Goal: Task Accomplishment & Management: Manage account settings

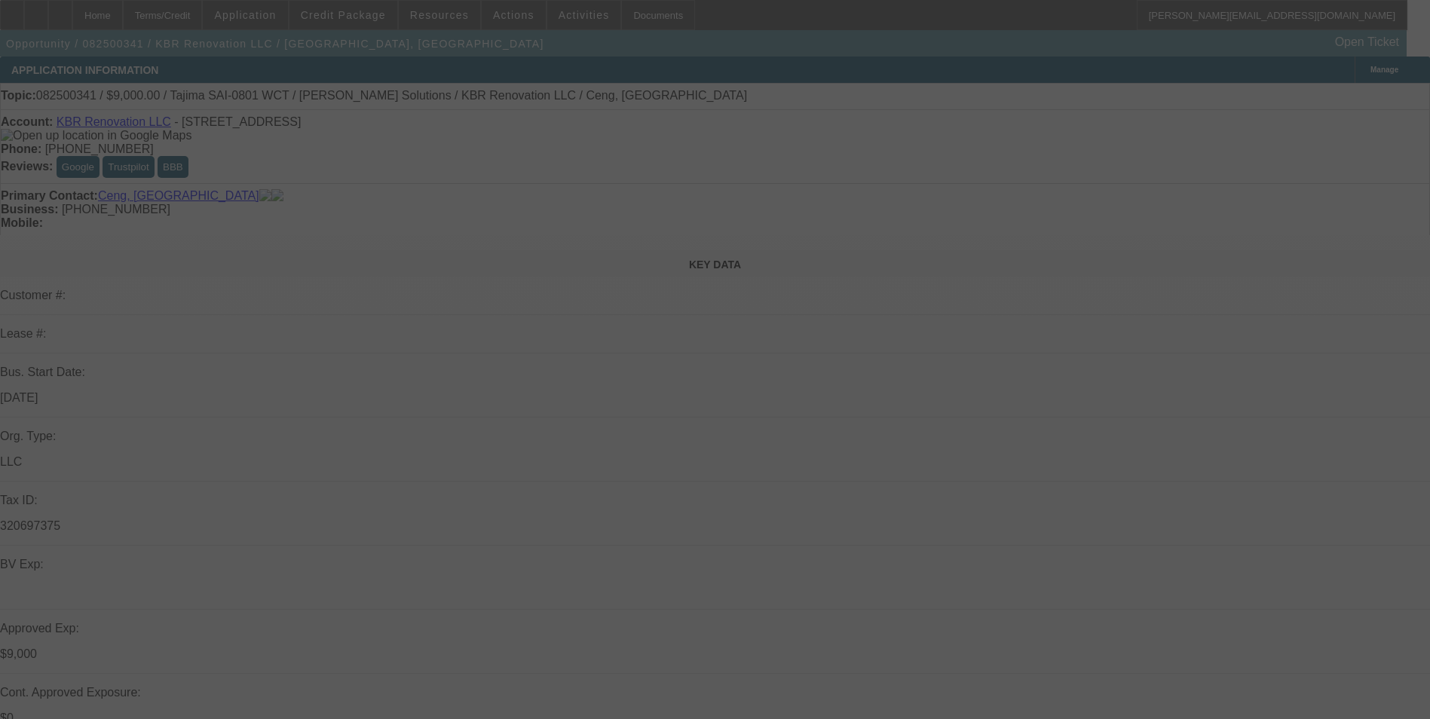
select select "0"
select select "2"
select select "0.1"
select select "0"
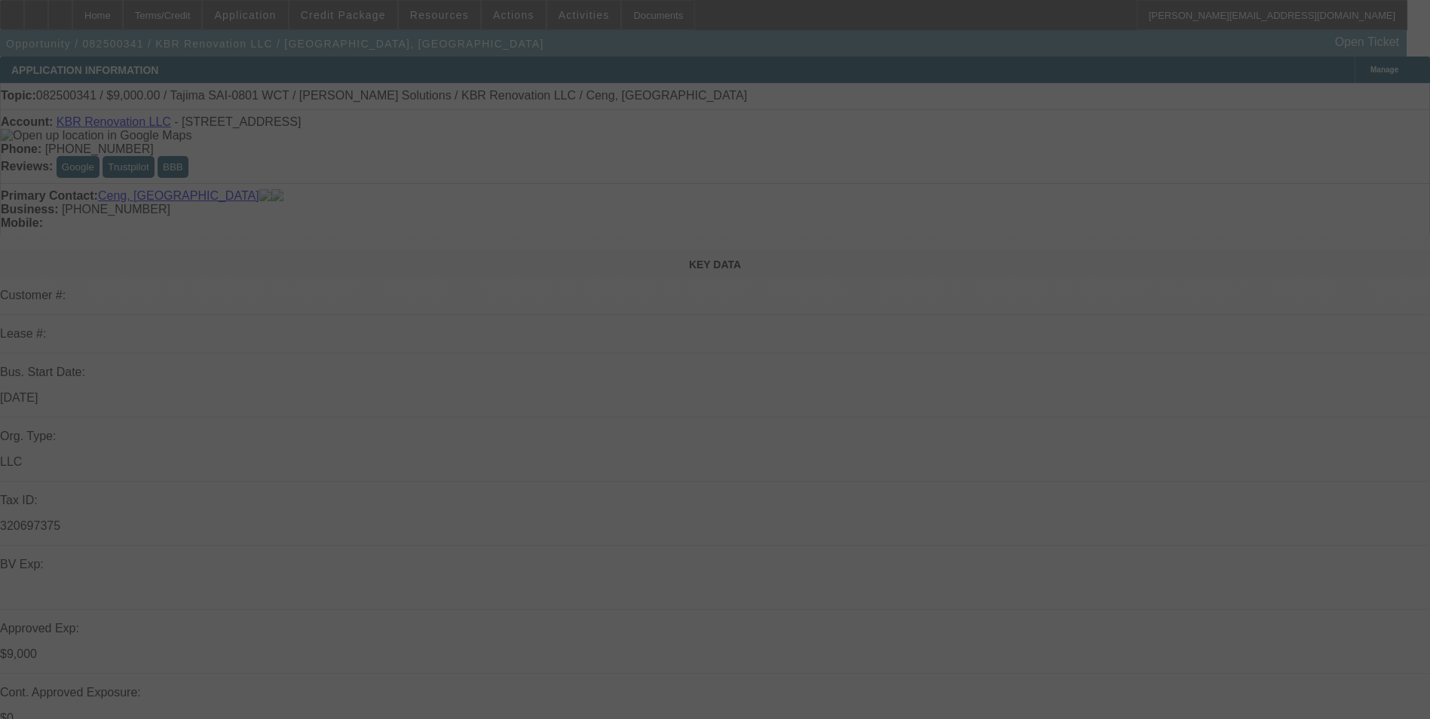
select select "0"
select select "2"
select select "0.1"
select select "0"
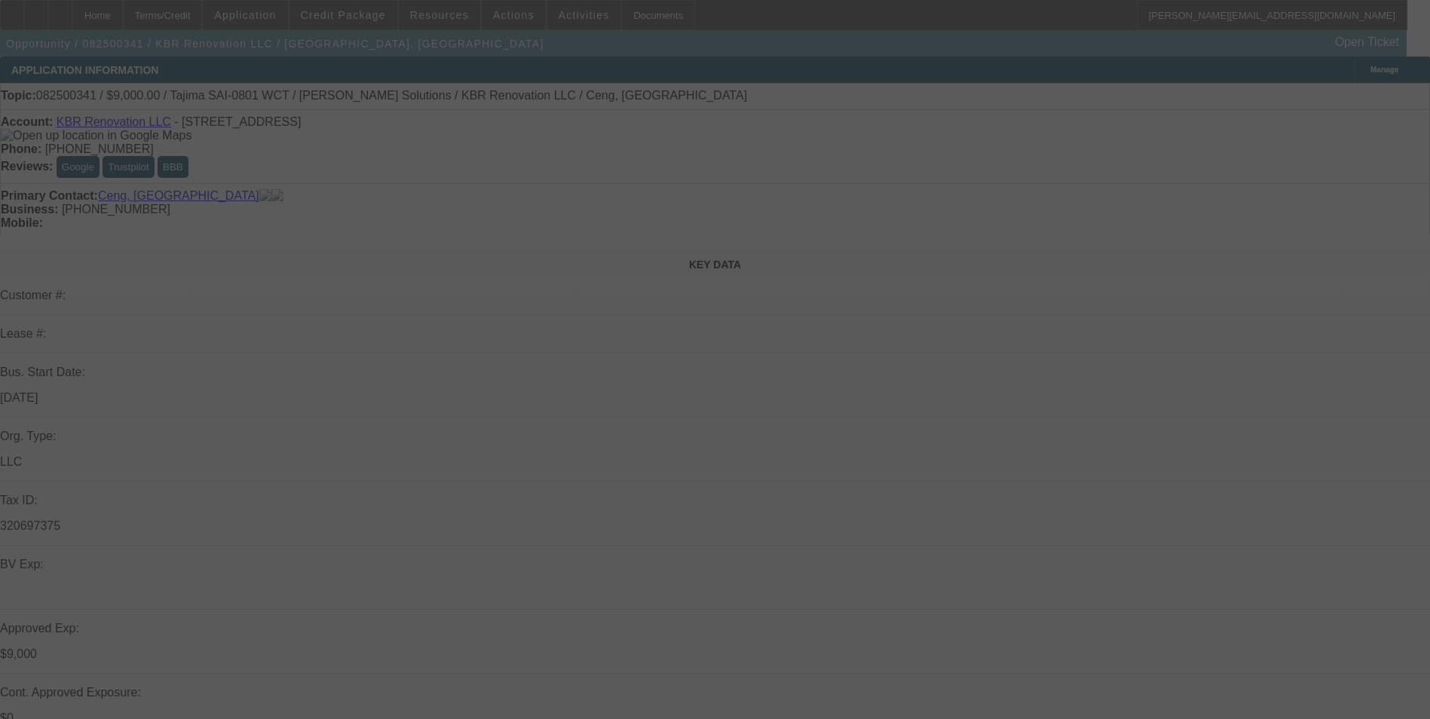
select select "2"
select select "0.1"
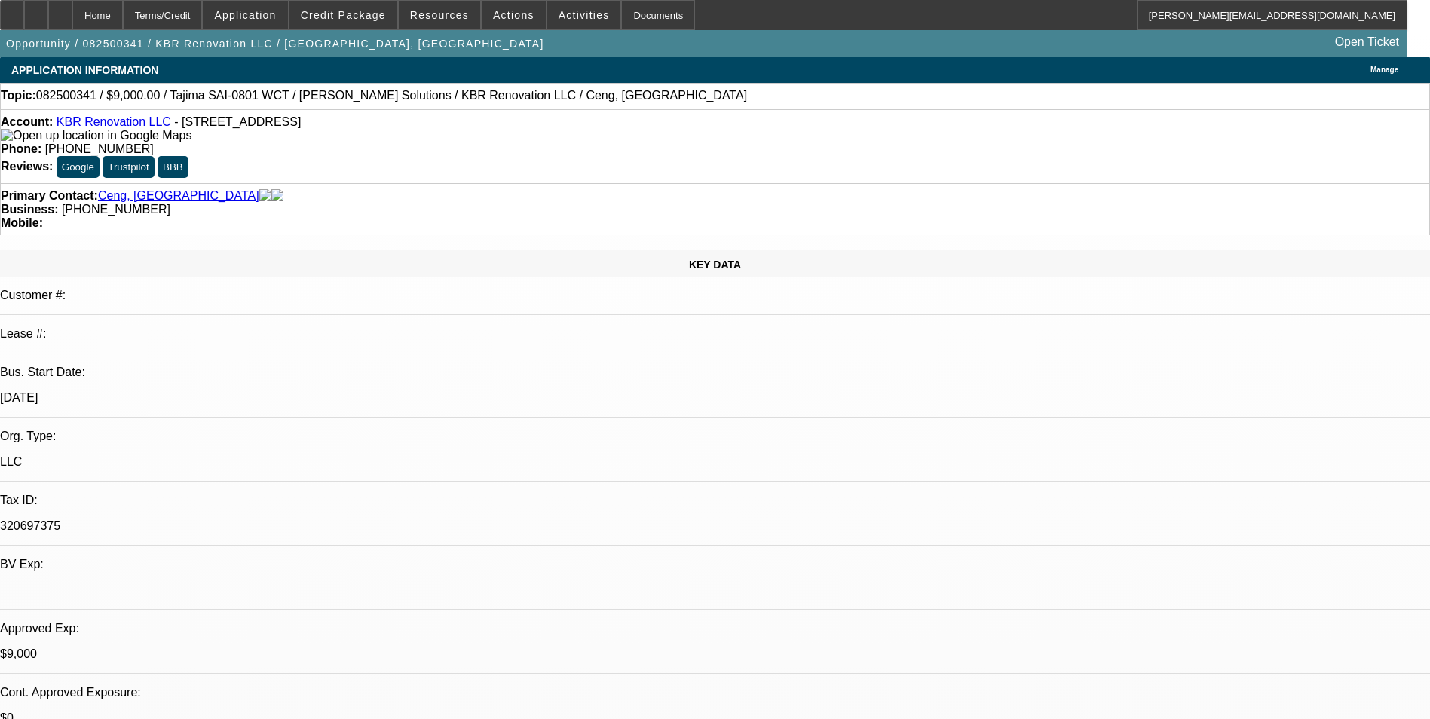
select select "1"
select select "2"
select select "4"
select select "1"
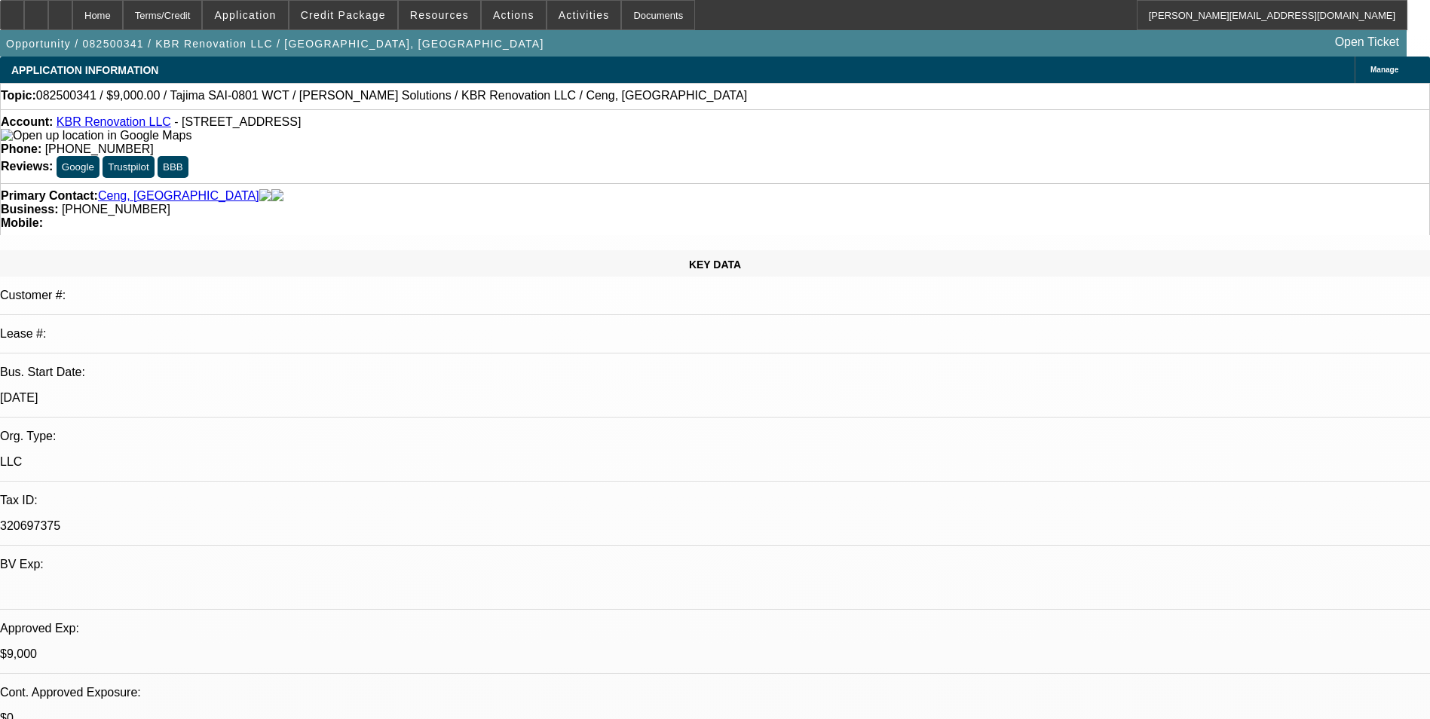
select select "6"
select select "1"
select select "2"
select select "4"
select select "1"
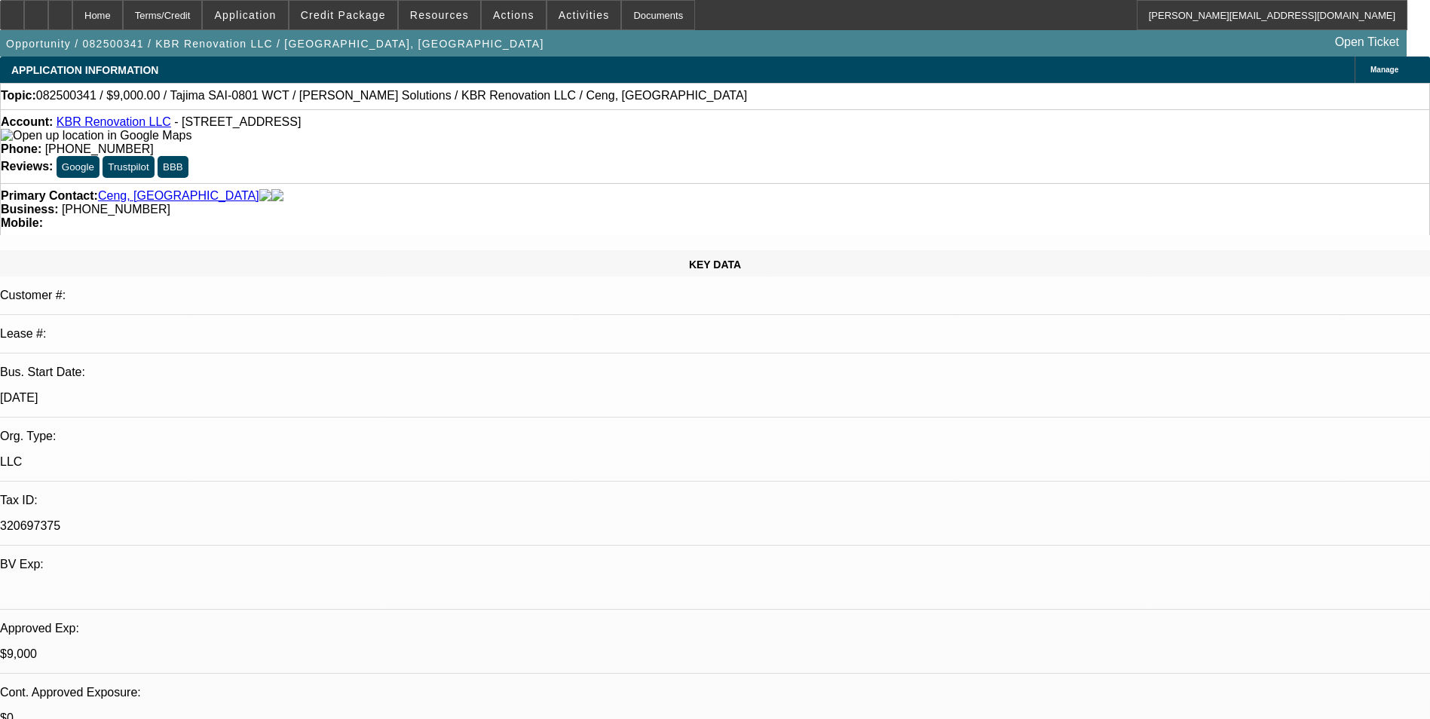
select select "2"
select select "4"
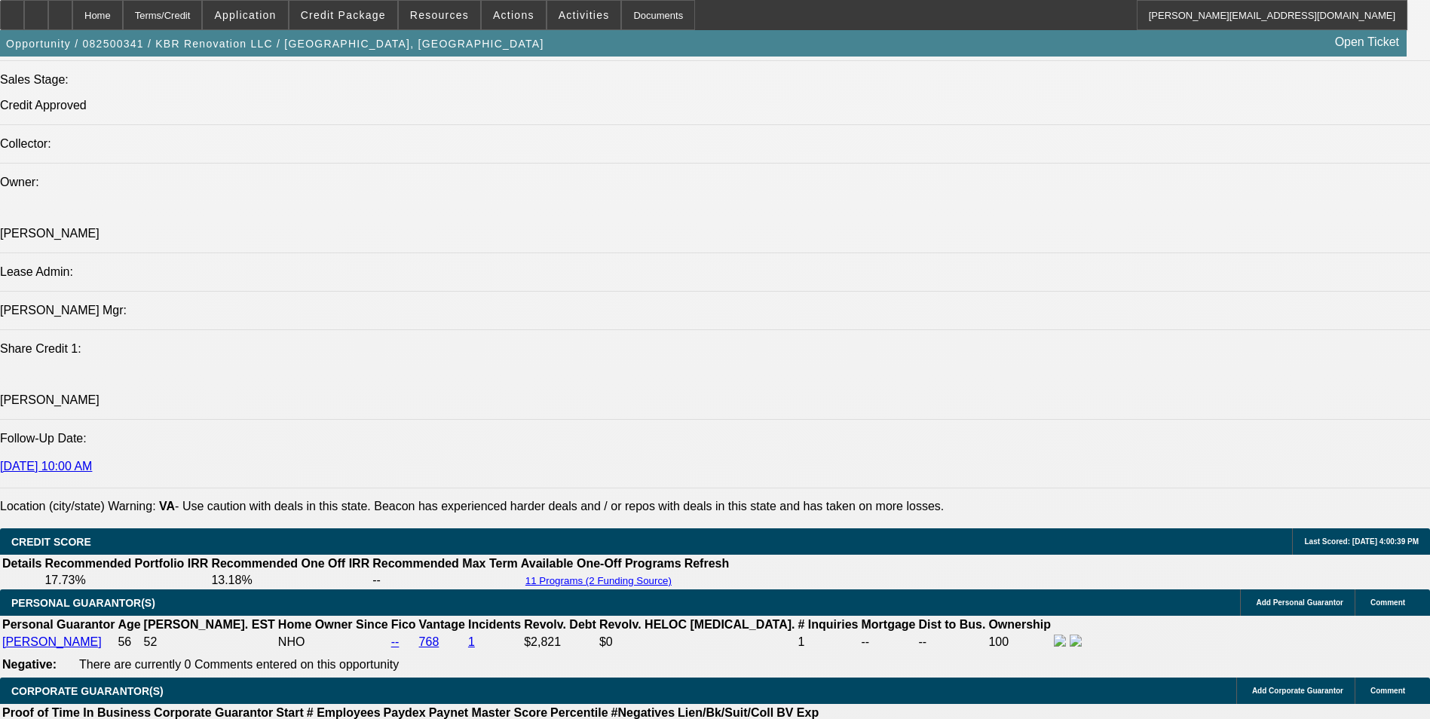
scroll to position [1884, 0]
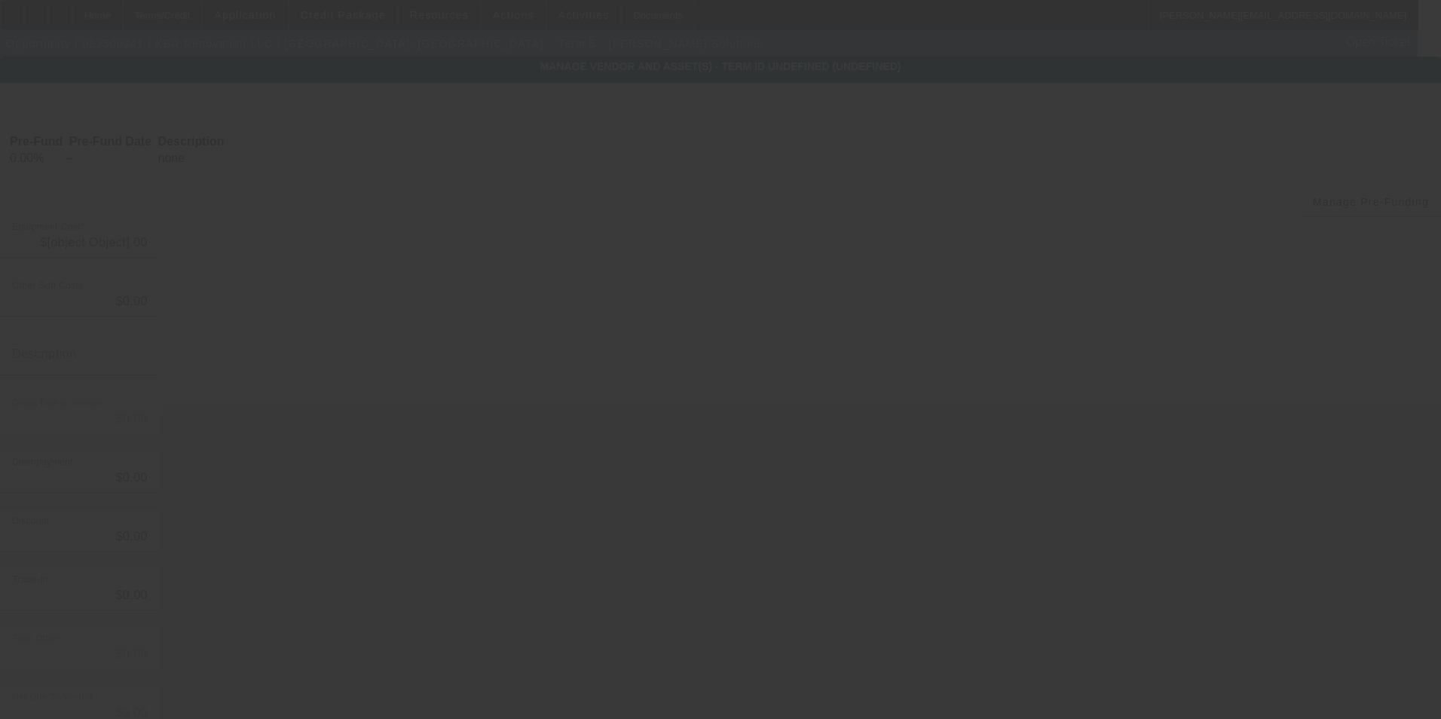
type input "$22,511.00"
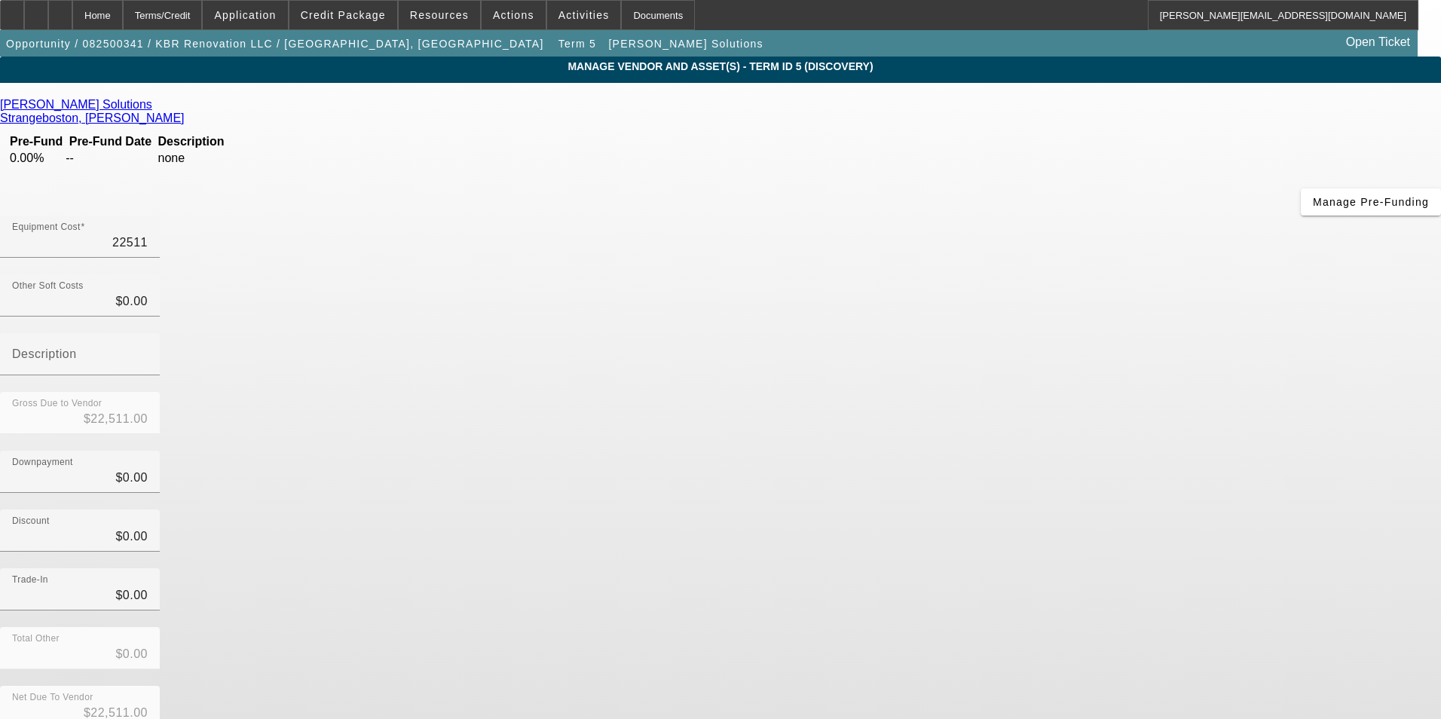
drag, startPoint x: 867, startPoint y: 130, endPoint x: 1164, endPoint y: 113, distance: 296.6
click at [1164, 114] on app-vendor-asset-manage "MANAGE VENDOR AND ASSET(S) - Term ID 5 (Discovery) Remove Vendor Hirsch Solutio…" at bounding box center [720, 461] width 1441 height 809
type input "1"
type input "$1.00"
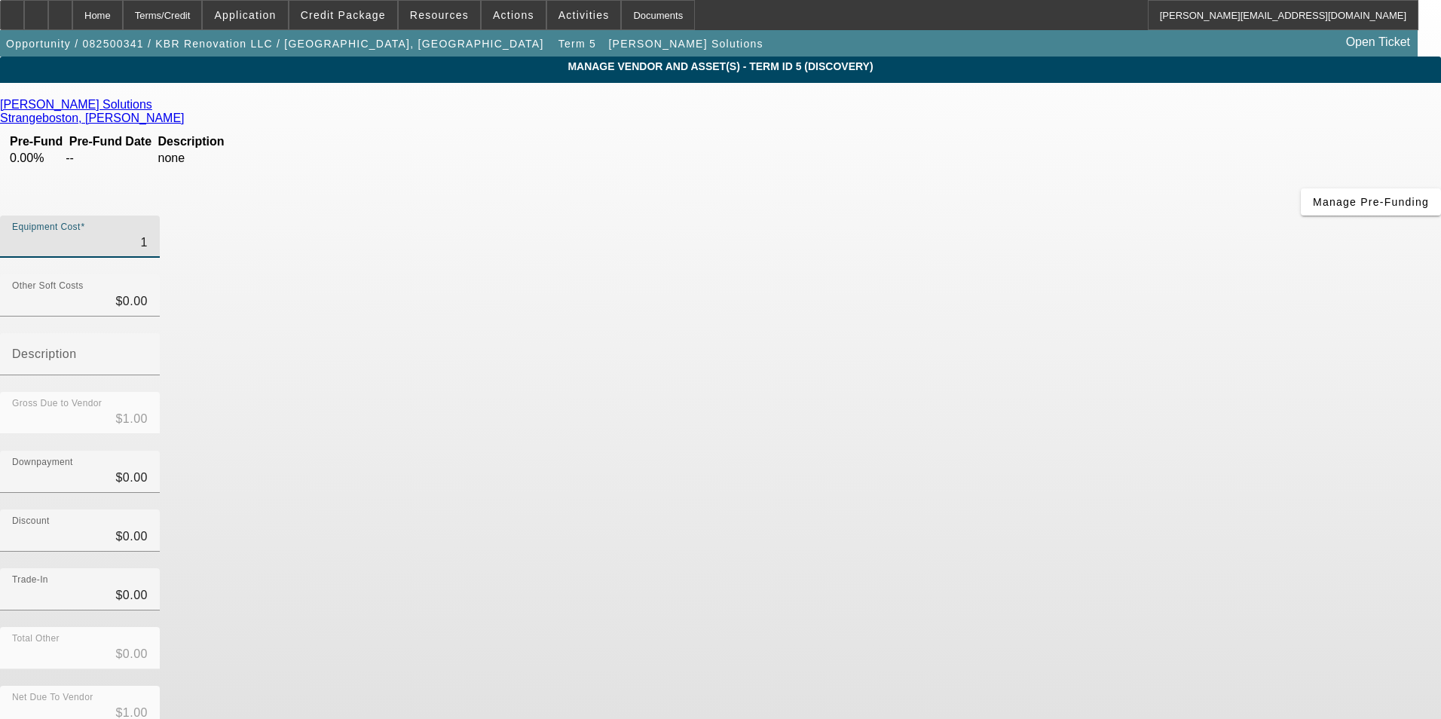
type input "11"
type input "$11.00"
type input "117"
type input "$117.00"
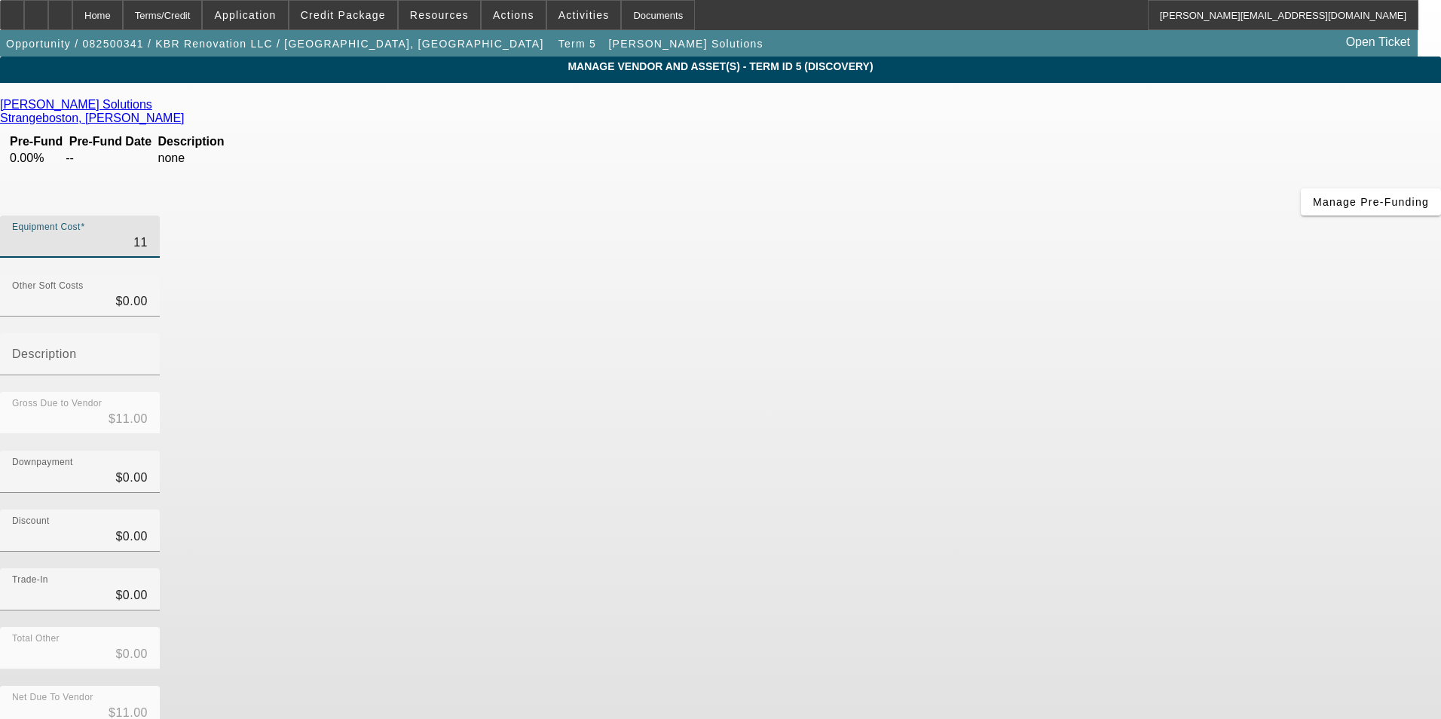
type input "$117.00"
type input "1179"
type input "$1,179.00"
type input "11790"
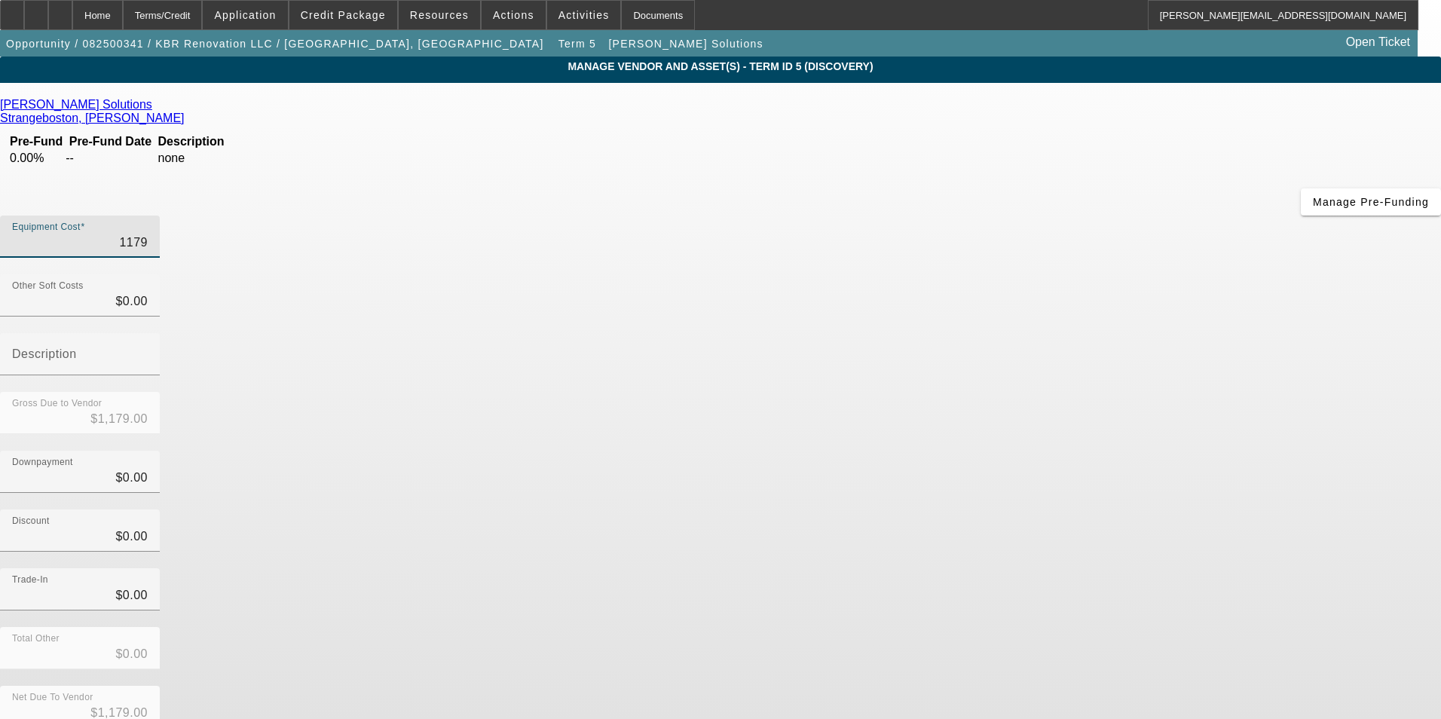
type input "$11,790.00"
drag, startPoint x: 1096, startPoint y: 483, endPoint x: 1094, endPoint y: 461, distance: 21.9
click at [1096, 627] on div "Total Other $0.00" at bounding box center [720, 656] width 1441 height 59
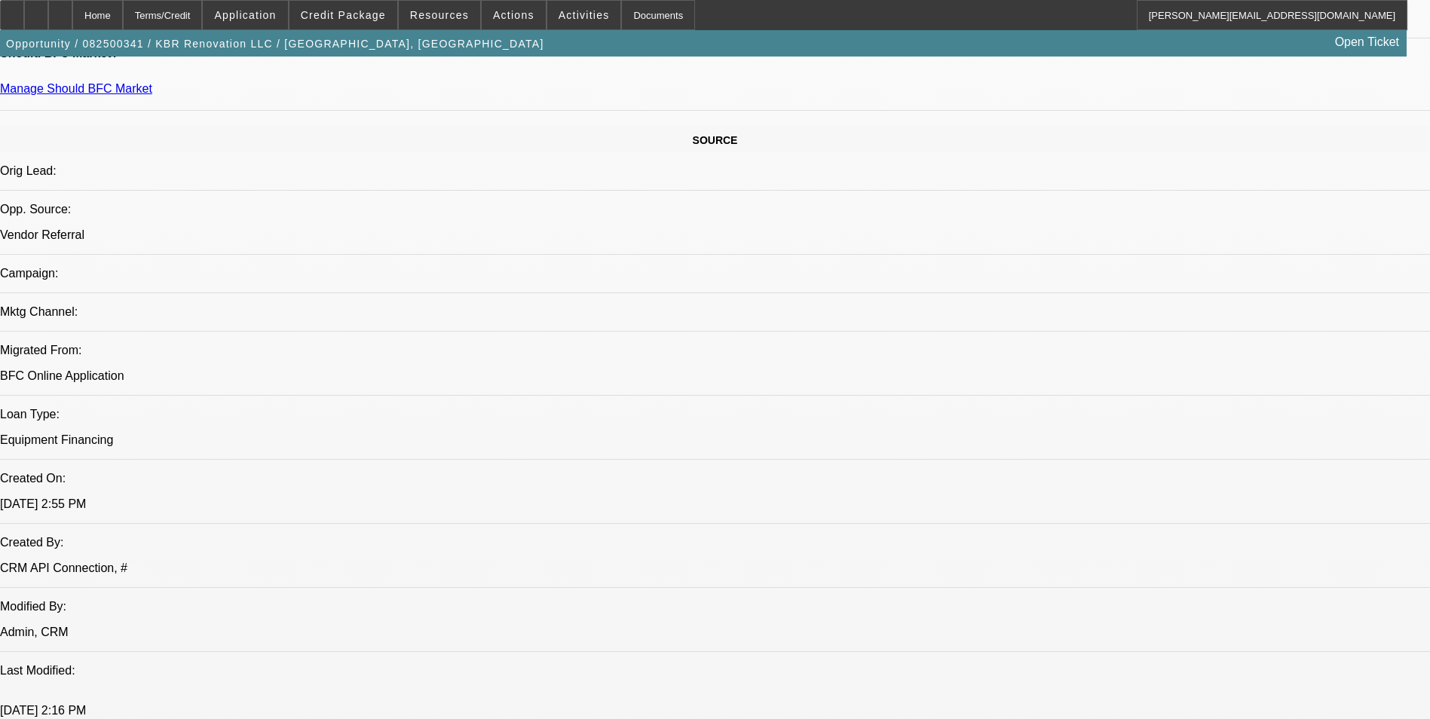
select select "0"
select select "2"
select select "0.1"
select select "4"
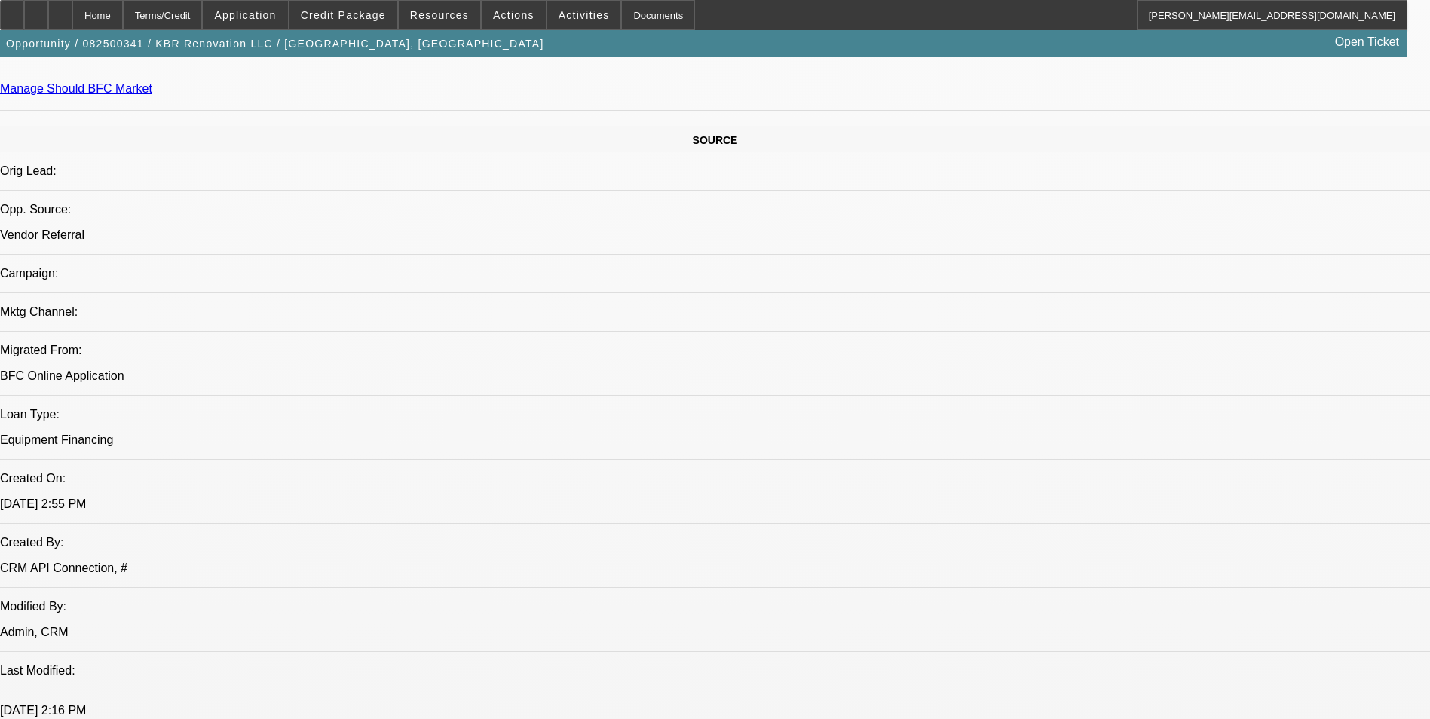
select select "0"
select select "6"
select select "0"
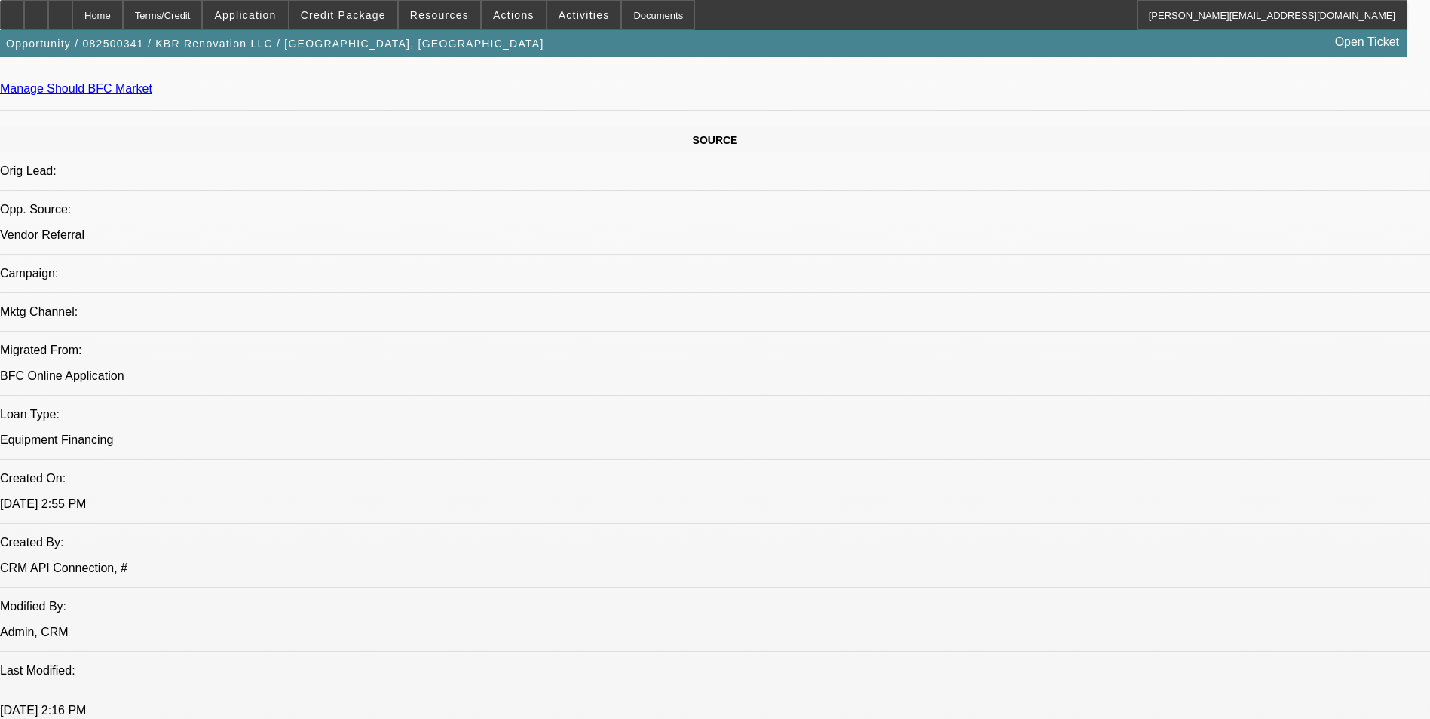
select select "2"
select select "0.1"
select select "4"
select select "0"
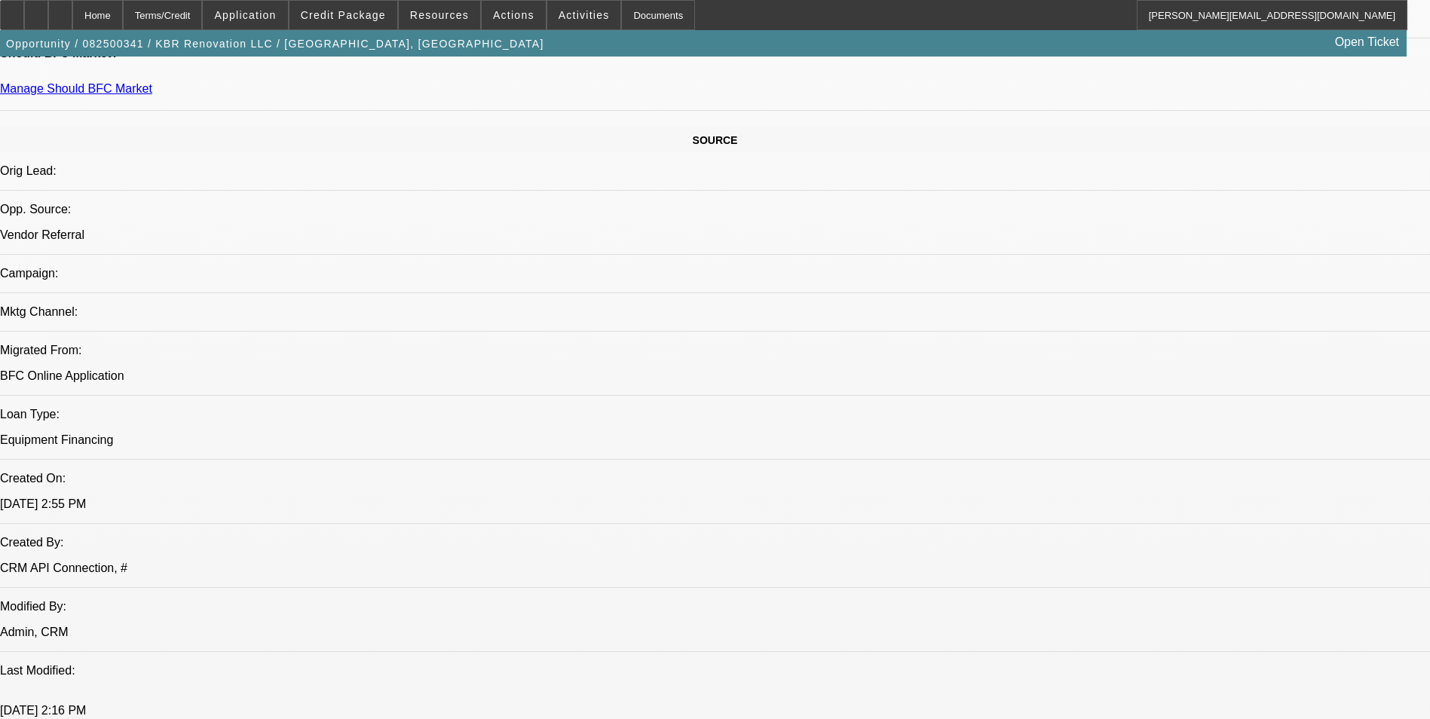
select select "2"
select select "0.1"
select select "4"
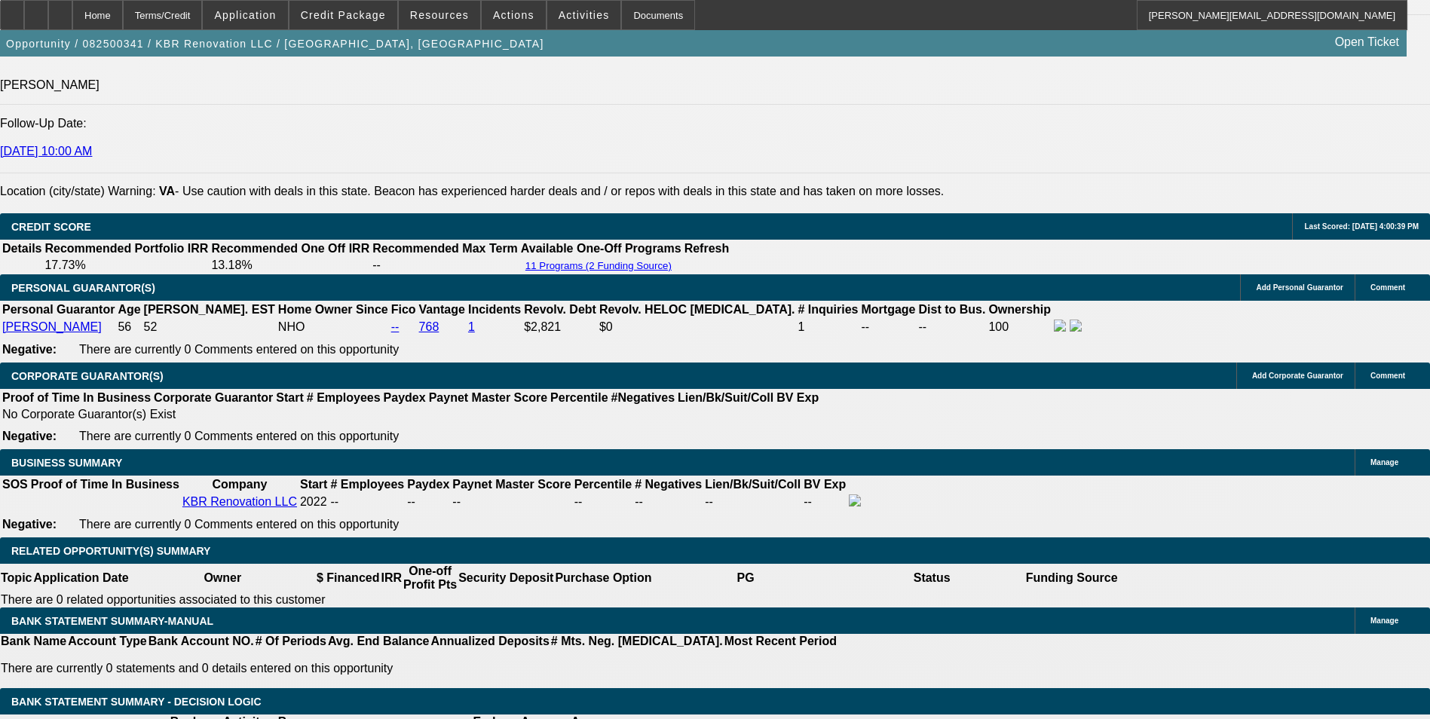
scroll to position [2131, 0]
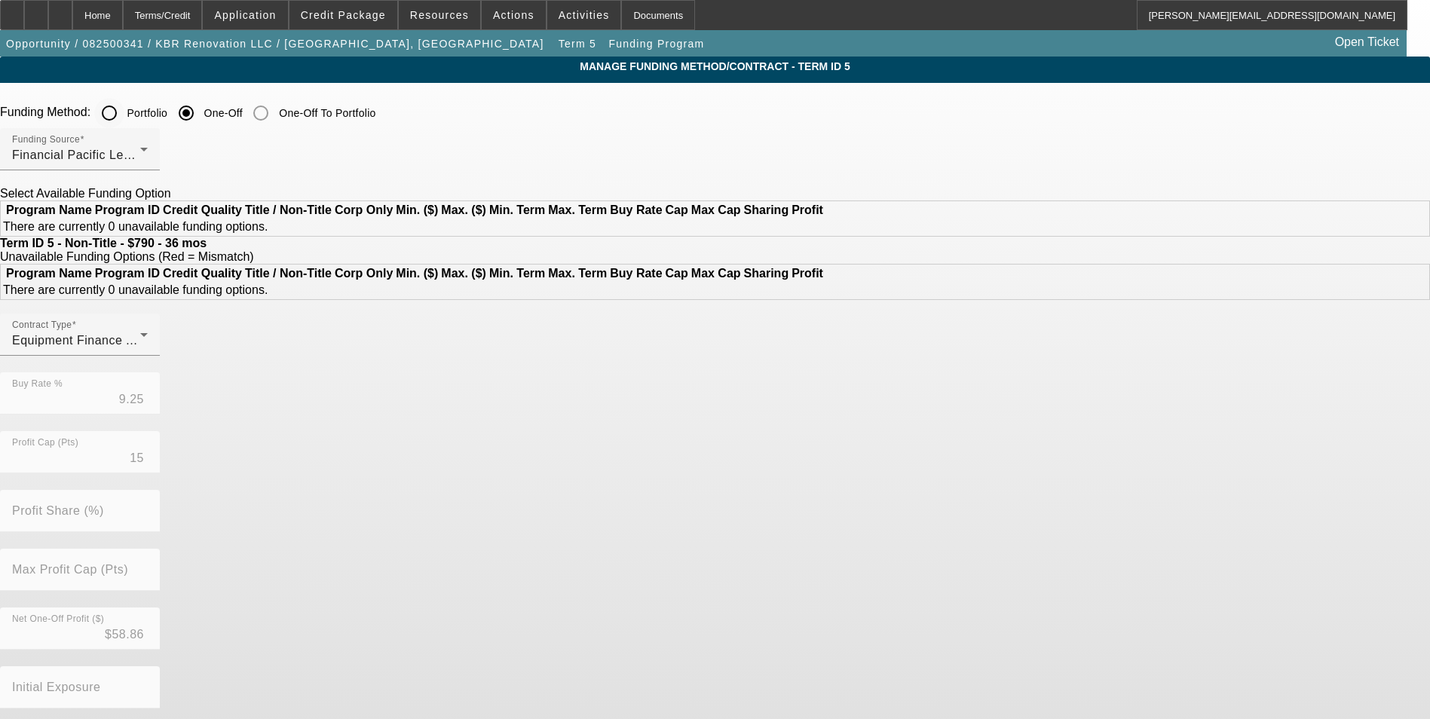
click at [124, 114] on input "Portfolio" at bounding box center [109, 113] width 30 height 30
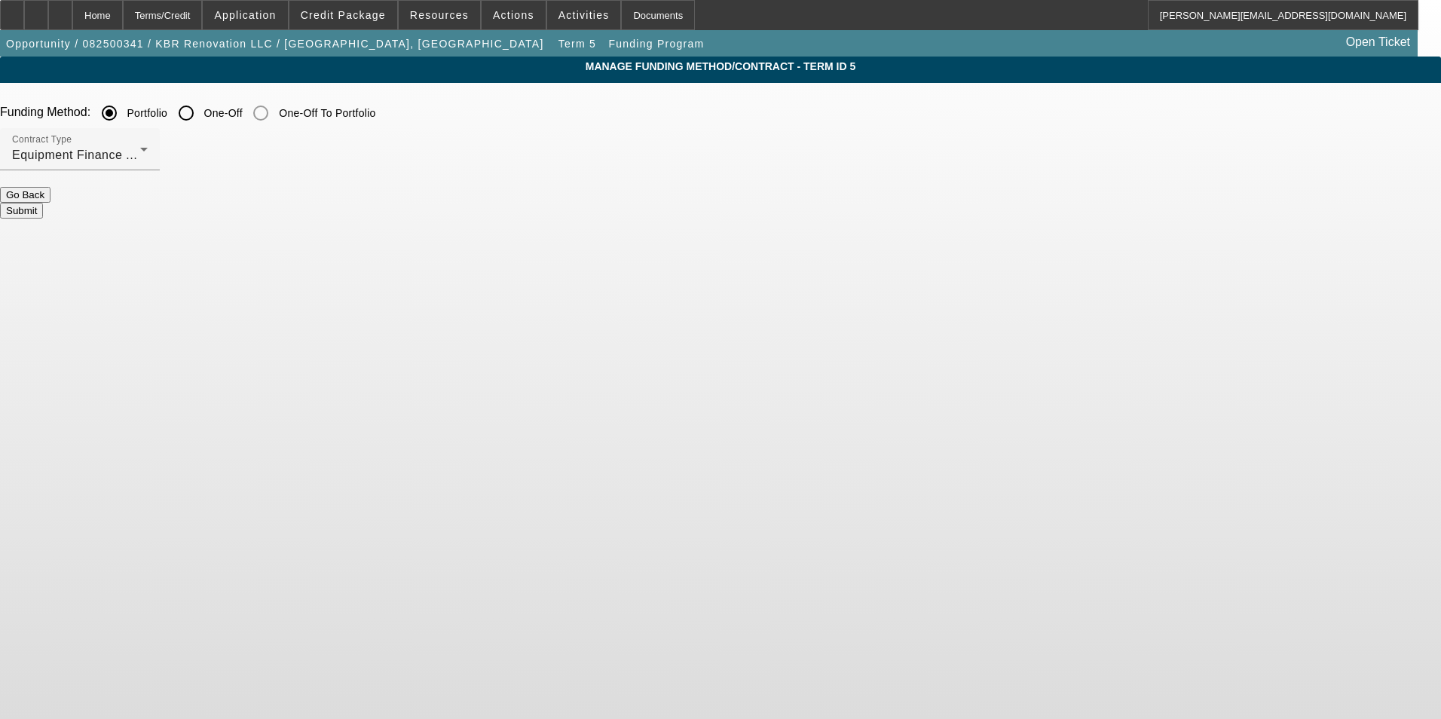
click at [43, 206] on button "Submit" at bounding box center [21, 211] width 43 height 16
click at [43, 203] on button "Submit" at bounding box center [21, 211] width 43 height 16
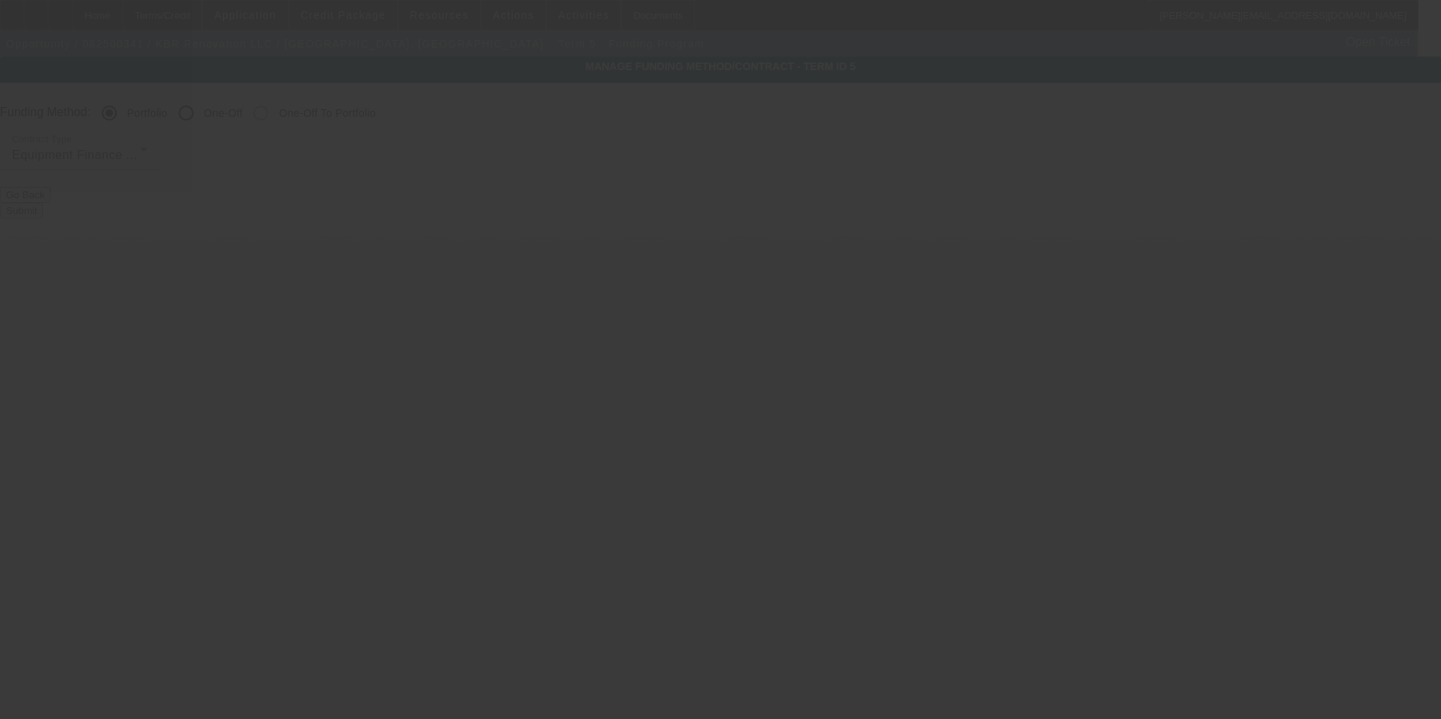
radio input "false"
radio input "true"
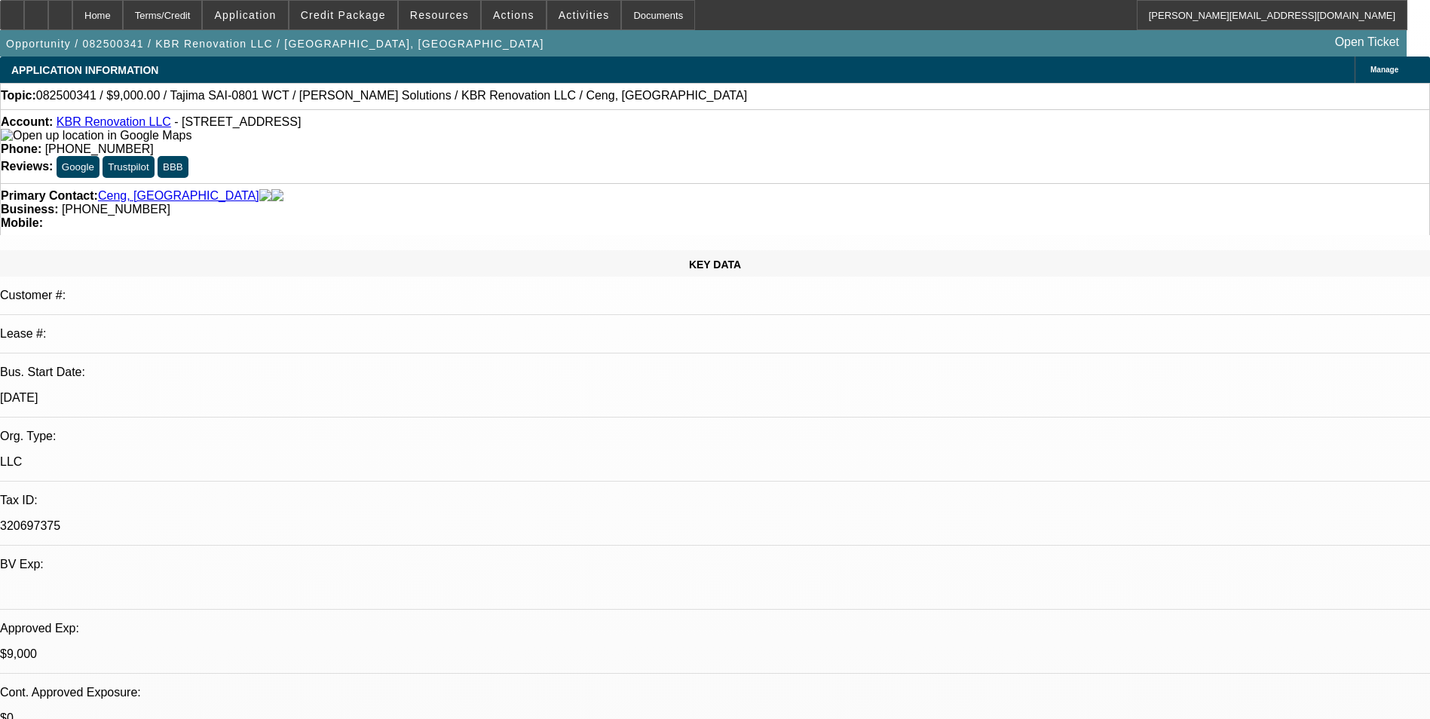
select select "0"
select select "2"
select select "0.1"
select select "4"
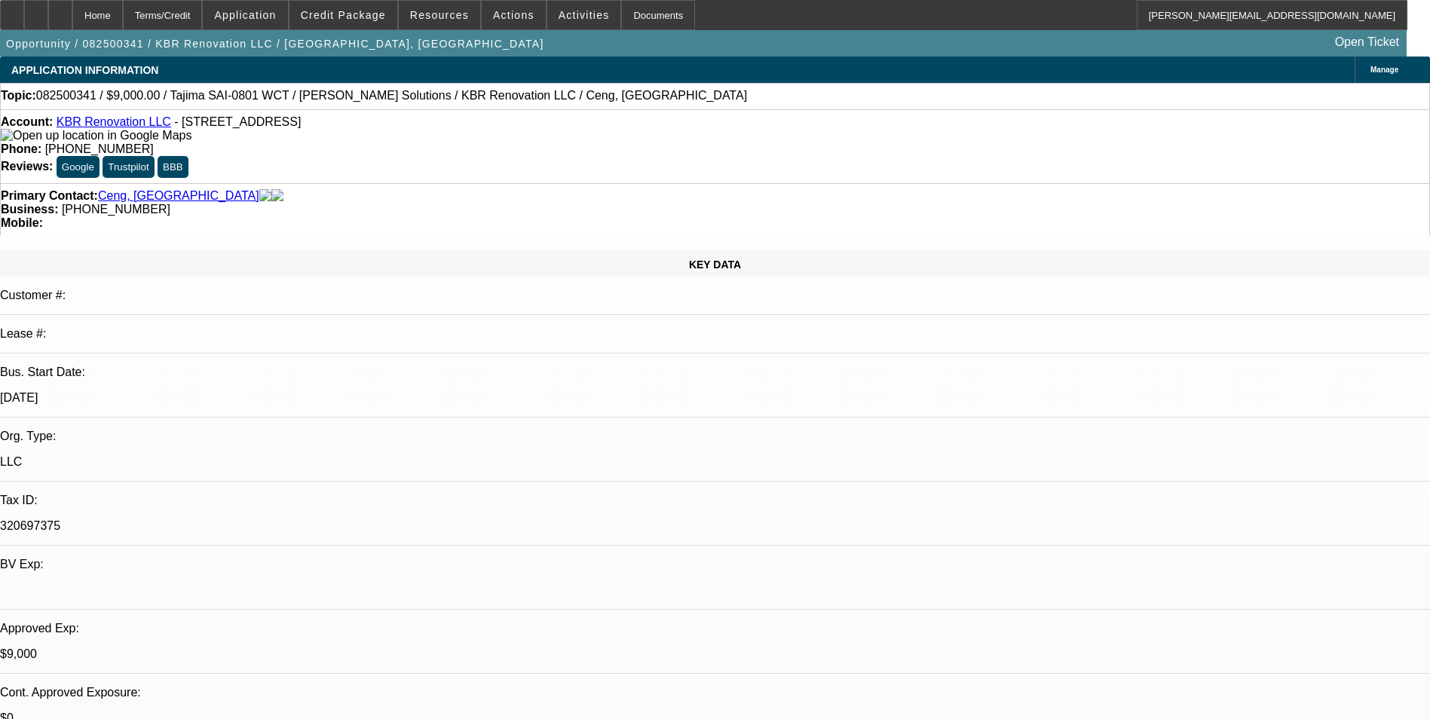
select select "0"
select select "6"
select select "0"
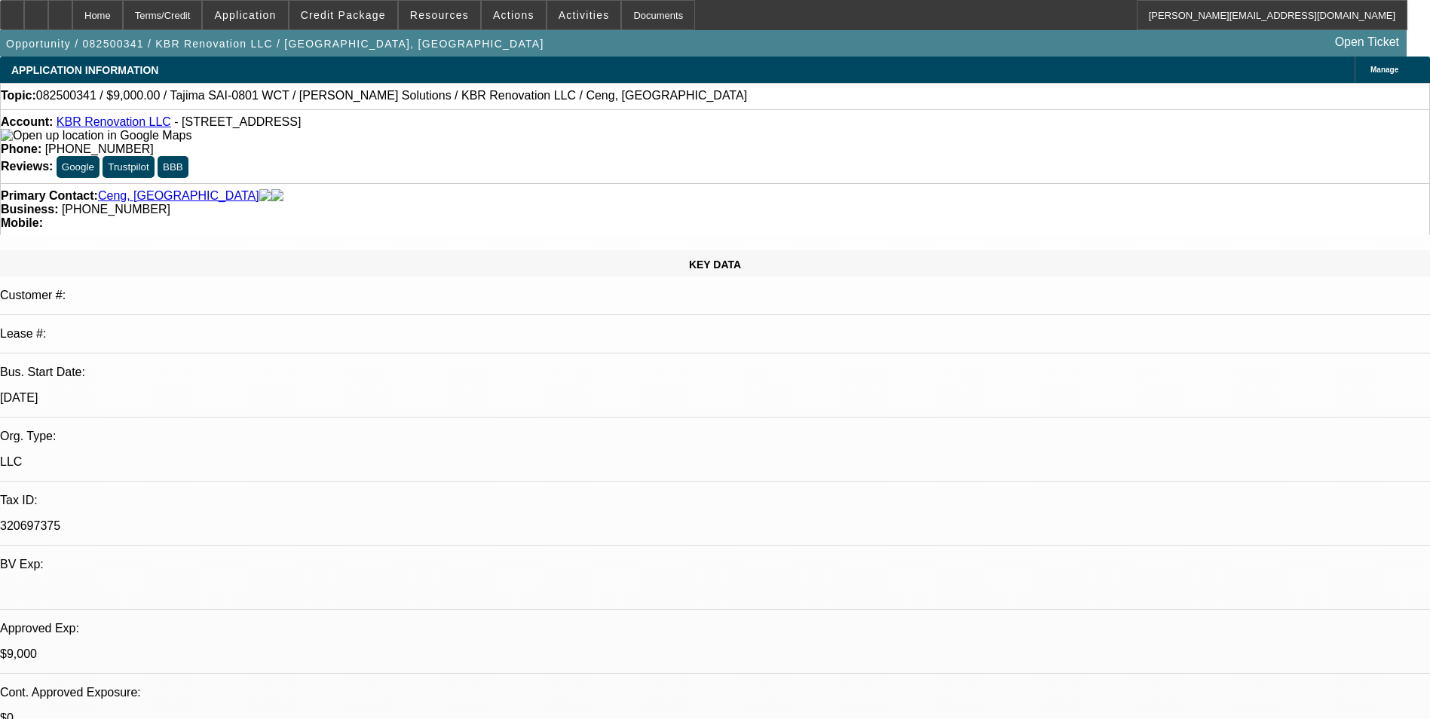
select select "2"
select select "0.1"
select select "4"
select select "0"
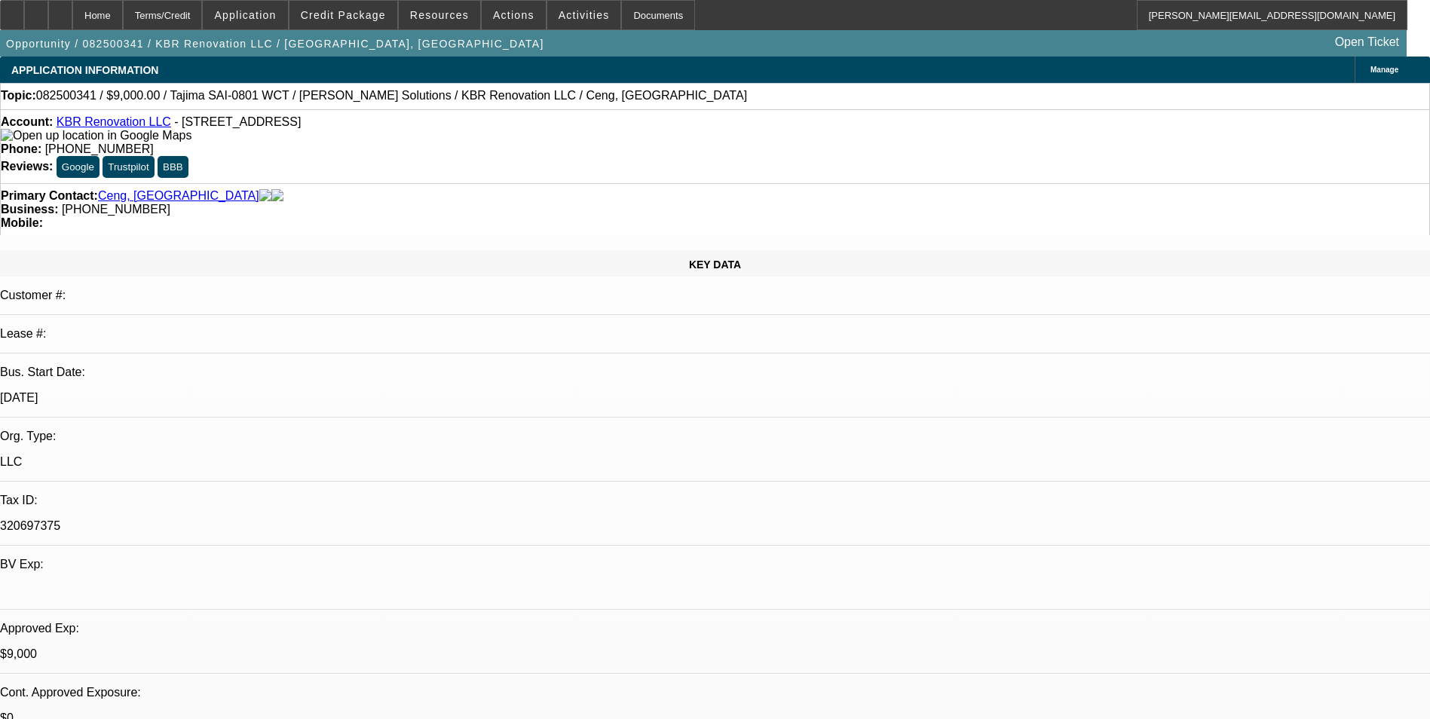
select select "2"
select select "0.1"
select select "4"
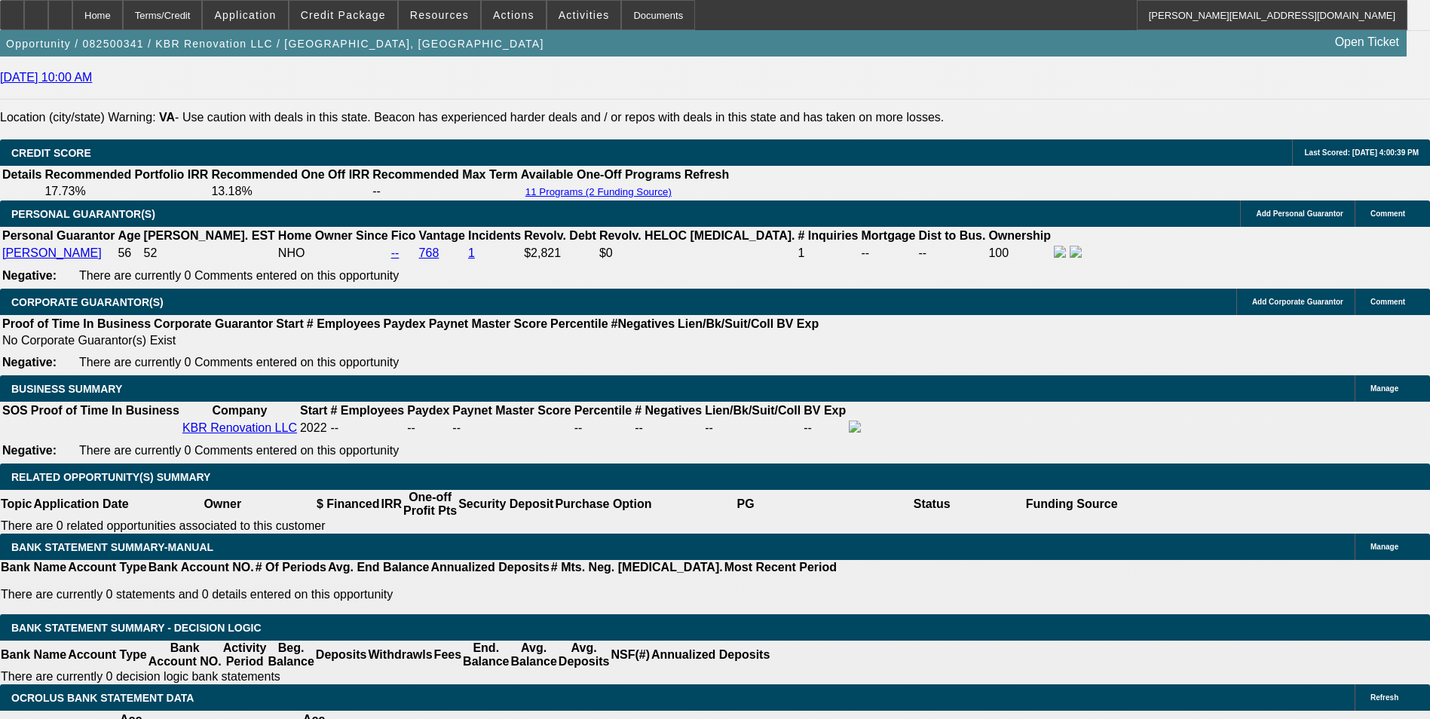
scroll to position [2110, 0]
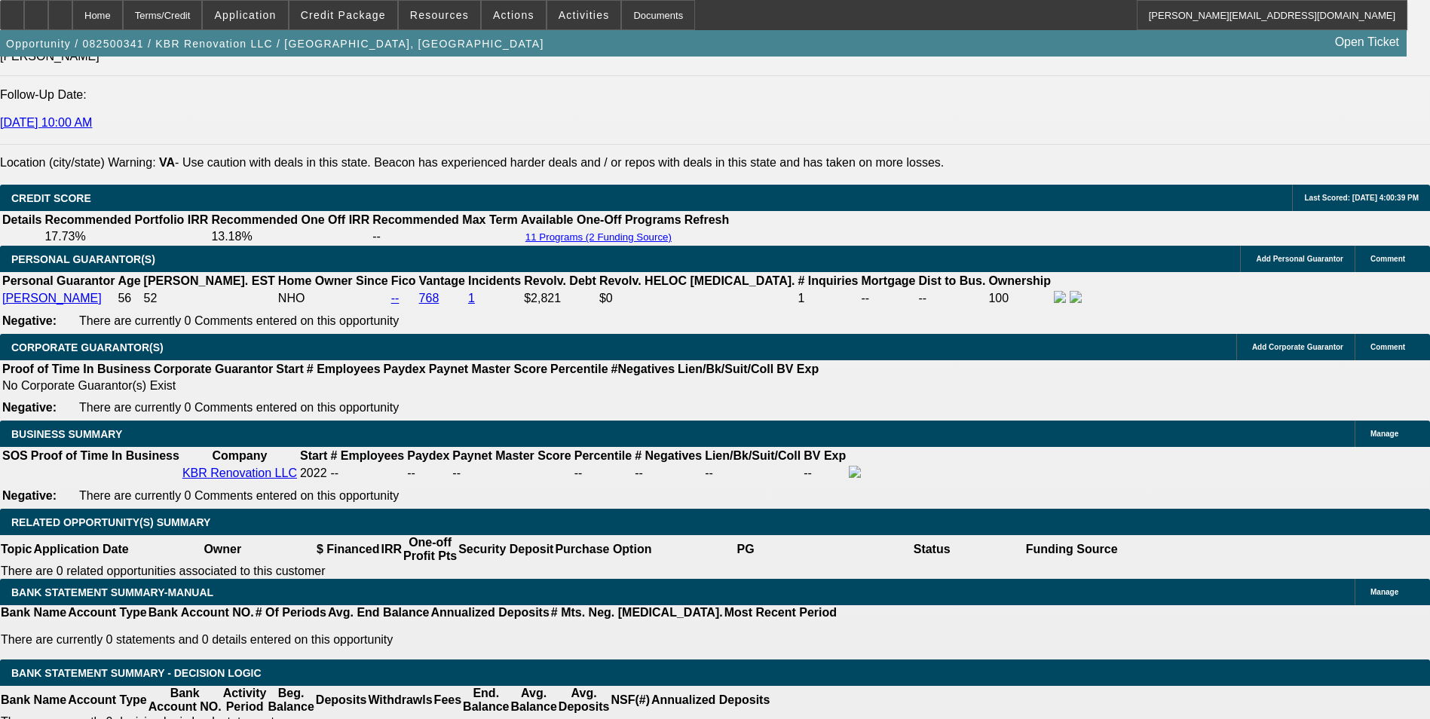
drag, startPoint x: 447, startPoint y: 469, endPoint x: 571, endPoint y: 489, distance: 125.9
drag, startPoint x: 571, startPoint y: 489, endPoint x: 478, endPoint y: 473, distance: 94.9
drag, startPoint x: 458, startPoint y: 473, endPoint x: 544, endPoint y: 477, distance: 86.0
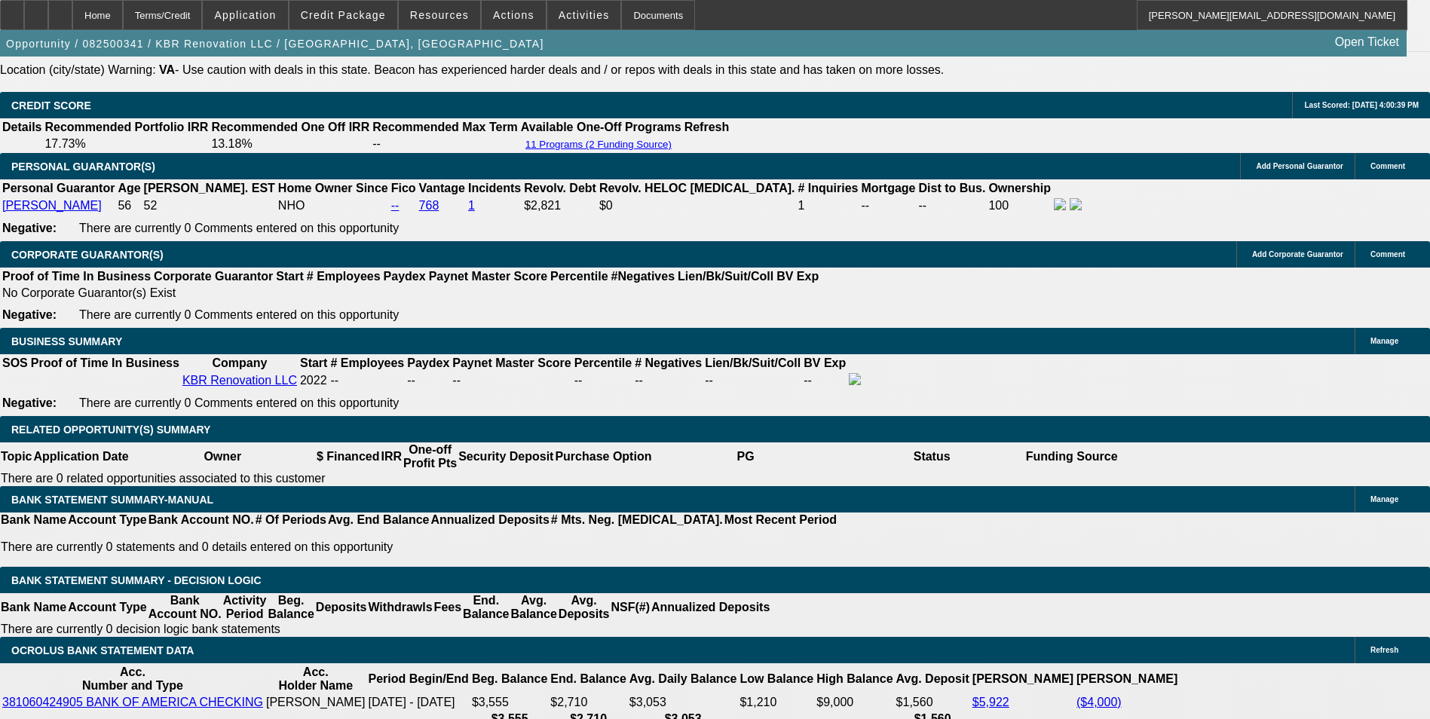
scroll to position [2261, 0]
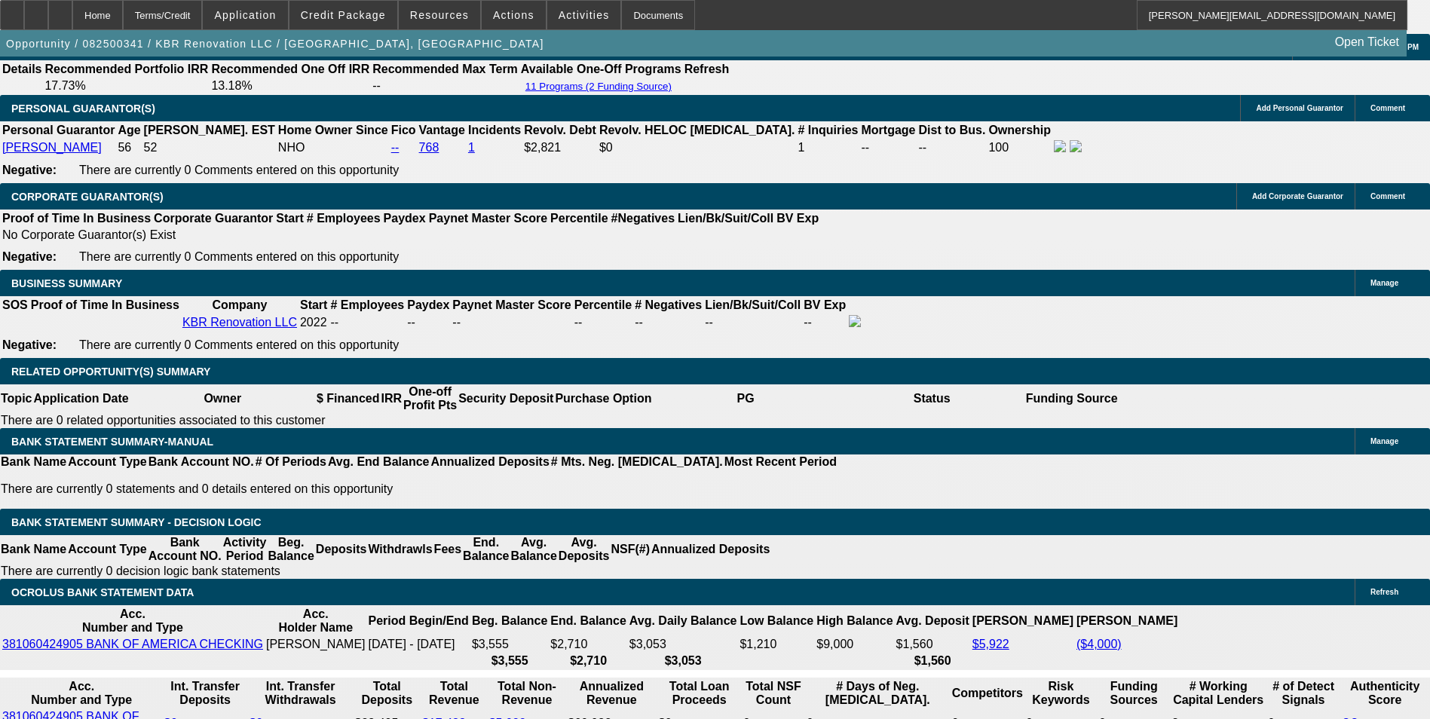
type input "$0.00"
type input "UNKNOWN"
type input "$400.11"
drag, startPoint x: 477, startPoint y: 445, endPoint x: 537, endPoint y: 433, distance: 60.9
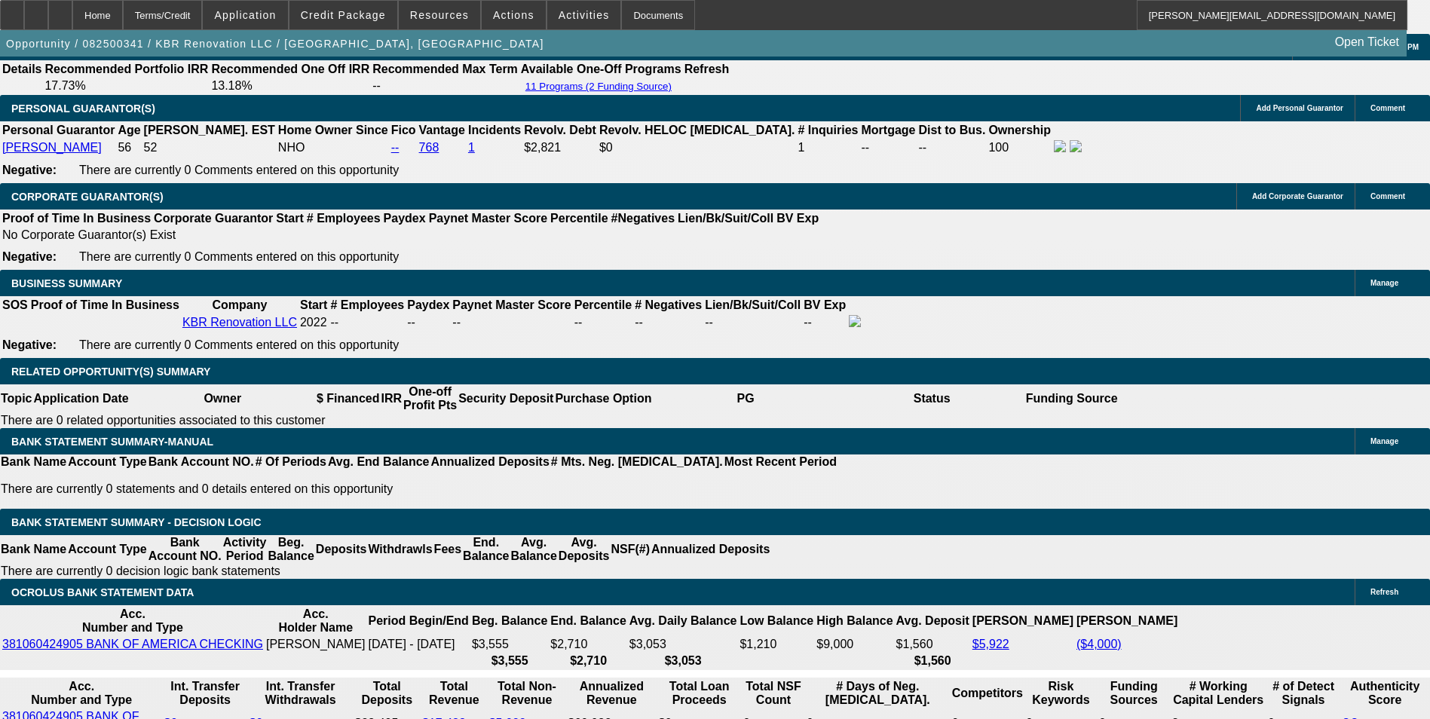
type input "60"
type input "$271.30"
type input "60"
select select "0.2"
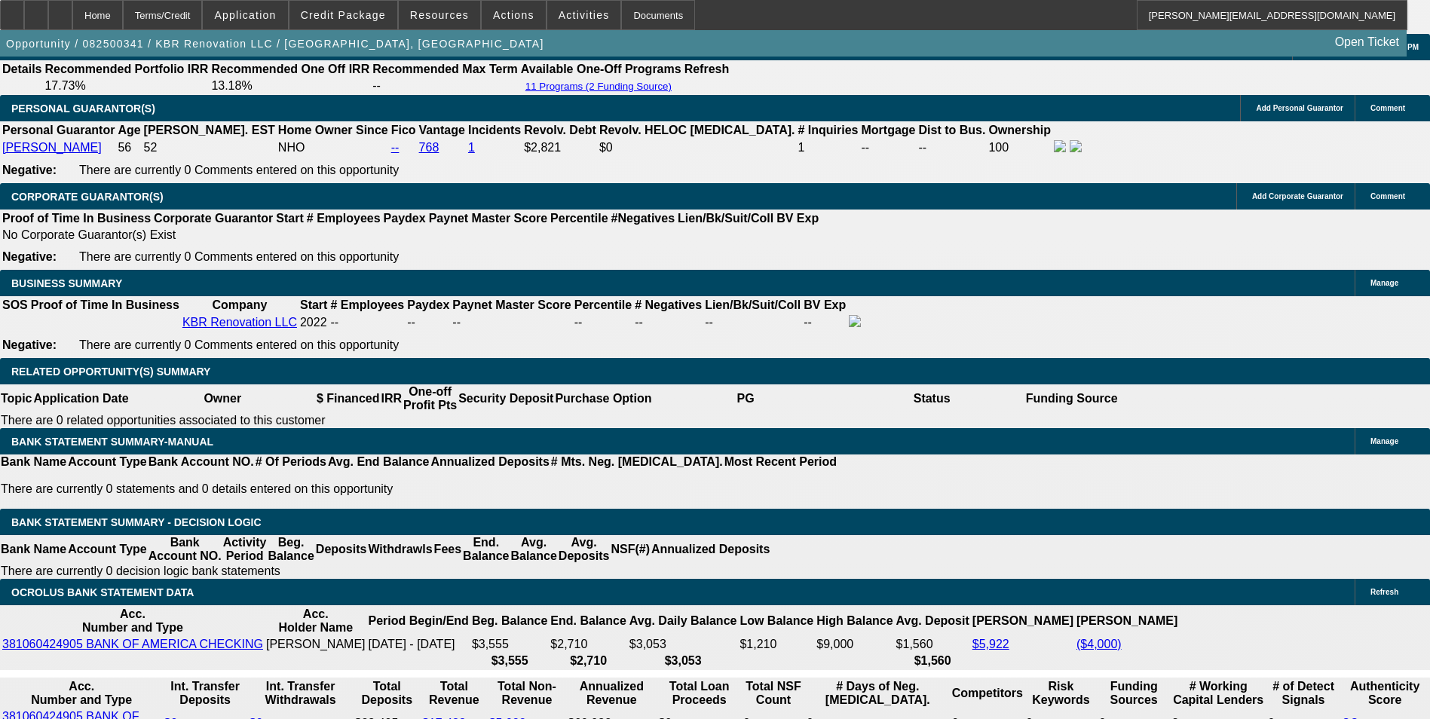
type input "$2,358.00"
type input "$217.04"
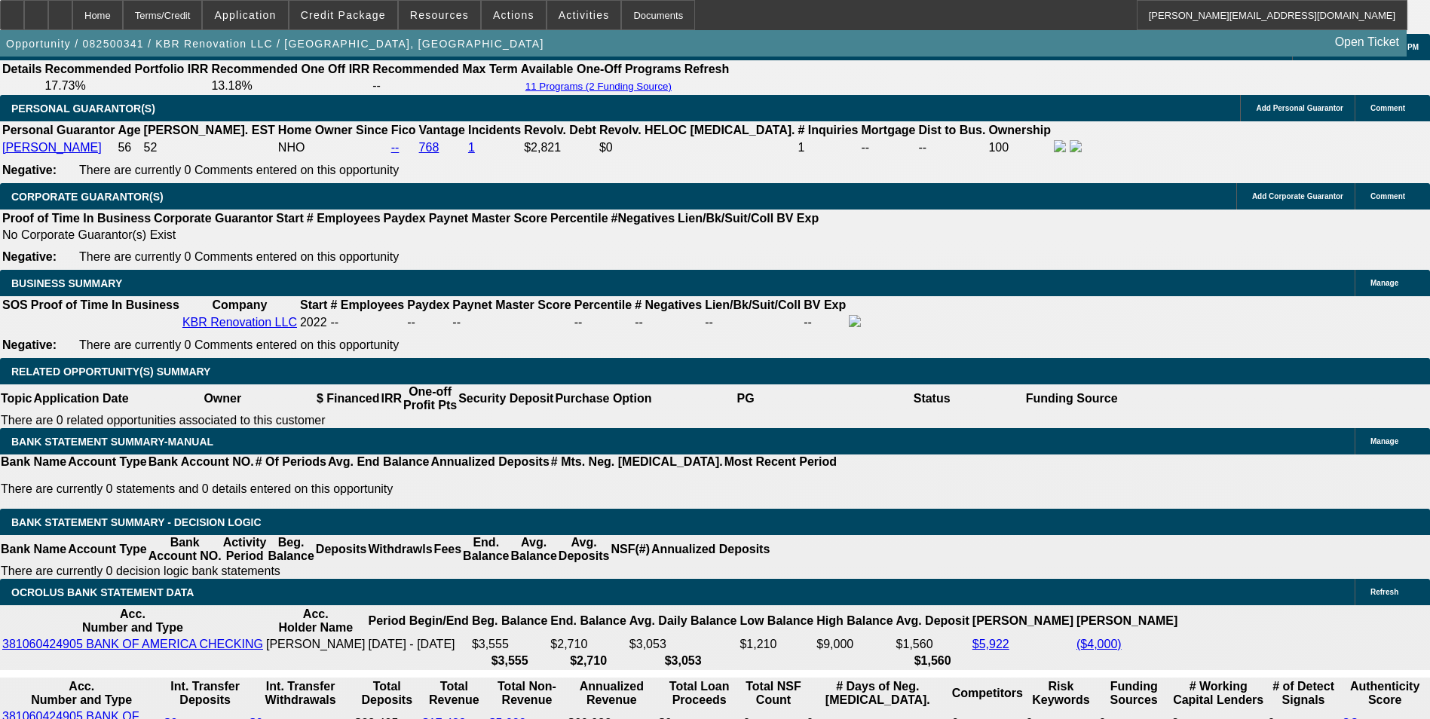
type input "$2,350.00"
click at [450, 292] on body "Home Terms/Credit Application Credit Package Resources Actions Activities Docum…" at bounding box center [715, 643] width 1430 height 5808
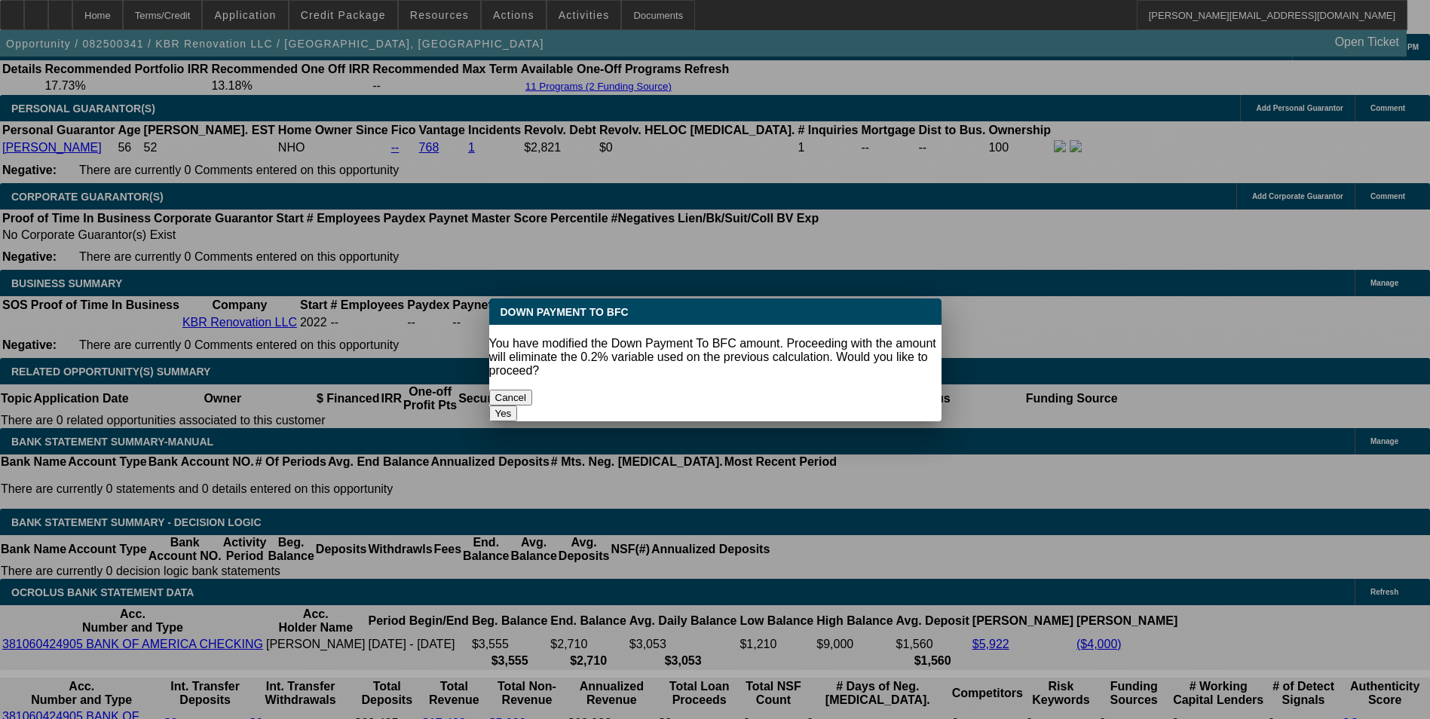
click at [518, 405] on button "Yes" at bounding box center [503, 413] width 29 height 16
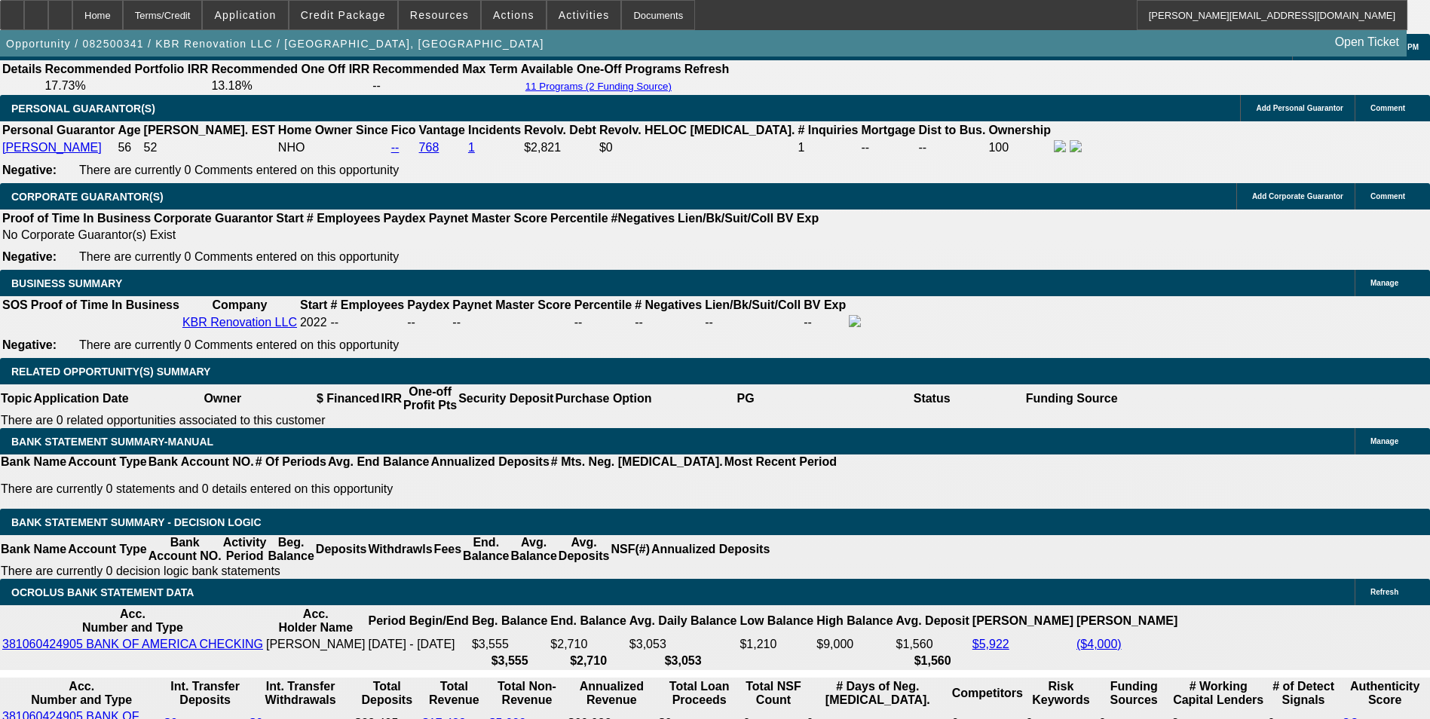
select select "0"
type input "$217.23"
drag, startPoint x: 509, startPoint y: 445, endPoint x: 562, endPoint y: 421, distance: 59.0
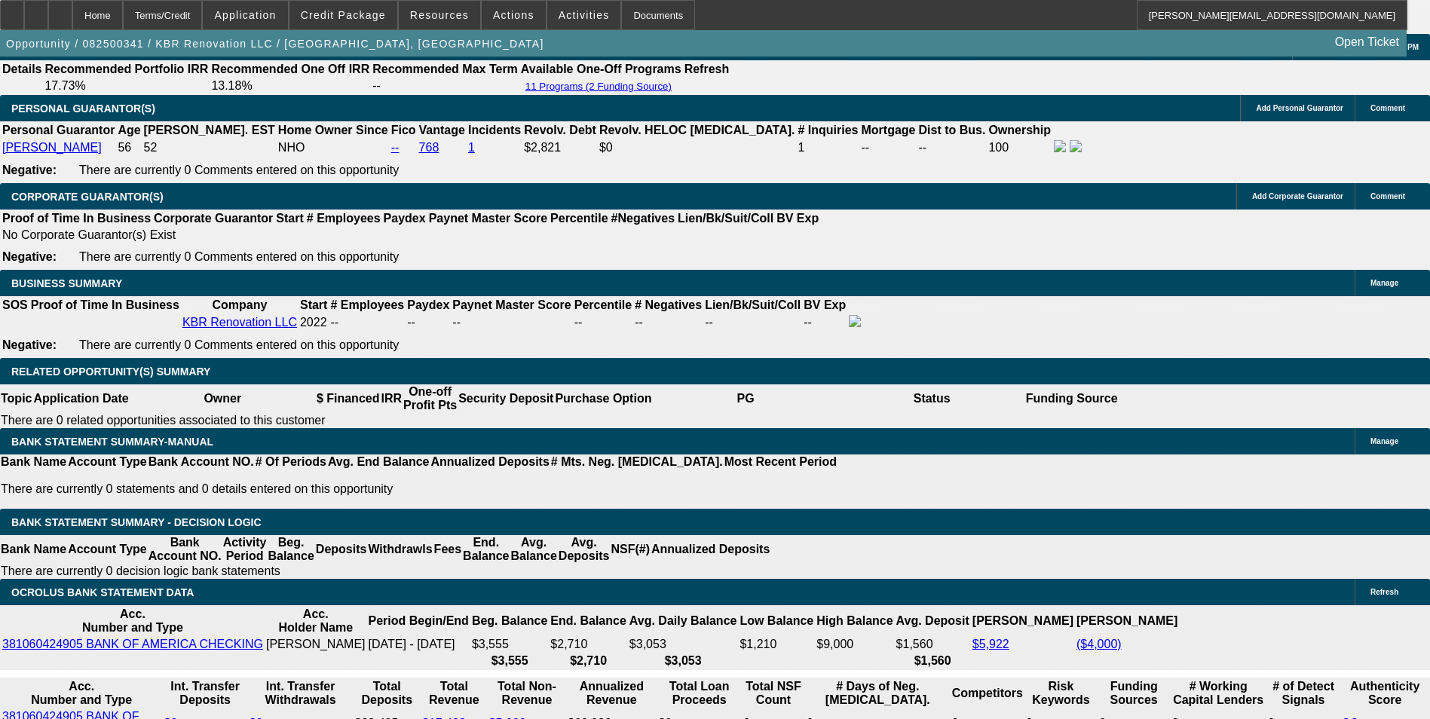
type input "17"
type input "$234.61"
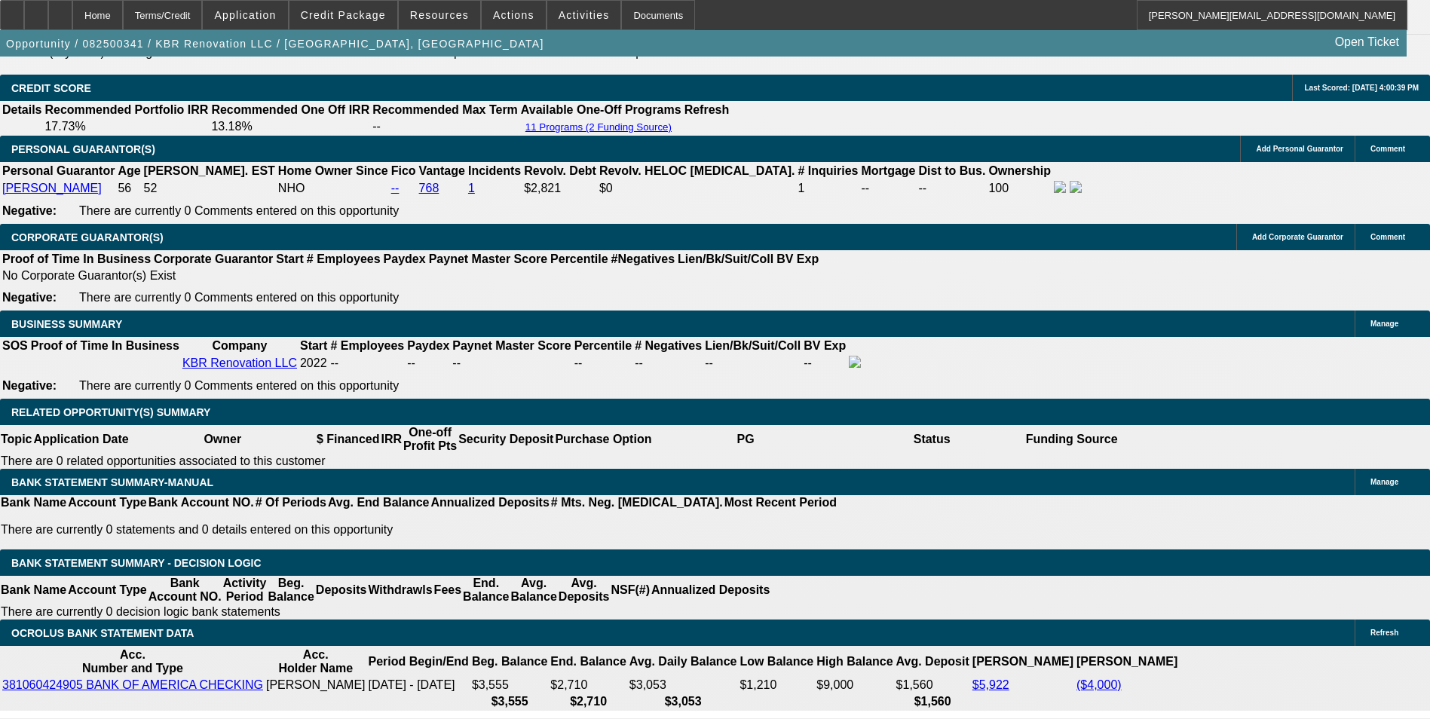
scroll to position [2185, 0]
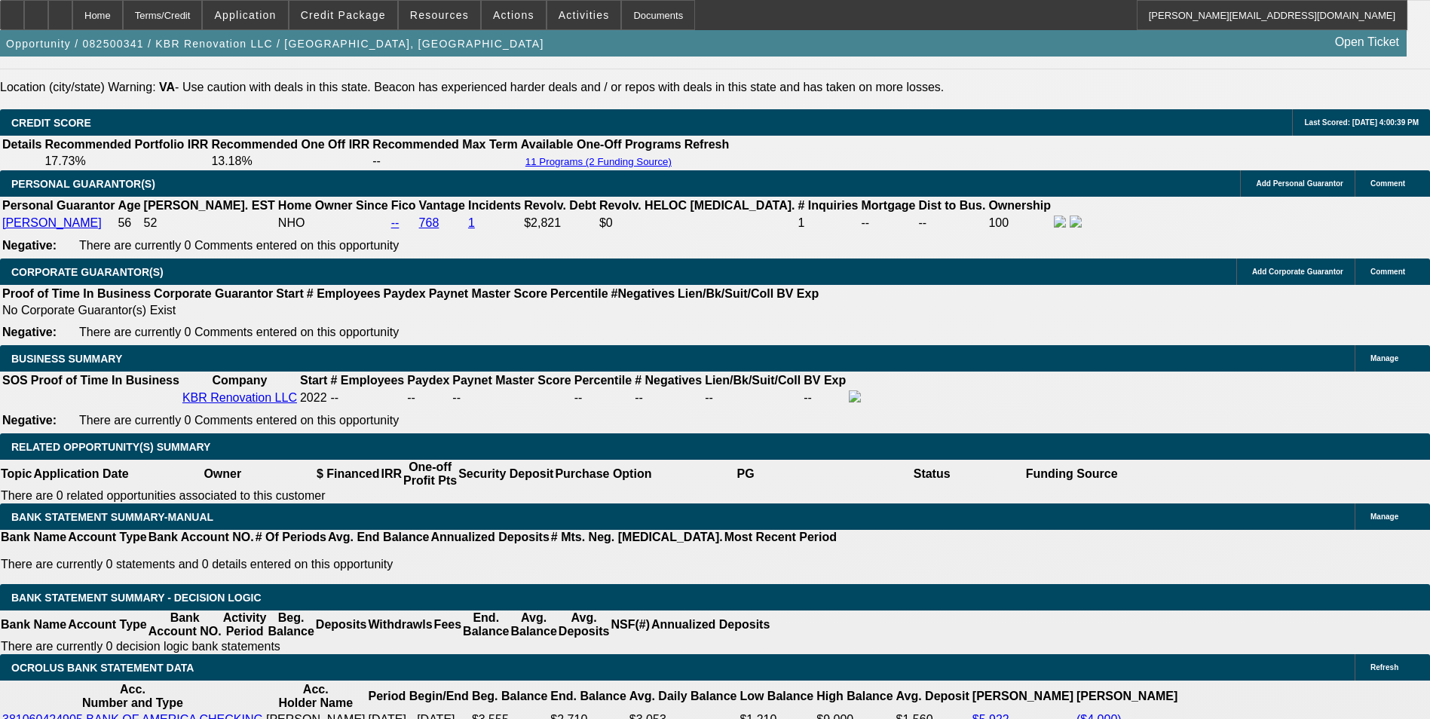
type input "17"
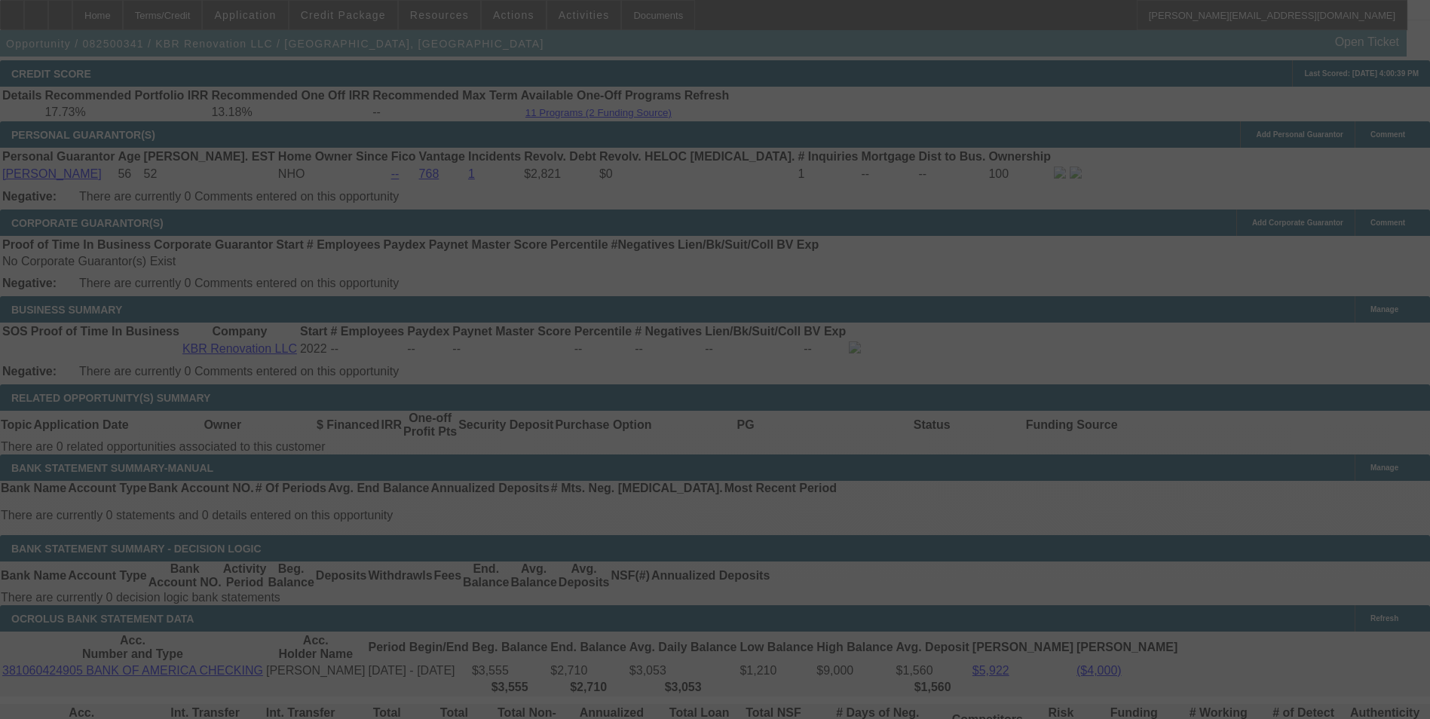
scroll to position [2261, 0]
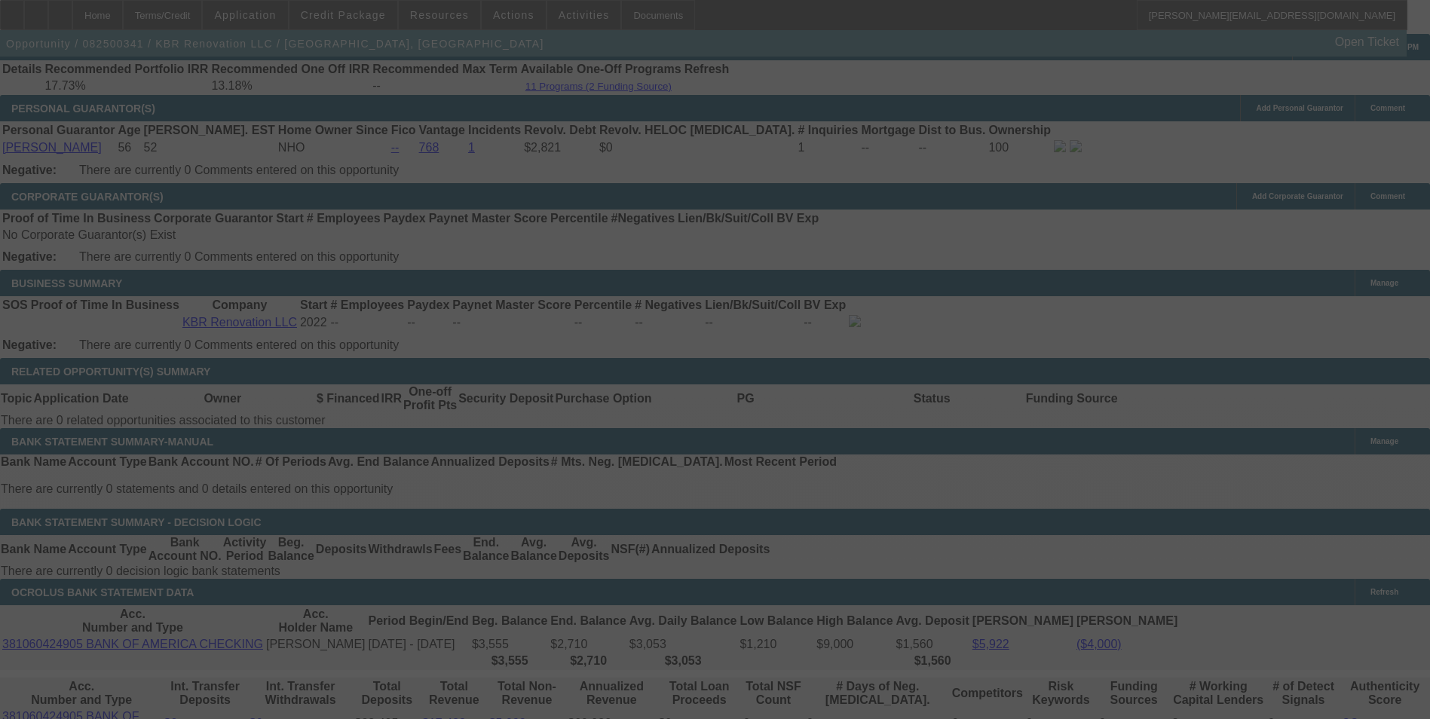
select select "0"
select select "6"
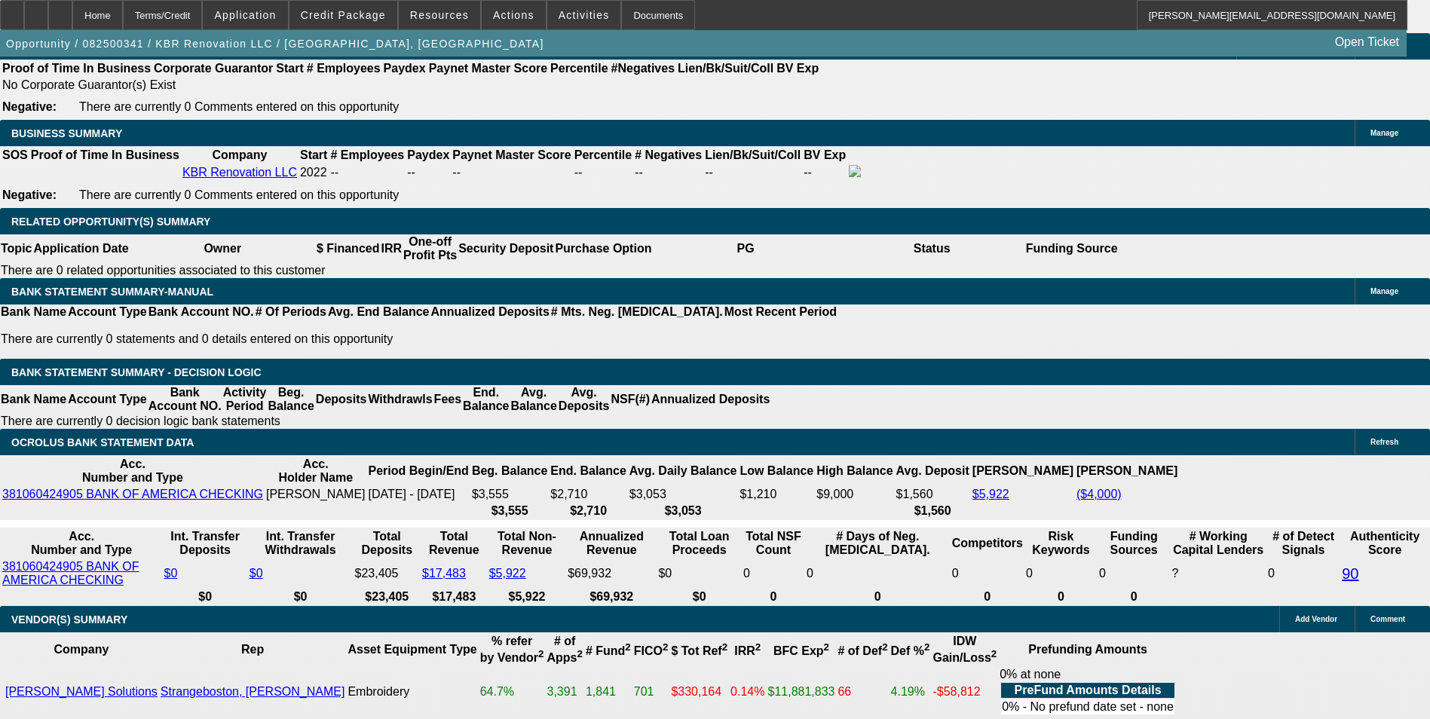
scroll to position [2412, 0]
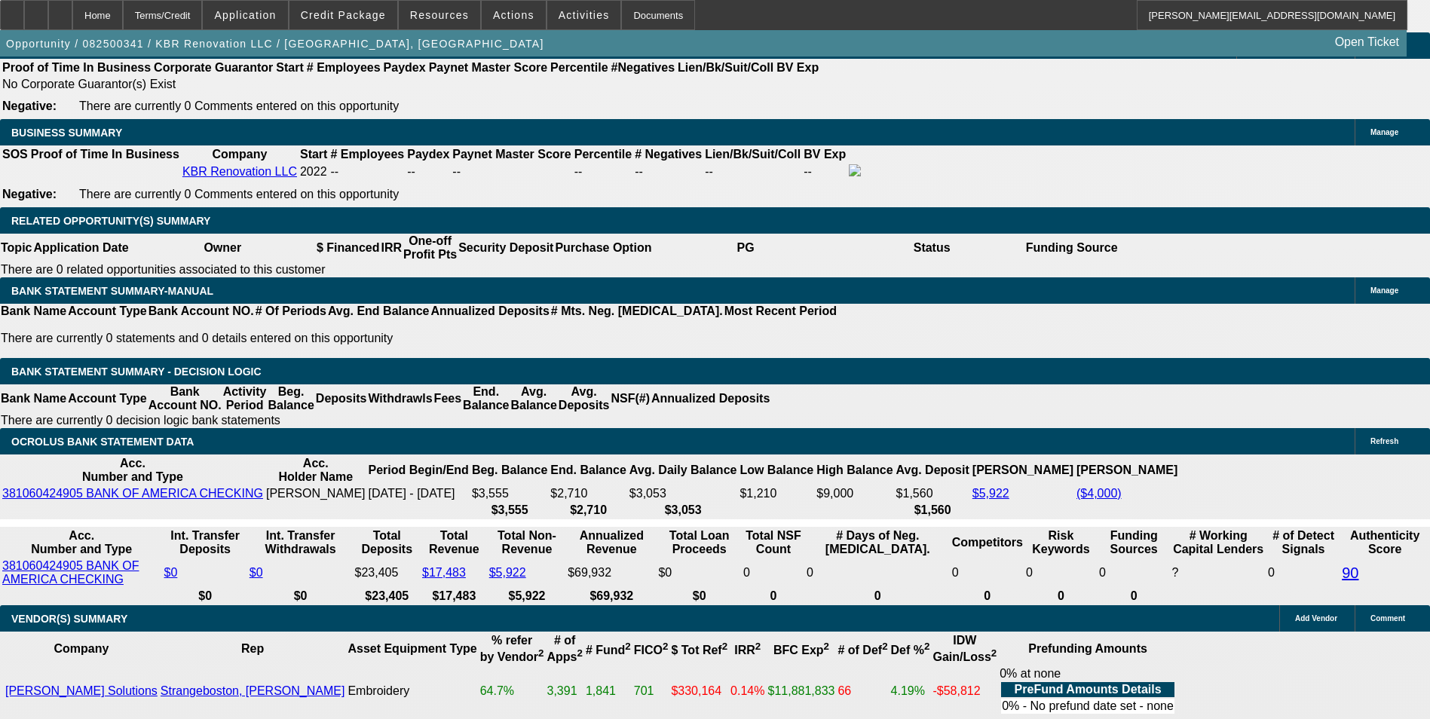
drag, startPoint x: 415, startPoint y: 295, endPoint x: 633, endPoint y: 271, distance: 219.1
type input "23"
type input "UNKNOWN"
type input "237"
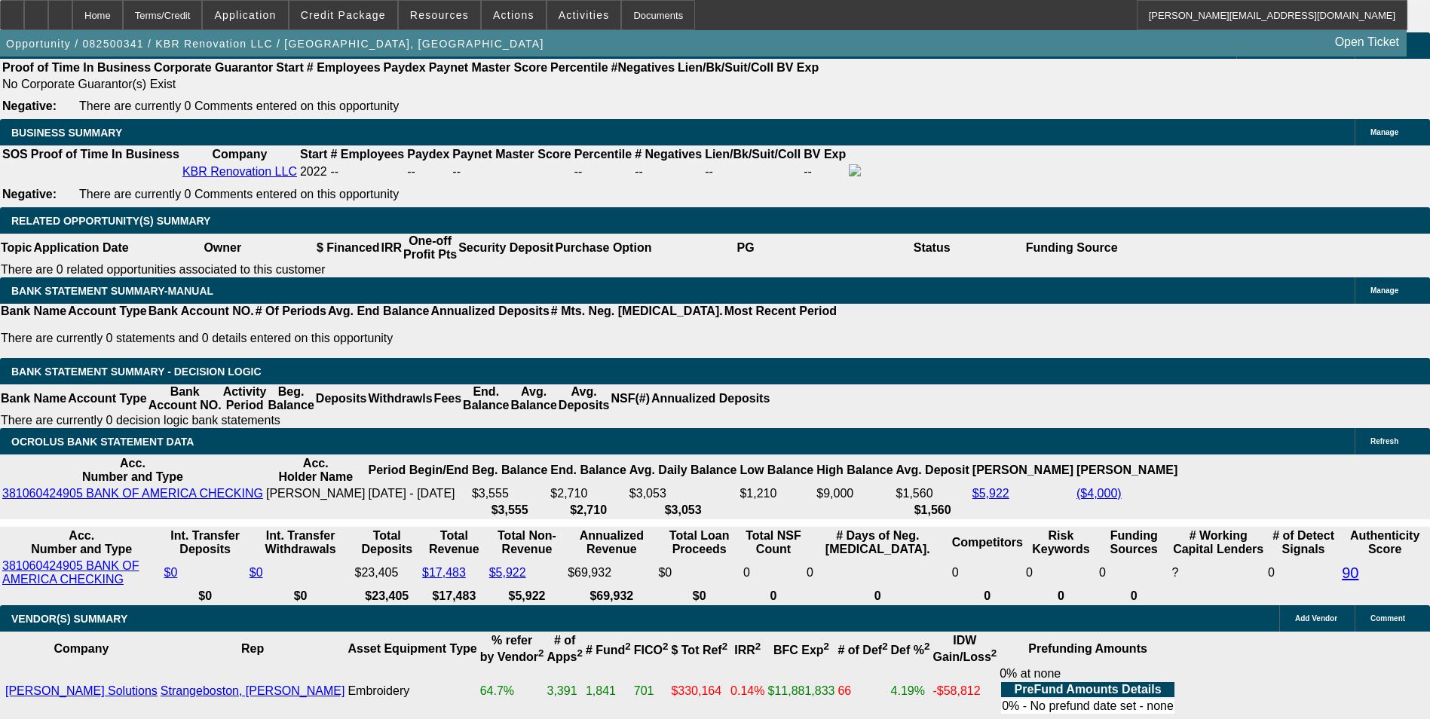
type input "17.5"
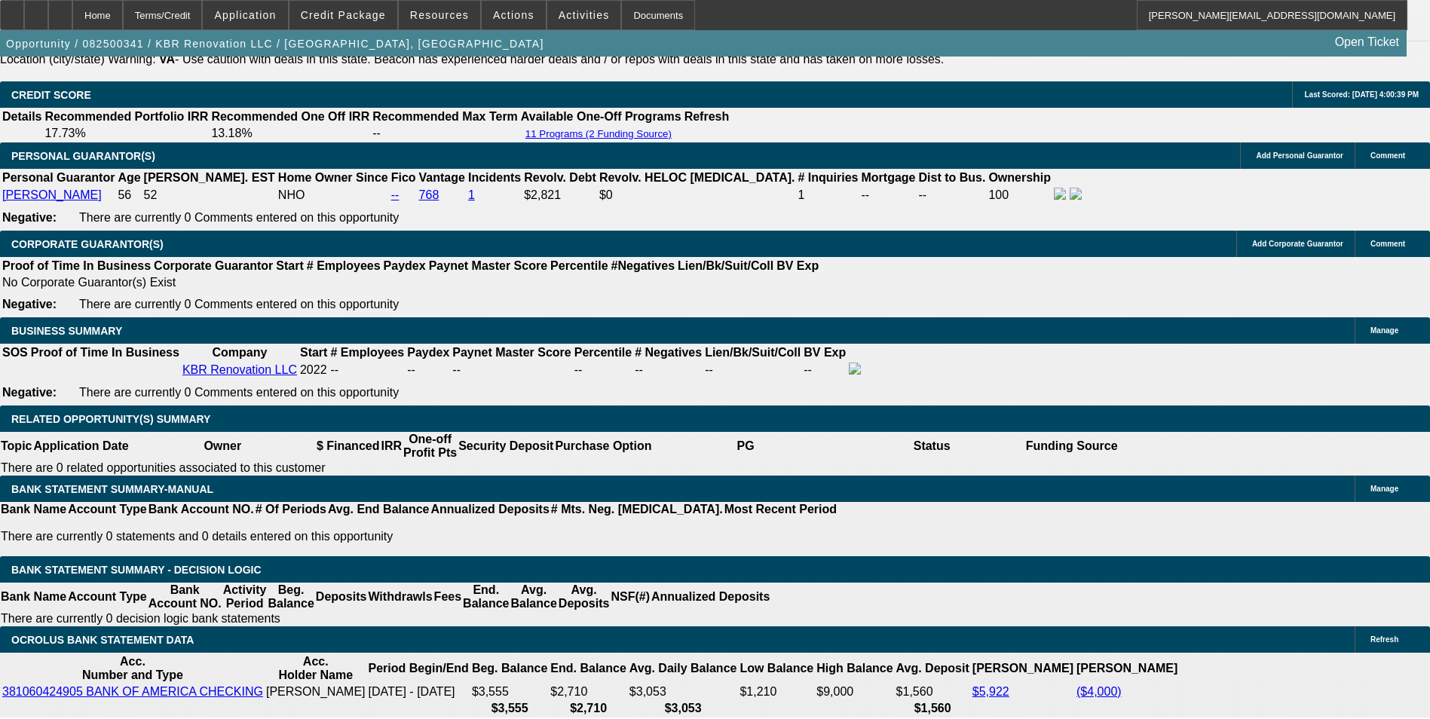
scroll to position [2185, 0]
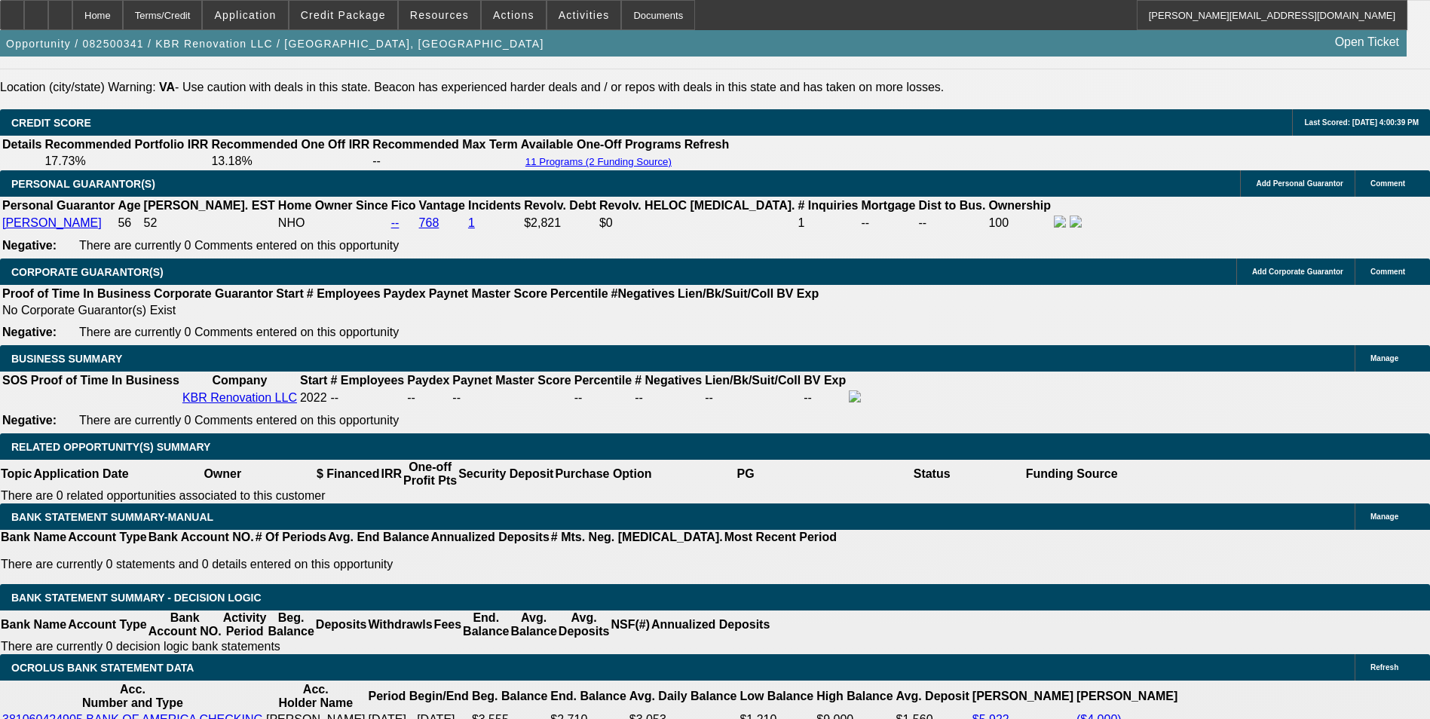
type input "$237.00"
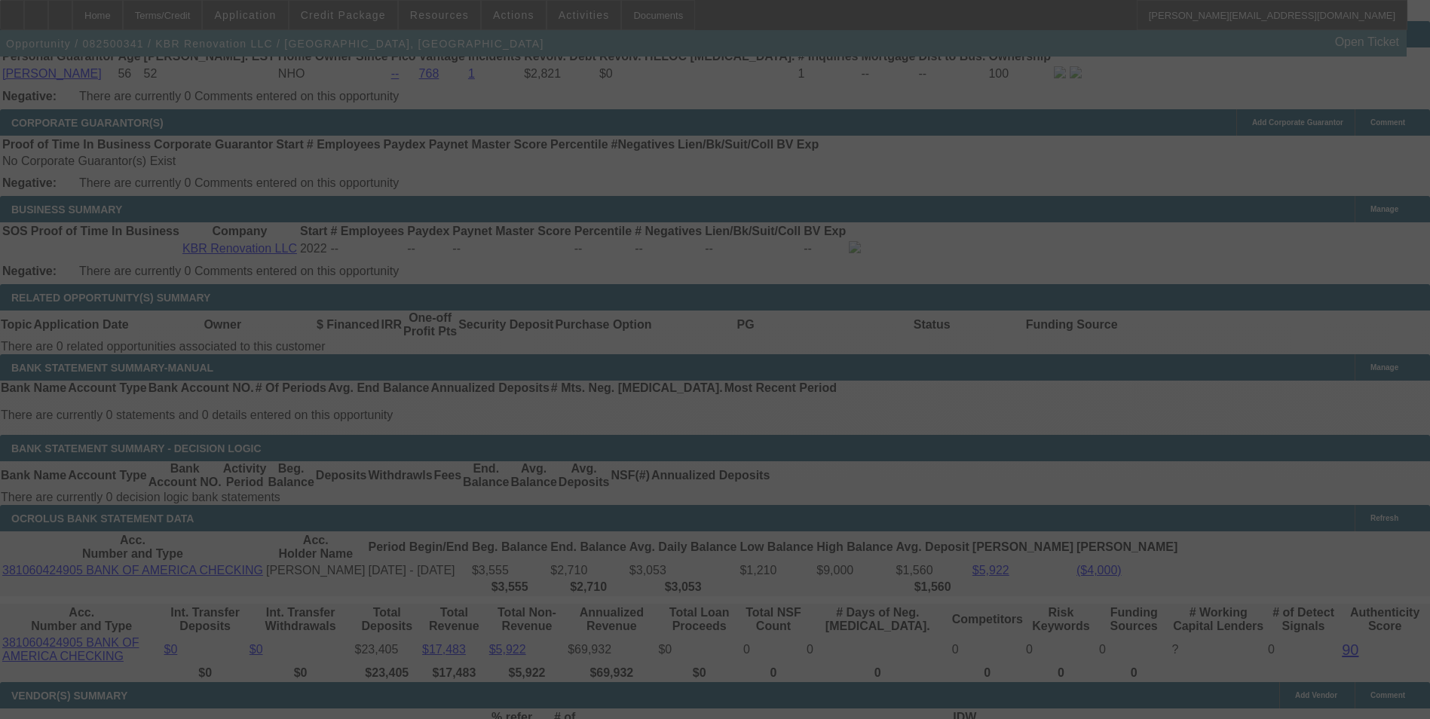
scroll to position [2336, 0]
select select "0"
select select "6"
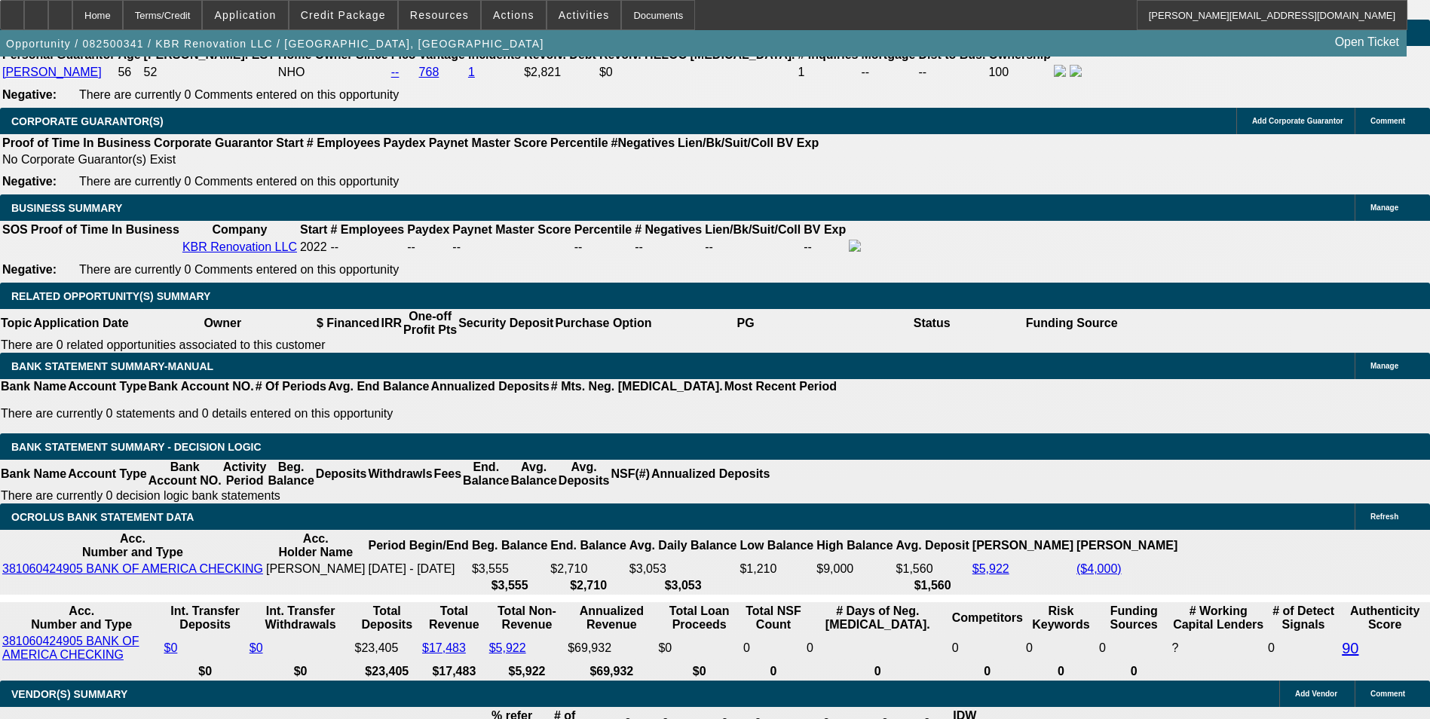
select select "2"
type input "UNKNOWN"
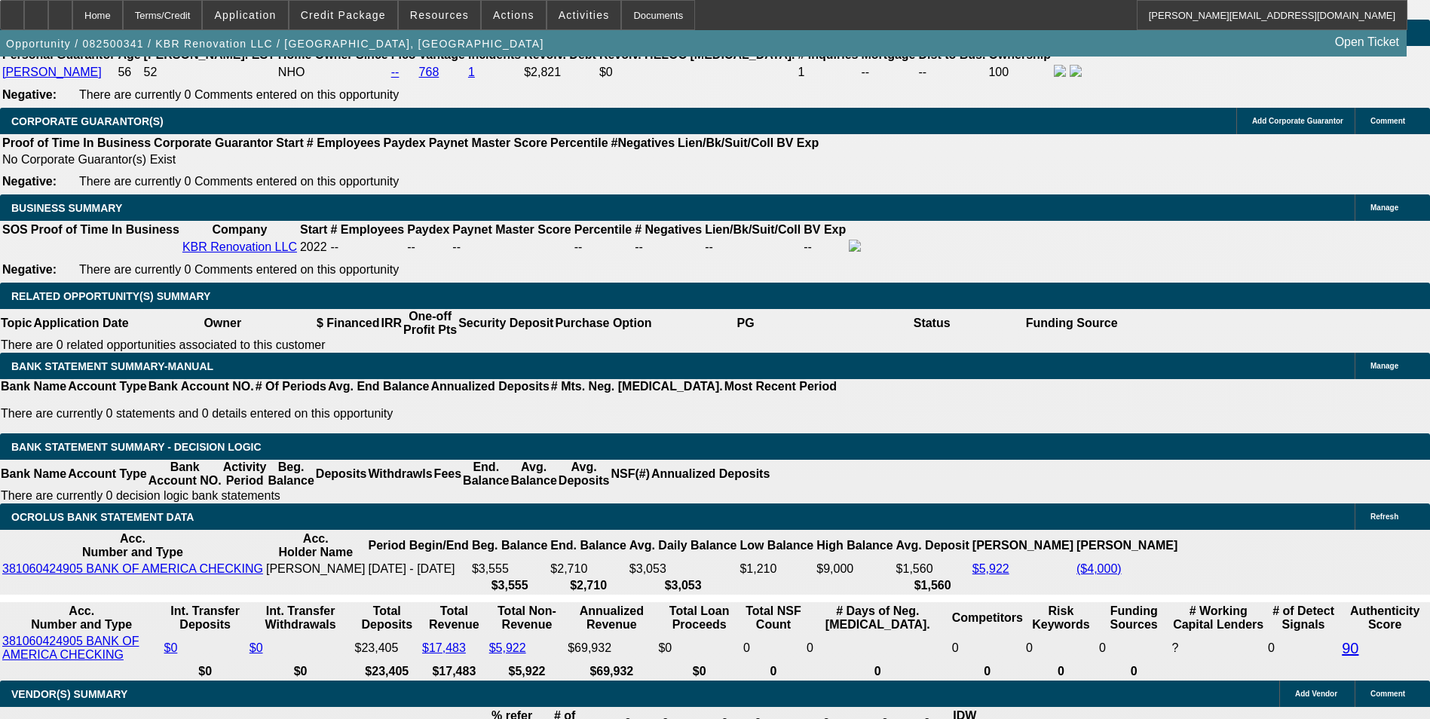
select select "2"
type input "$474.00"
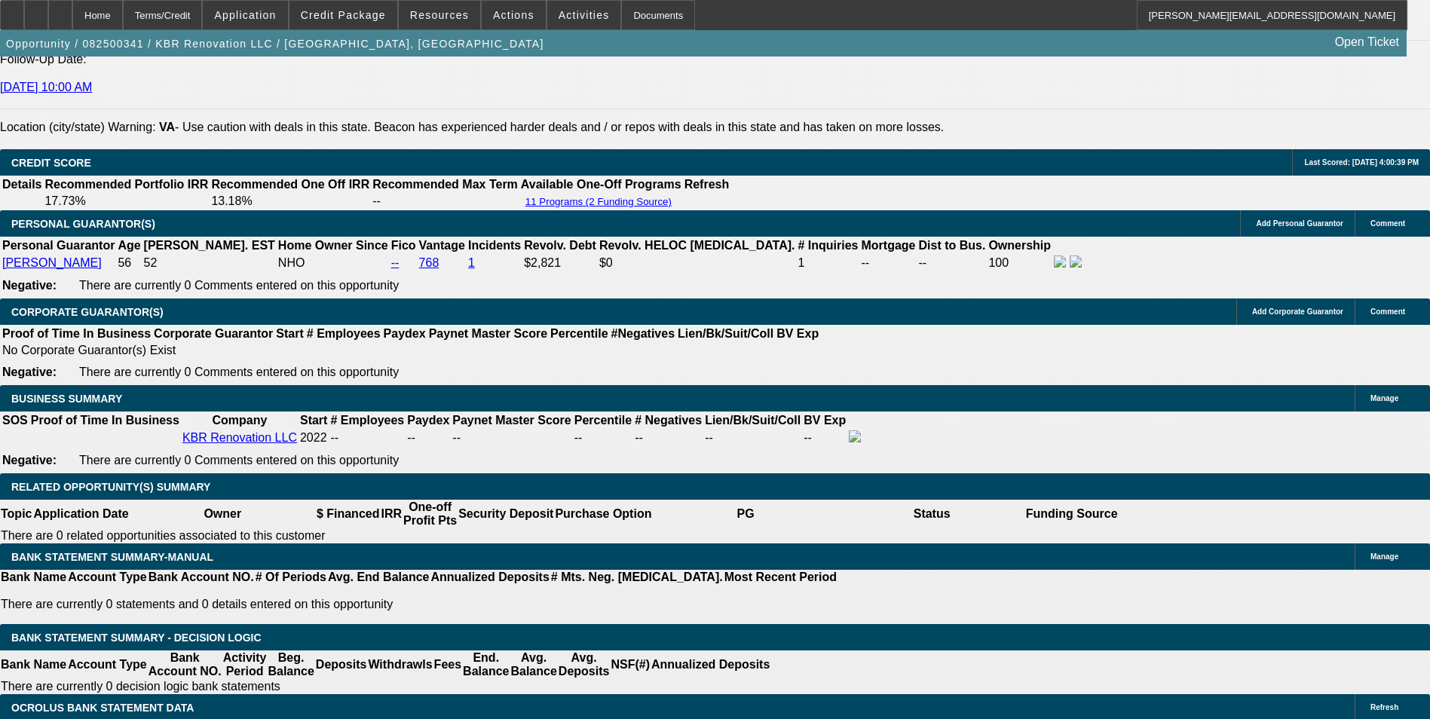
scroll to position [2110, 0]
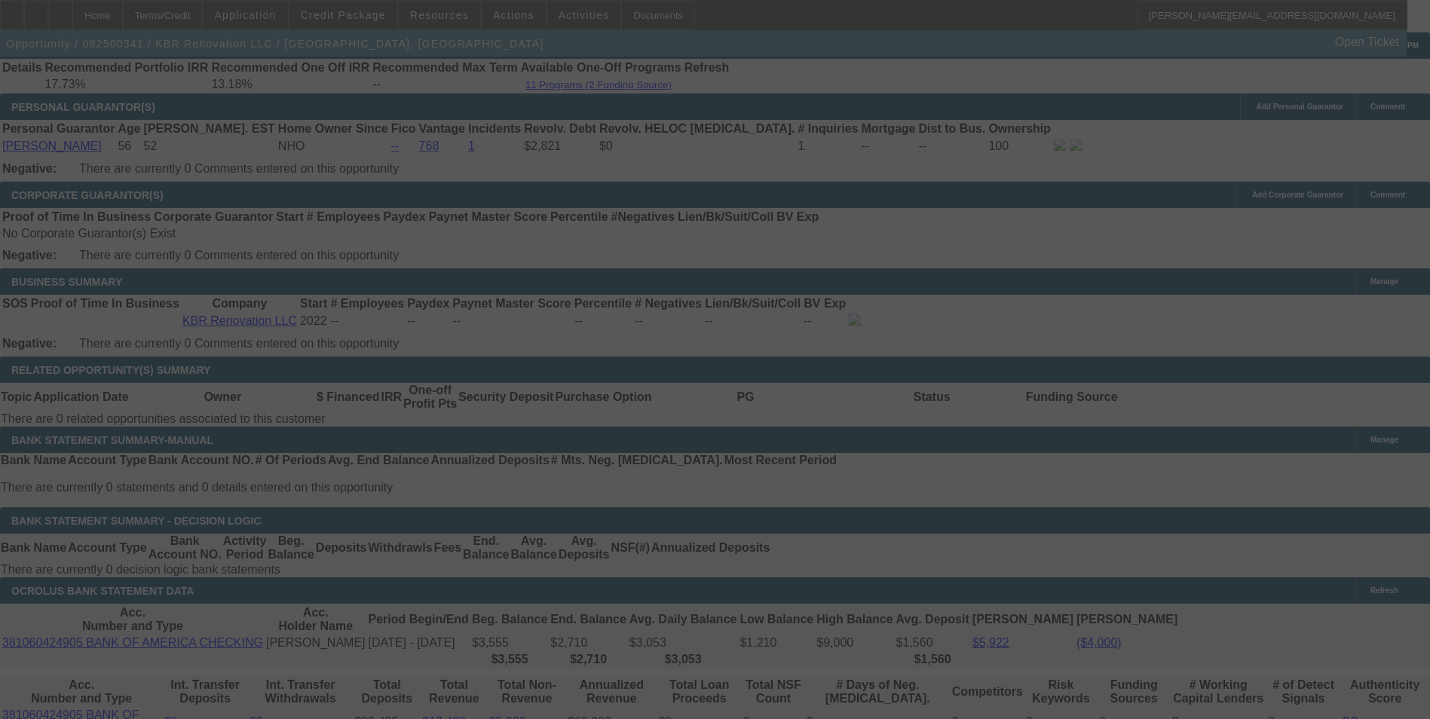
scroll to position [2562, 0]
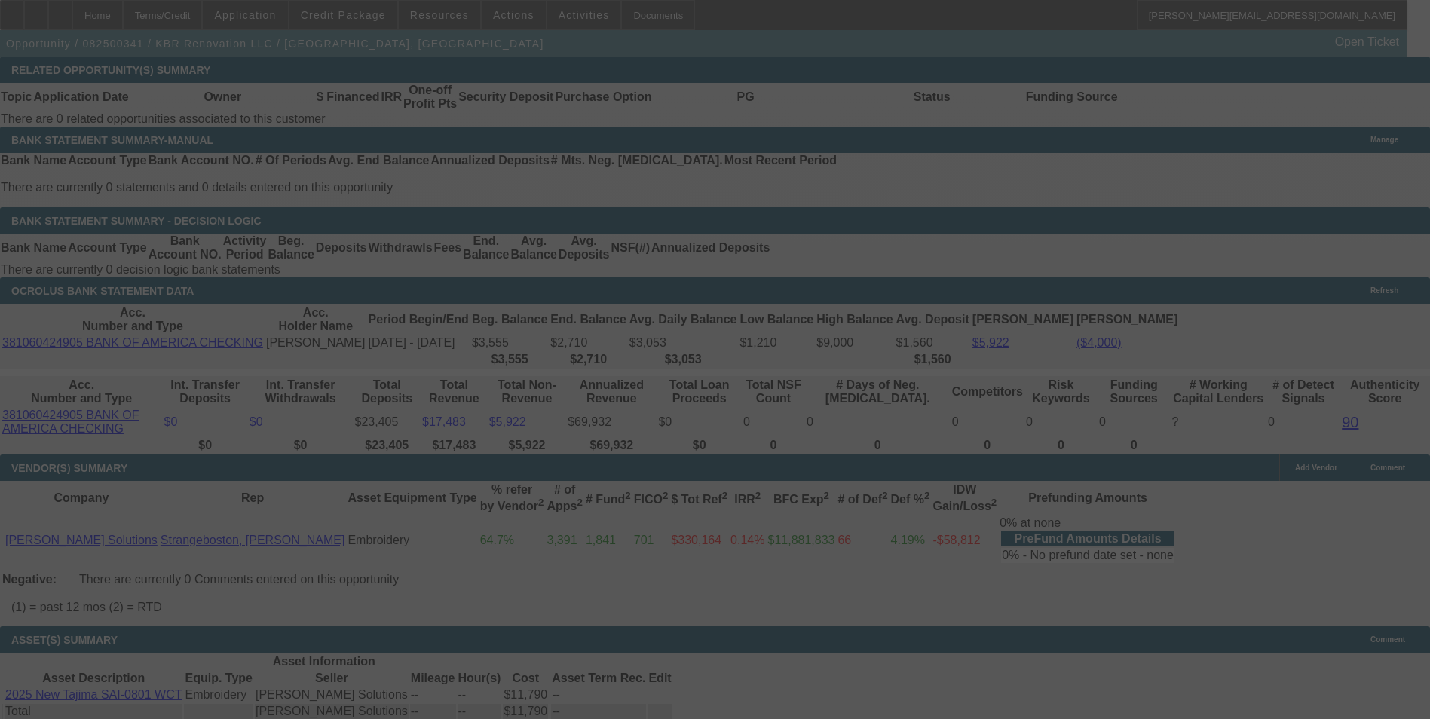
select select "0"
select select "2"
select select "0"
select select "6"
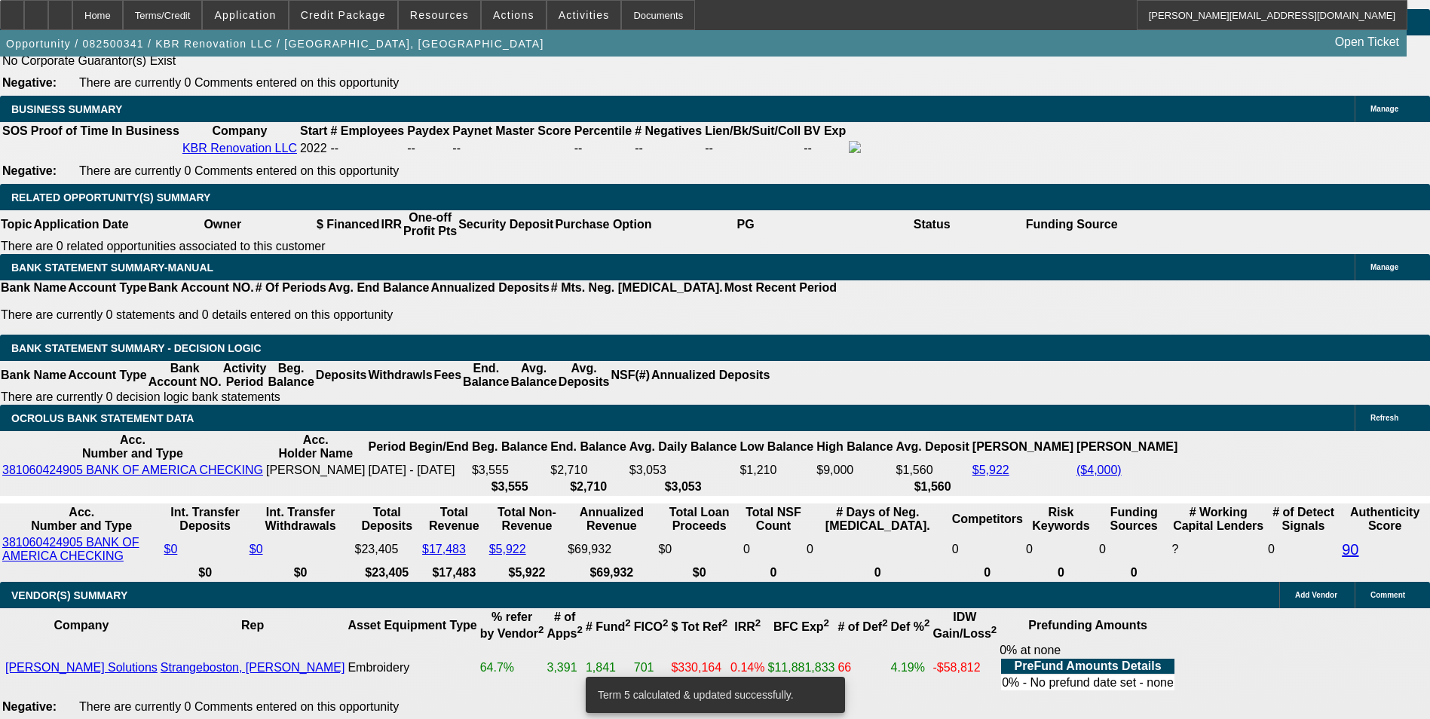
scroll to position [2412, 0]
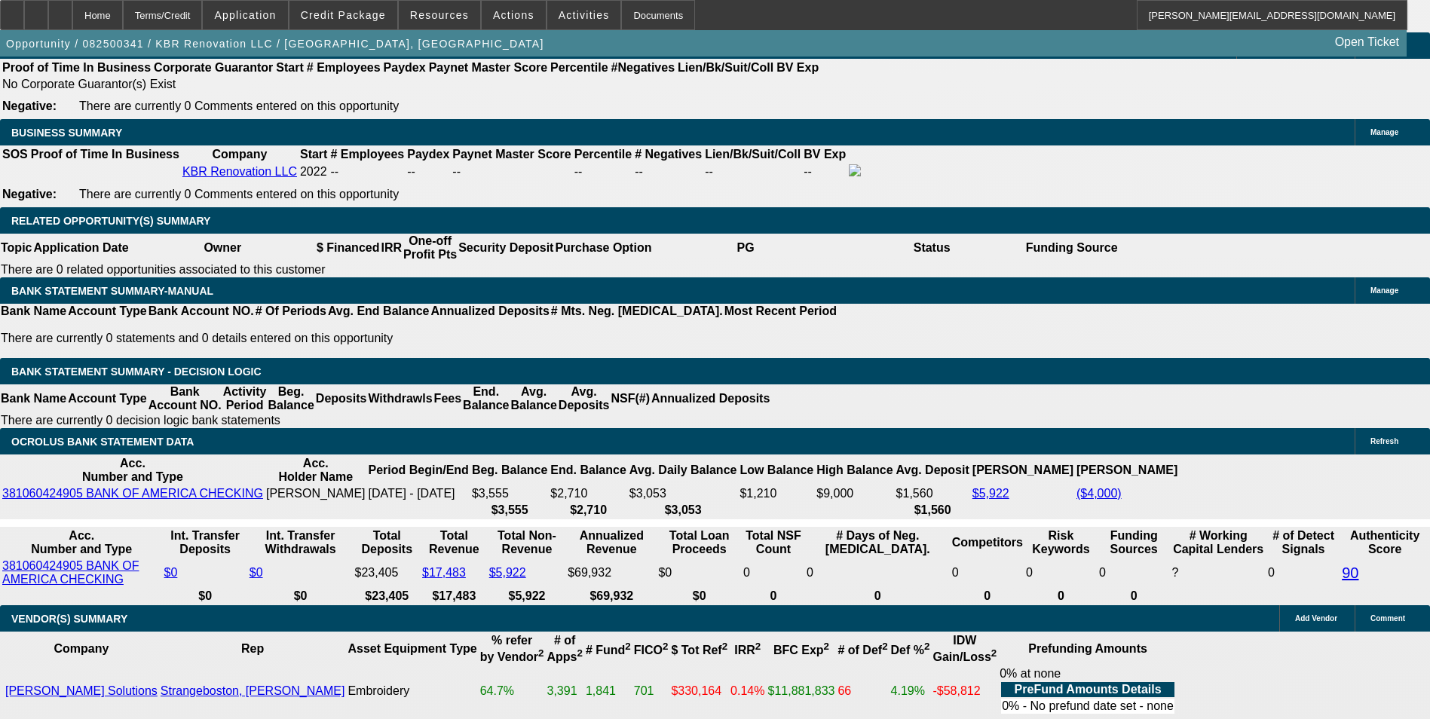
drag, startPoint x: 477, startPoint y: 295, endPoint x: 541, endPoint y: 291, distance: 64.2
type input "UNKNOWN"
type input "48"
type input "$549.38"
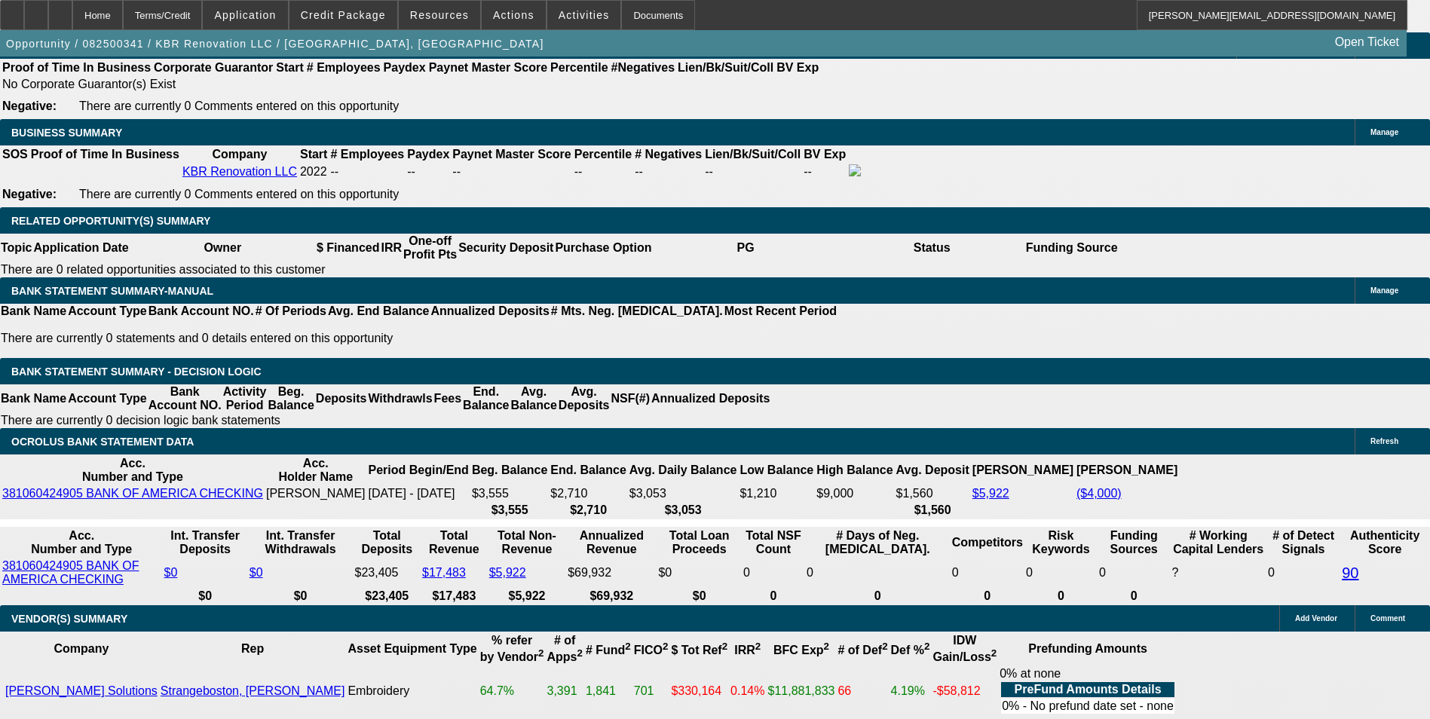
type input "$274.69"
type input "48"
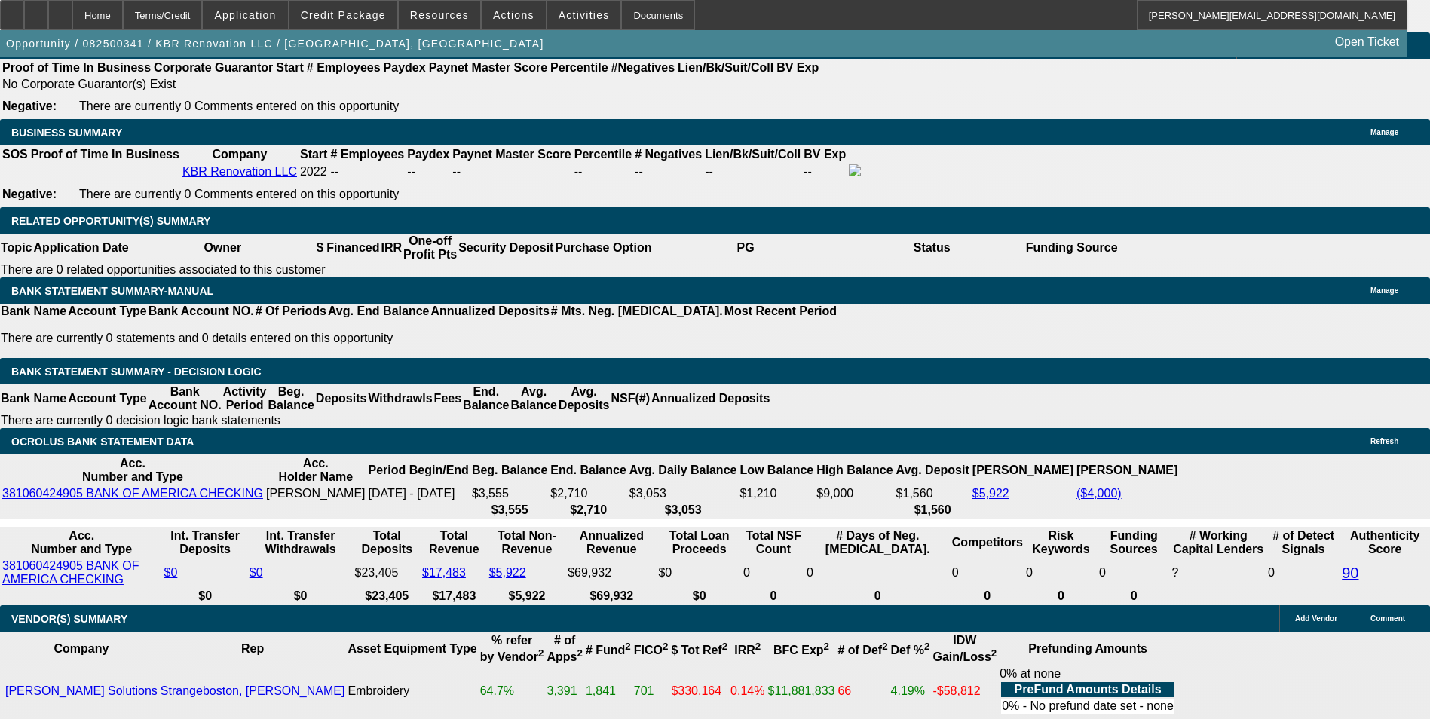
type input "2"
type input "$4.00"
type input "274"
type input "$548.00"
type input "17.3"
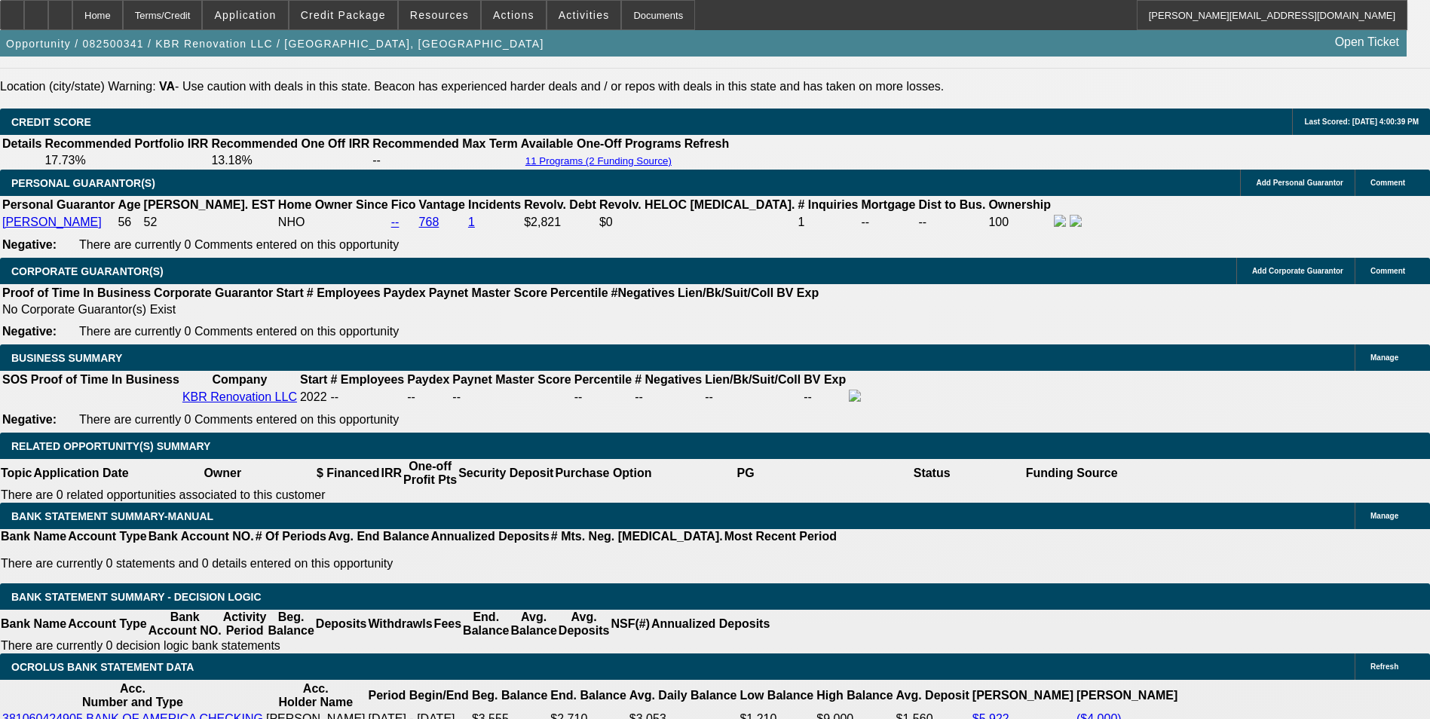
scroll to position [2185, 0]
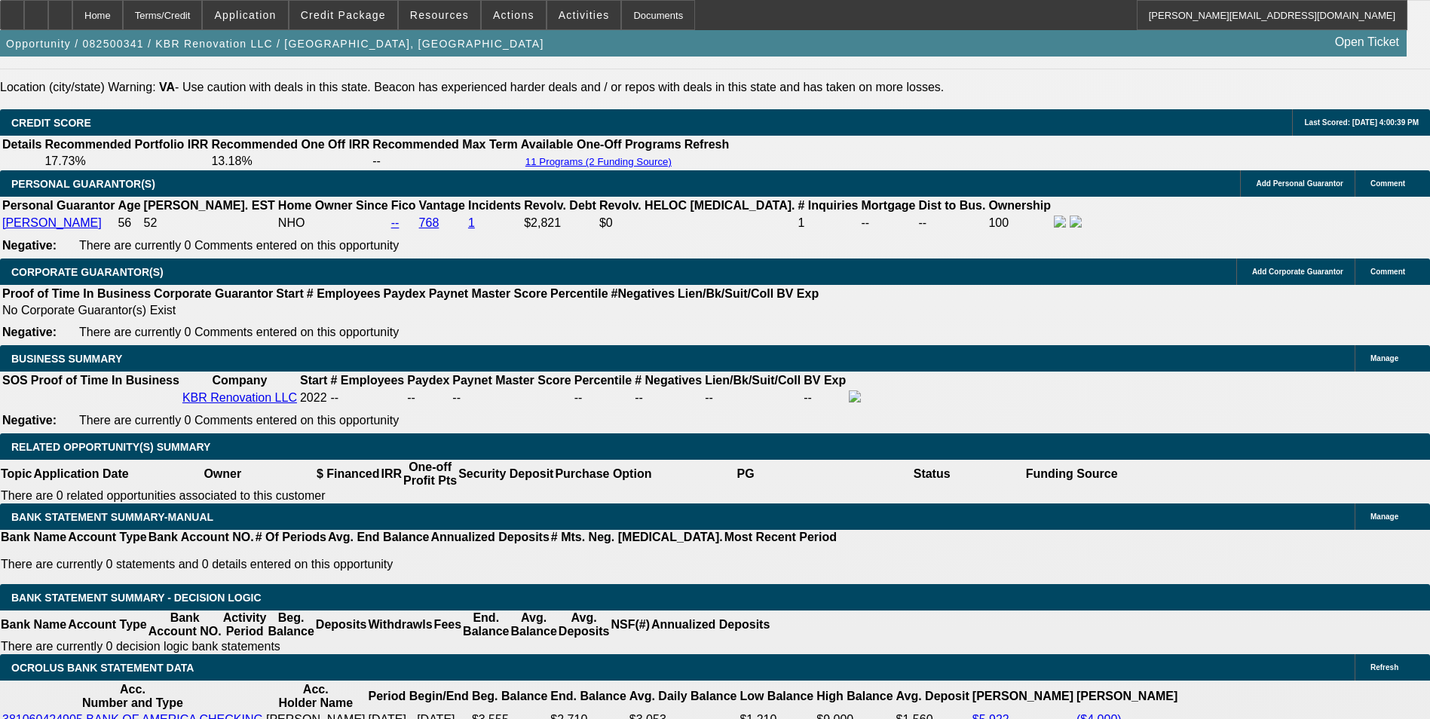
type input "$274.00"
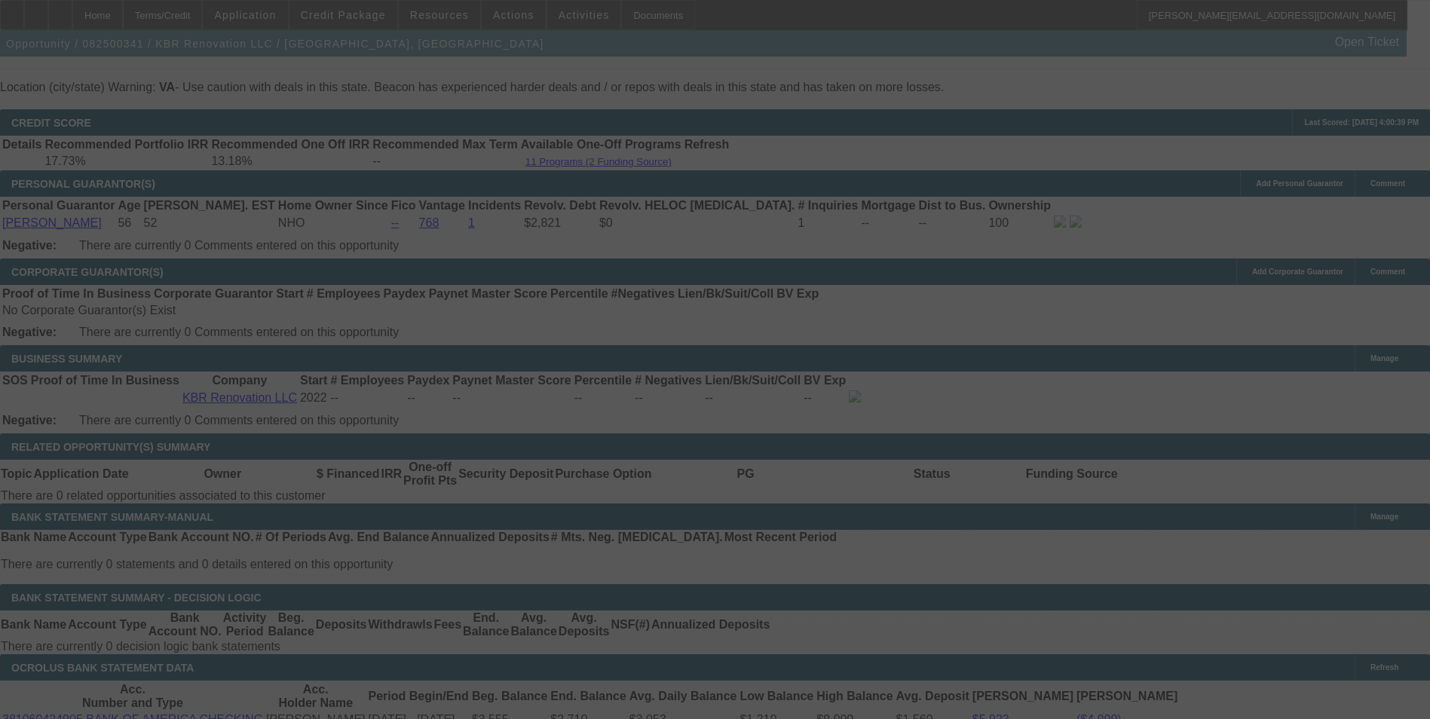
select select "0"
select select "2"
select select "0"
select select "6"
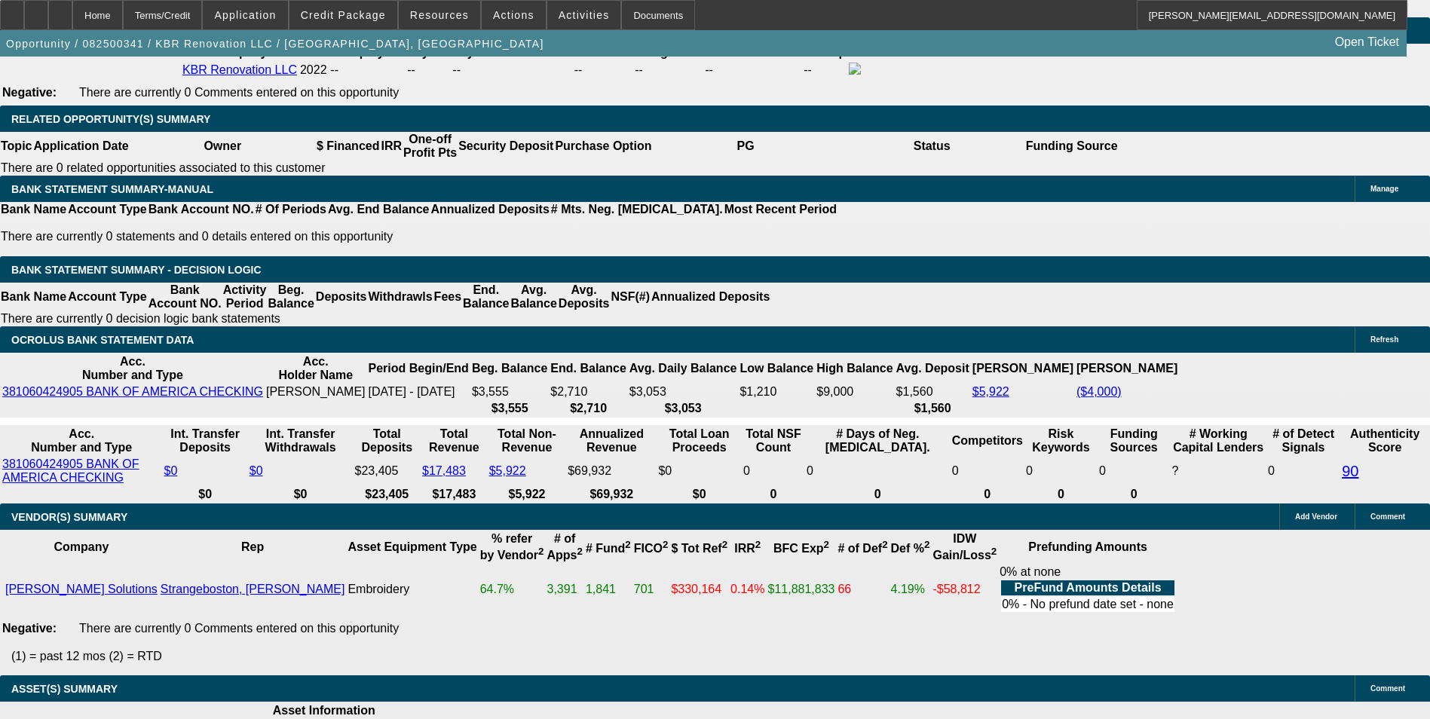
scroll to position [2487, 0]
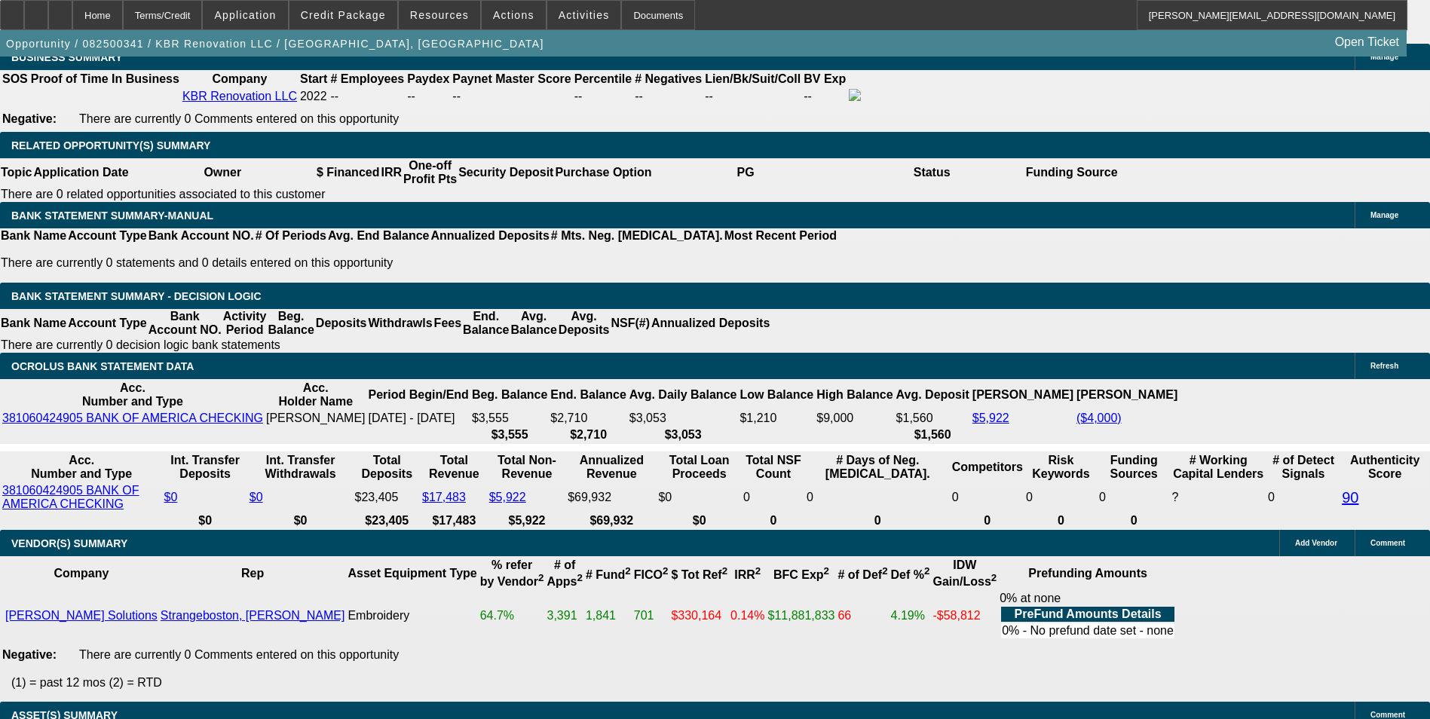
drag, startPoint x: 414, startPoint y: 224, endPoint x: 552, endPoint y: 202, distance: 139.6
type input "27"
type input "$54.00"
type input "UNKNOWN"
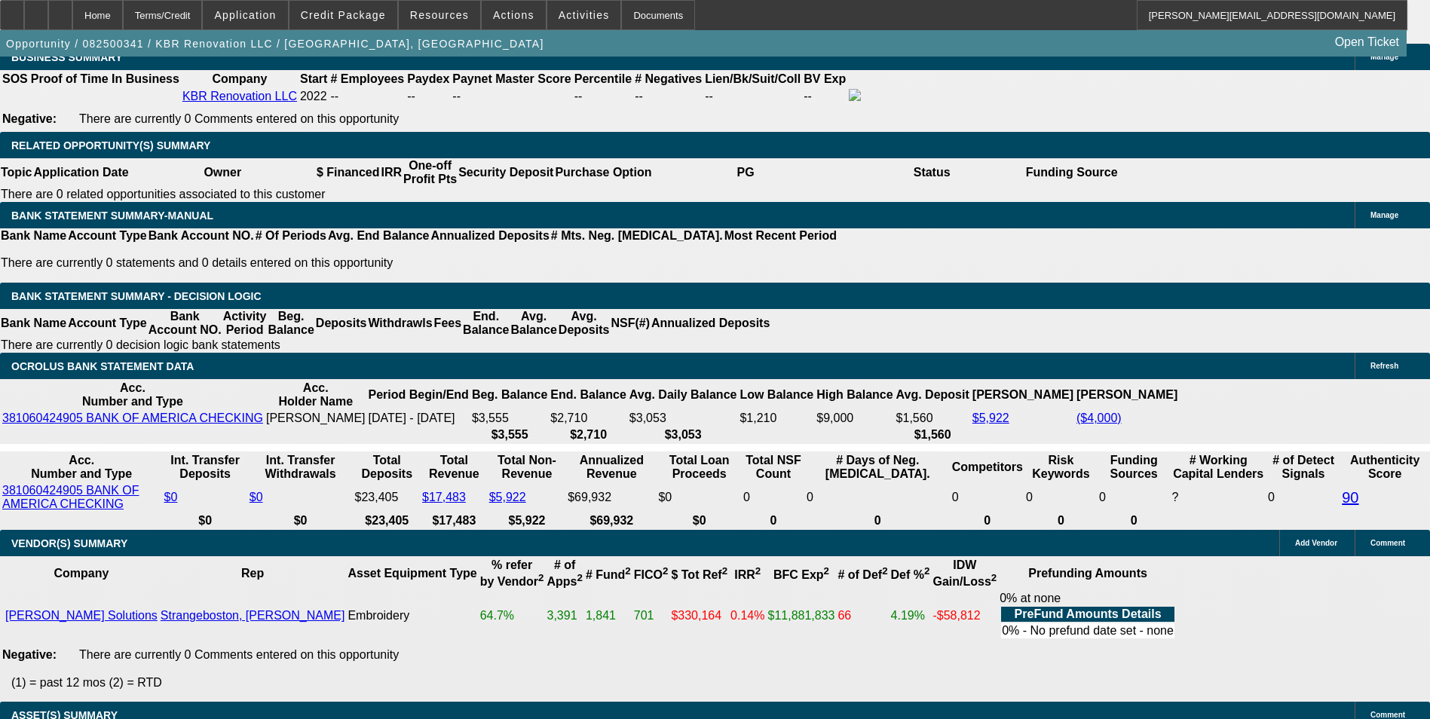
type input "273"
type input "$546.00"
type input "17.1"
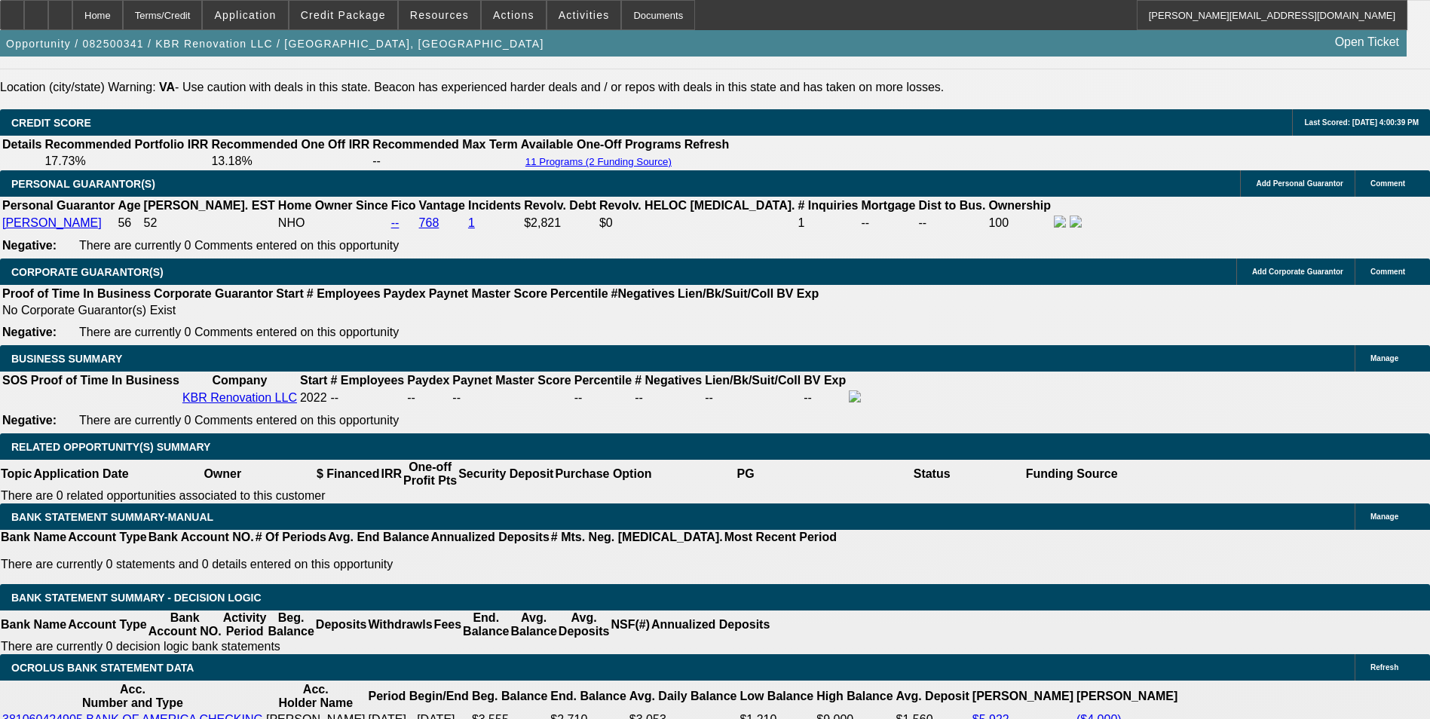
type input "$273.00"
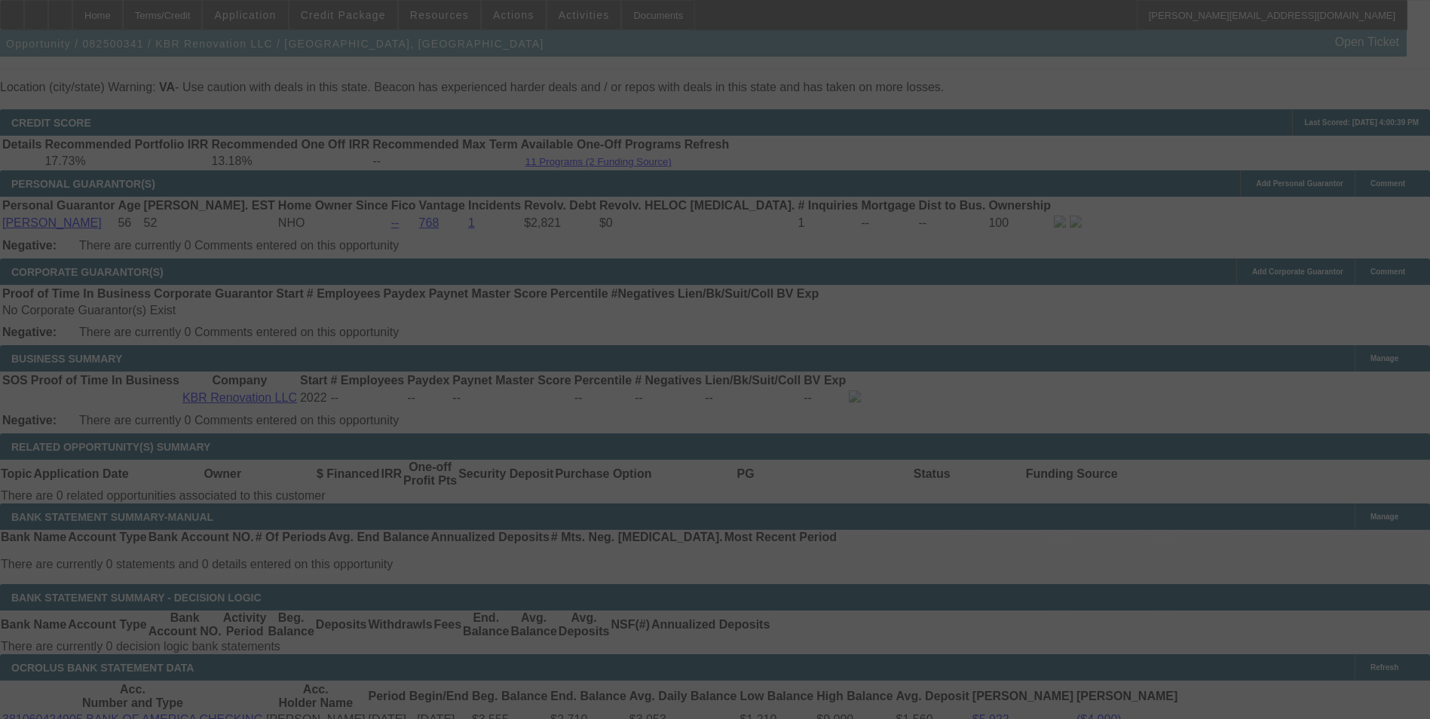
select select "0"
select select "2"
select select "0"
select select "6"
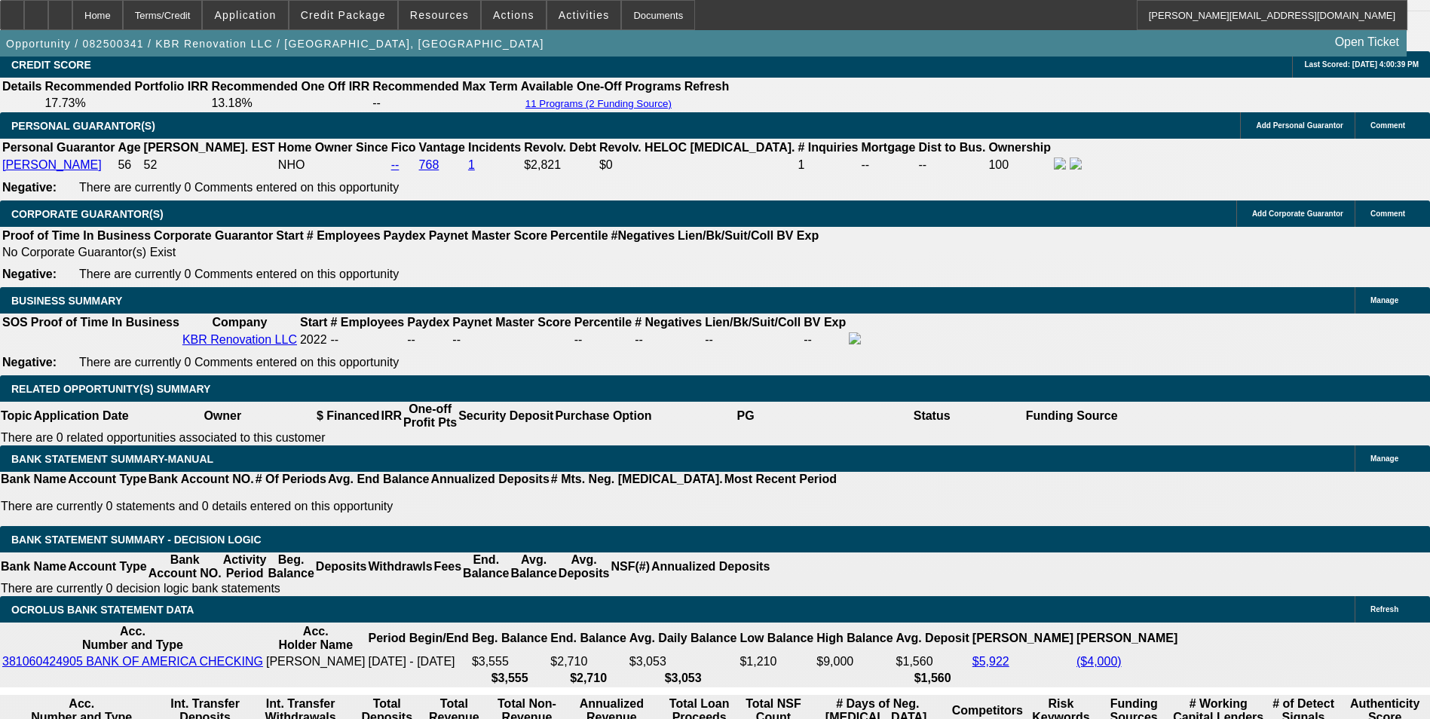
scroll to position [2336, 0]
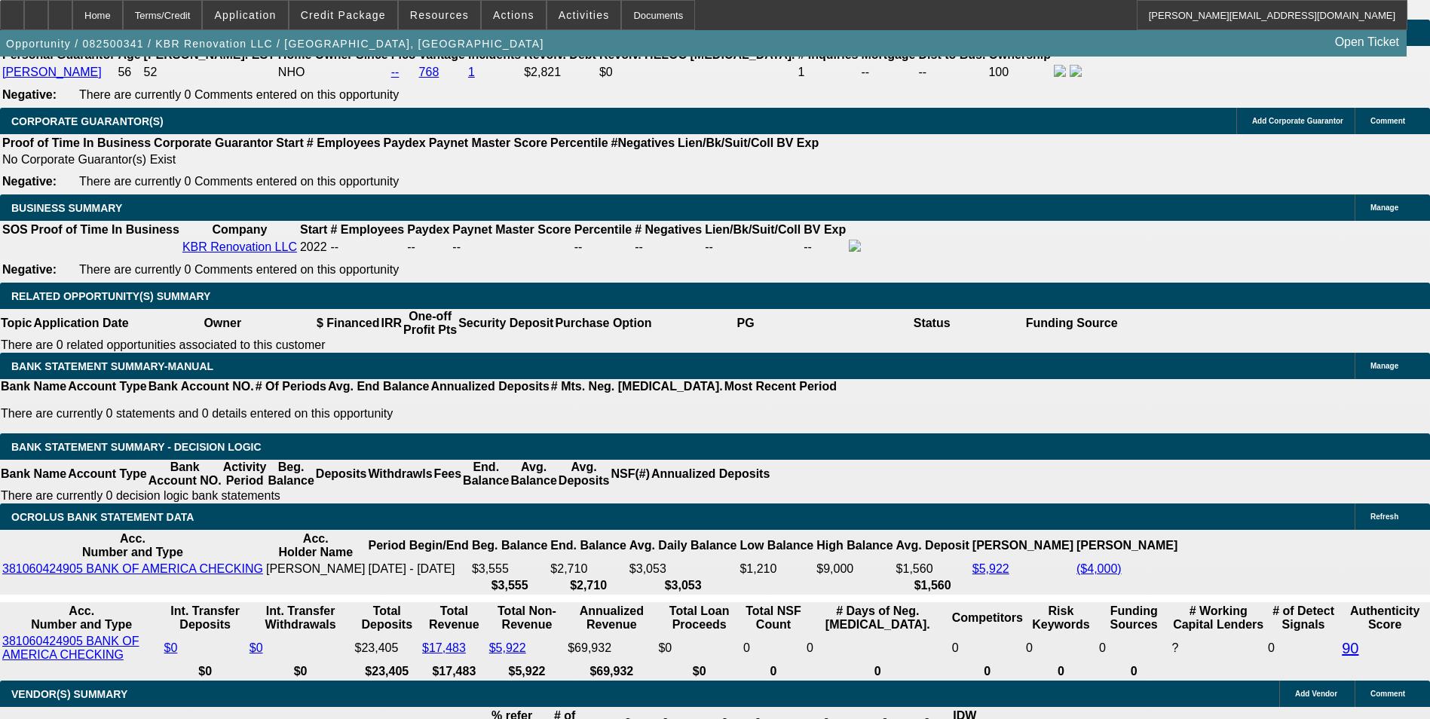
drag, startPoint x: 417, startPoint y: 372, endPoint x: 621, endPoint y: 356, distance: 204.8
type input "27"
type input "$54.00"
type input "UNKNOWN"
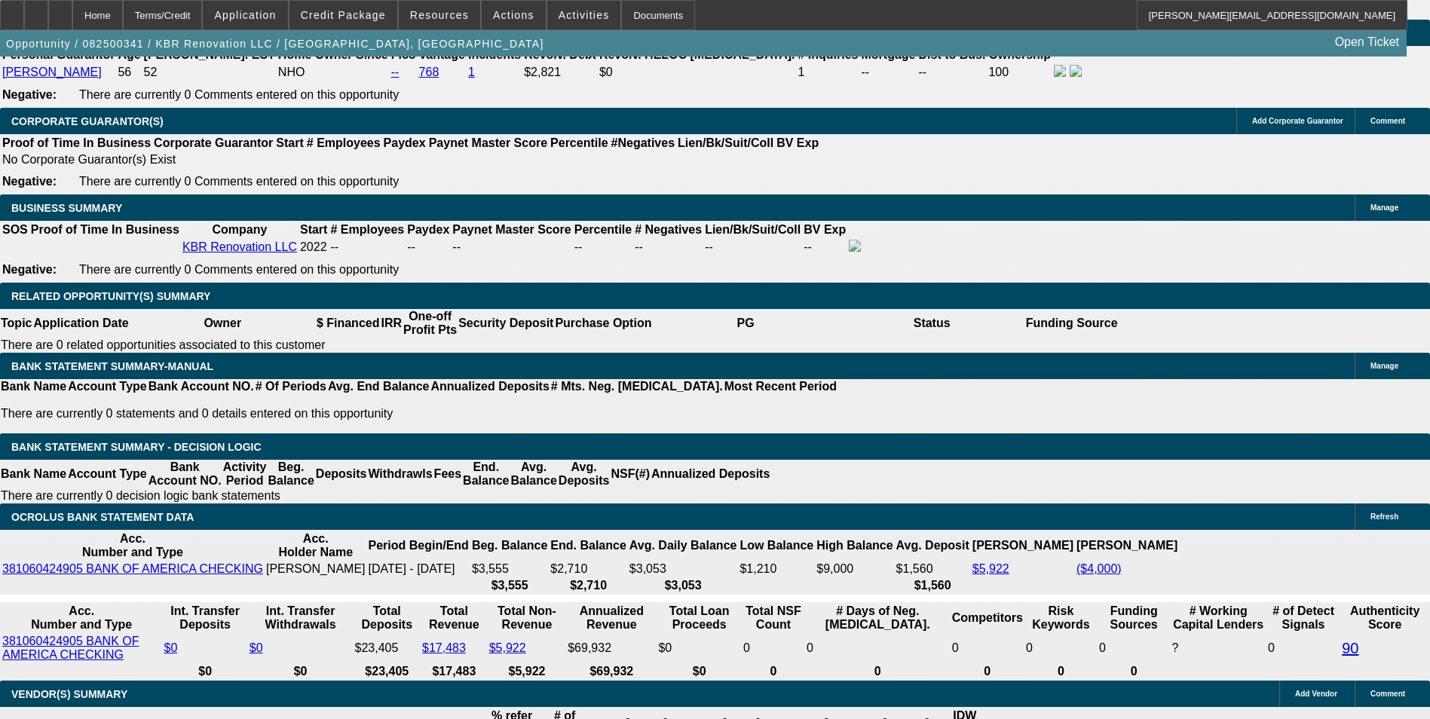
type input "272"
type input "$544.00"
type input "16.9"
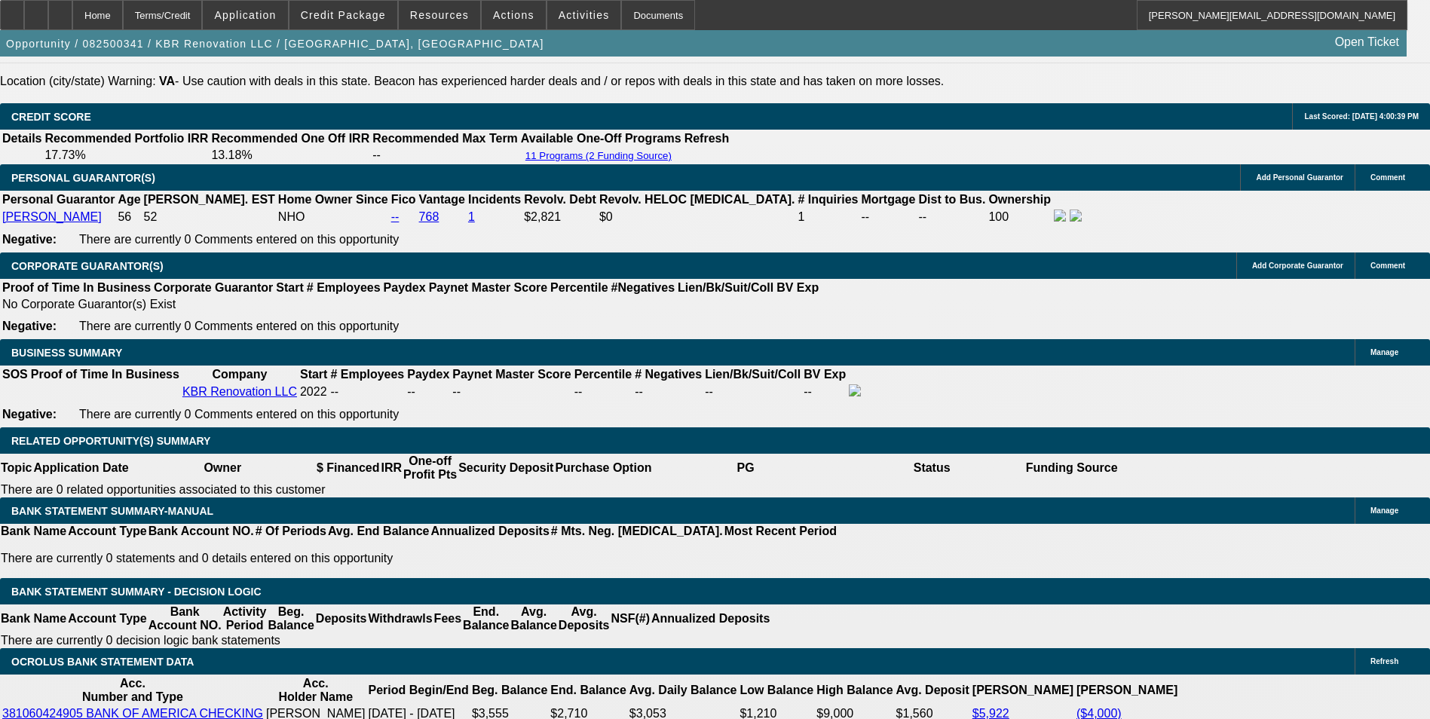
scroll to position [2185, 0]
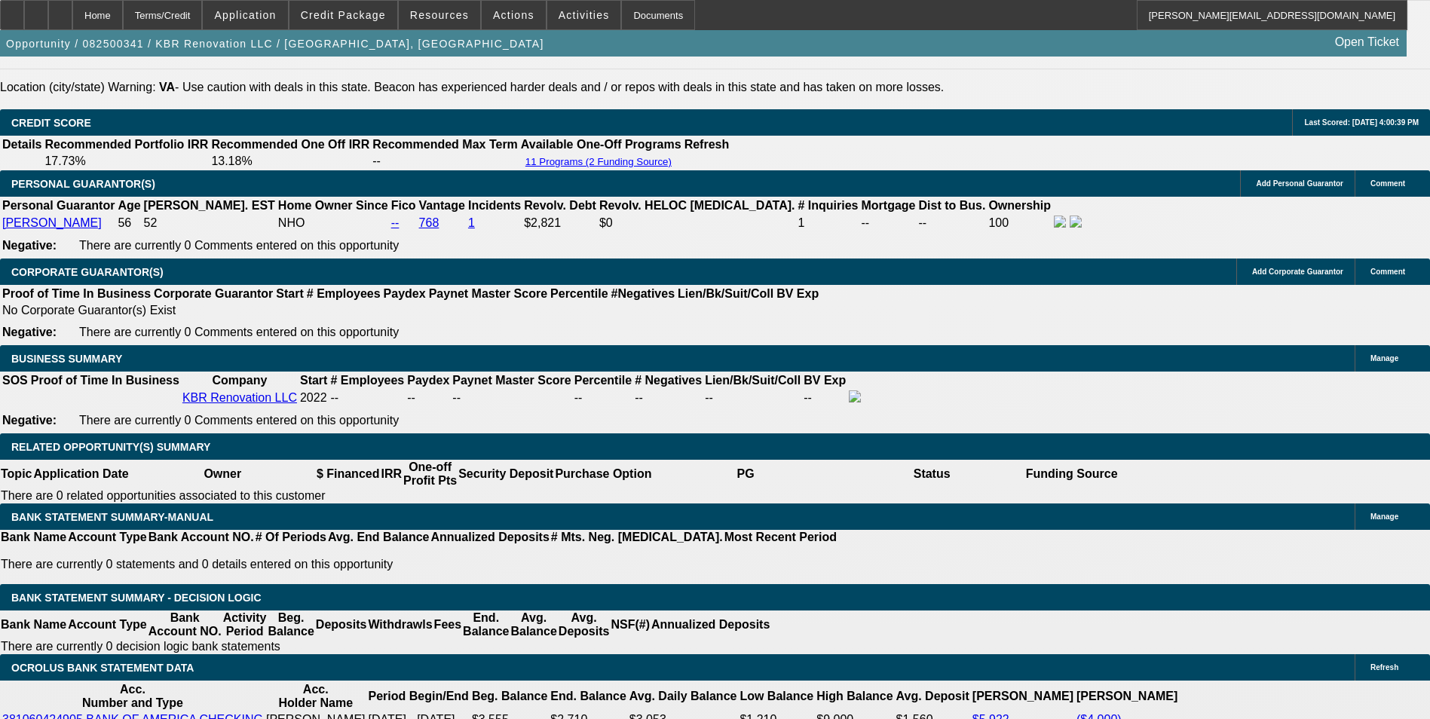
type input "$272.00"
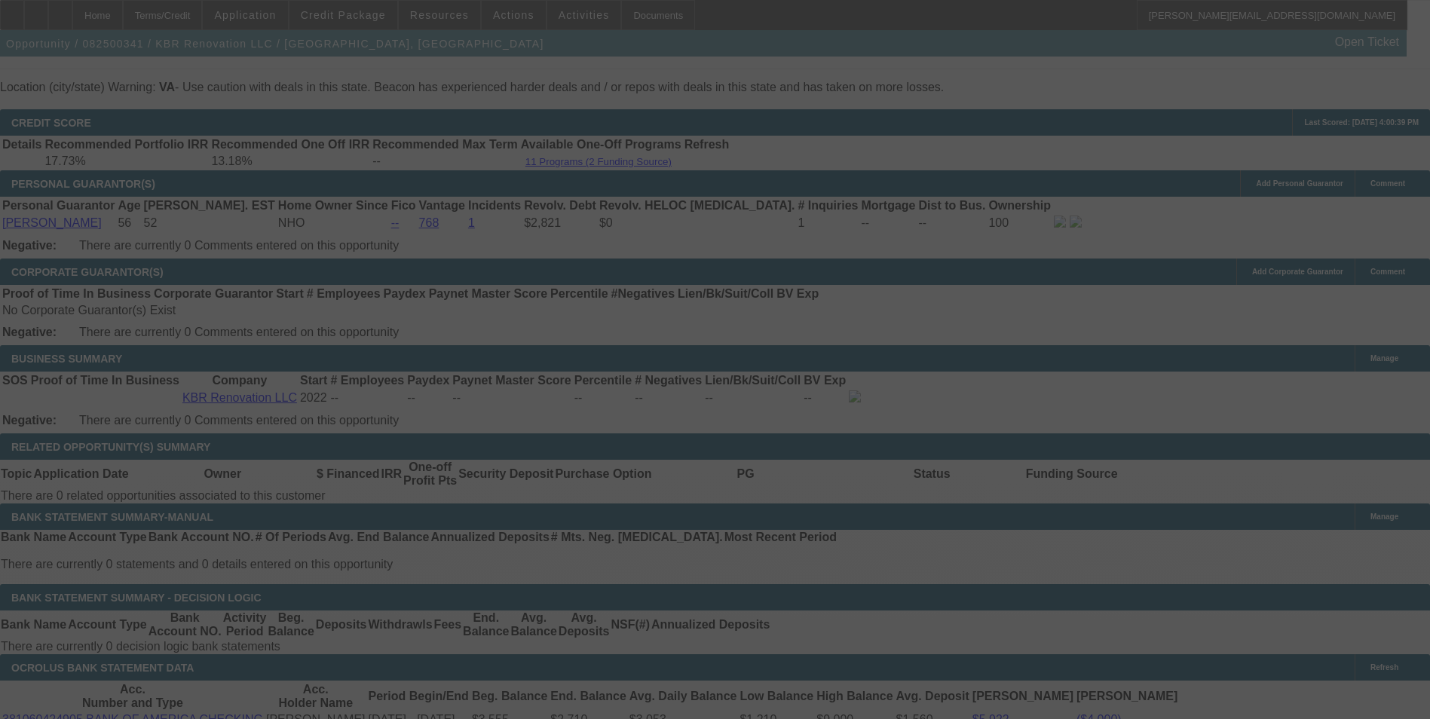
select select "0"
select select "2"
select select "0"
select select "6"
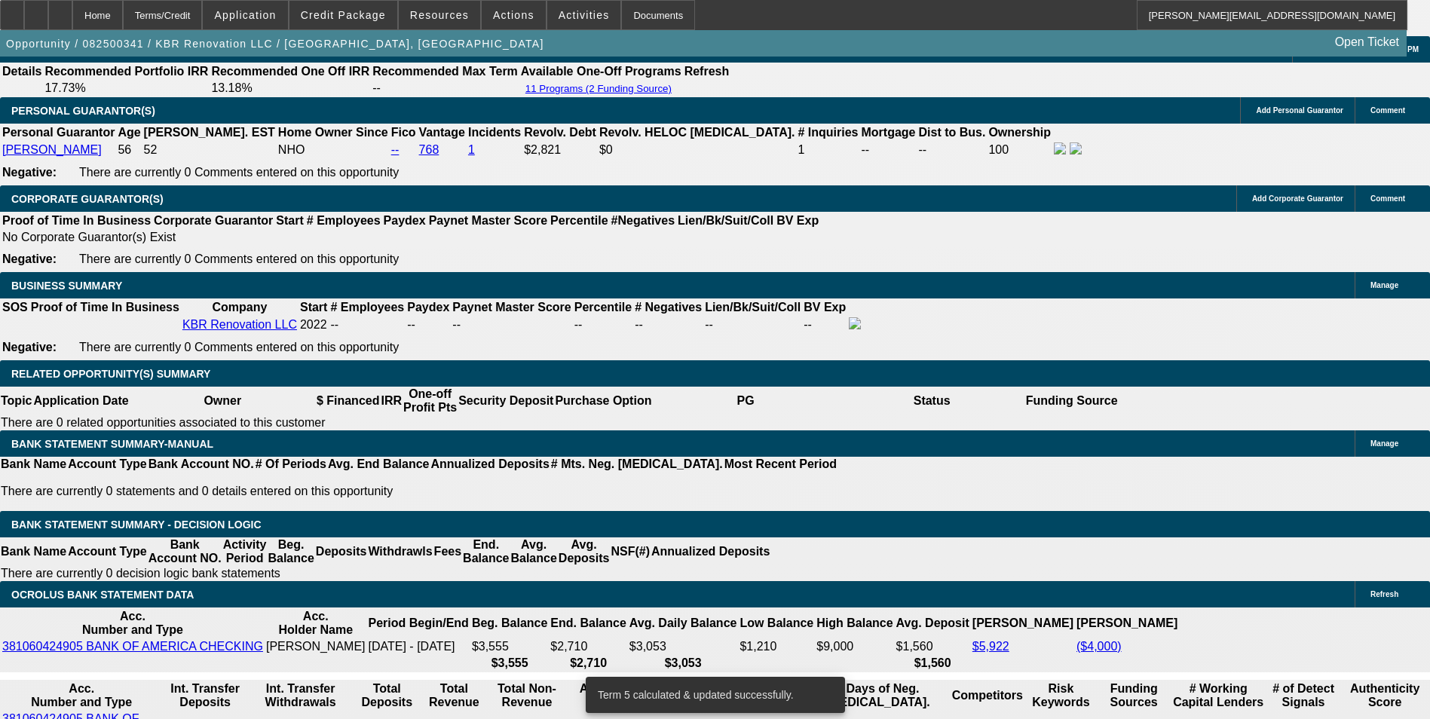
scroll to position [2336, 0]
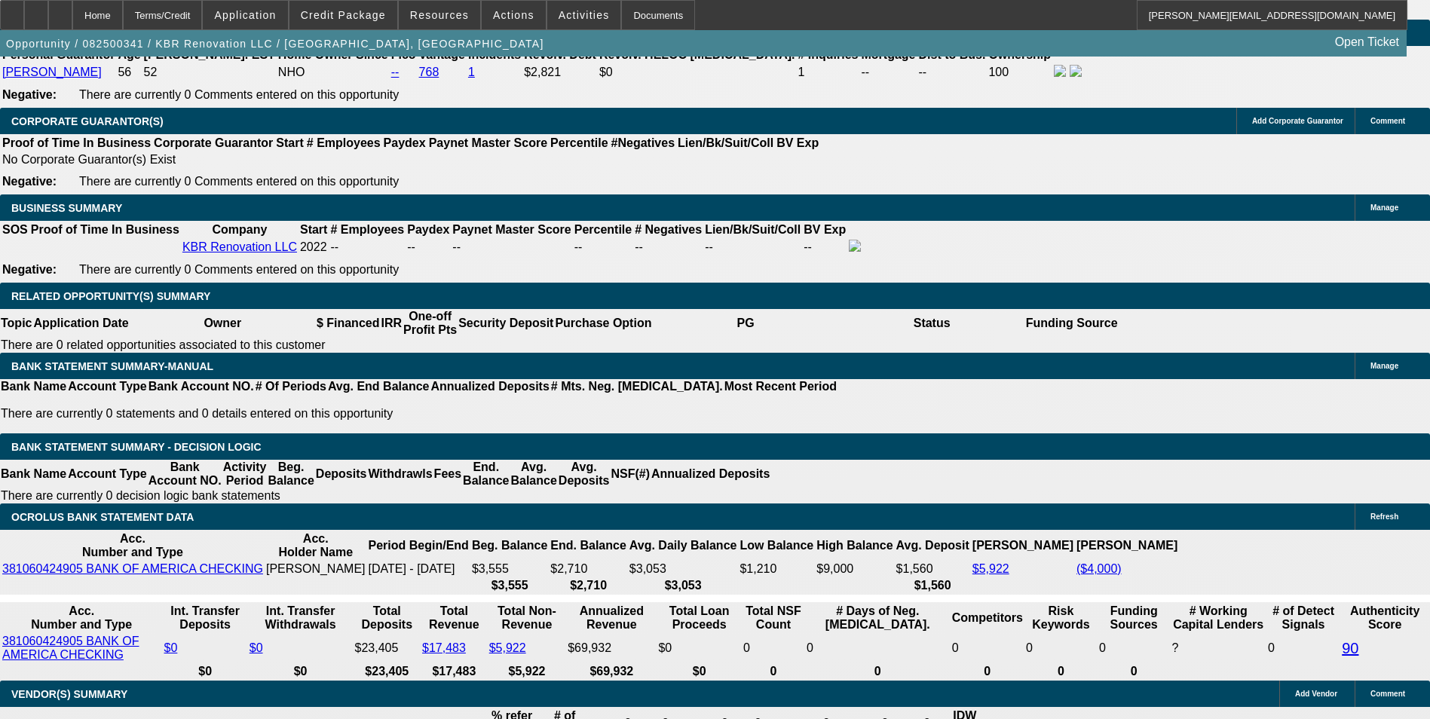
drag, startPoint x: 477, startPoint y: 372, endPoint x: 618, endPoint y: 354, distance: 142.0
type input "UNKNOWN"
type input "36"
type input "$672.38"
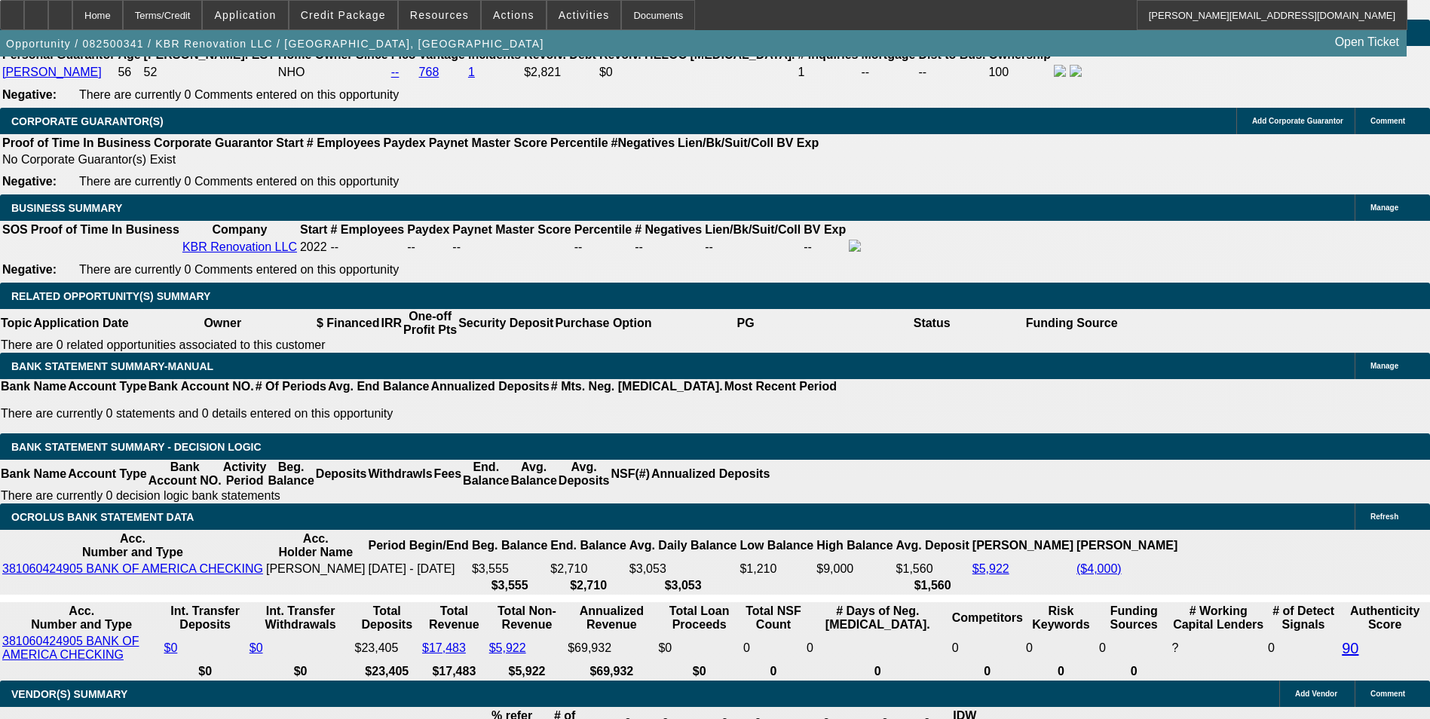
type input "$336.19"
type input "36"
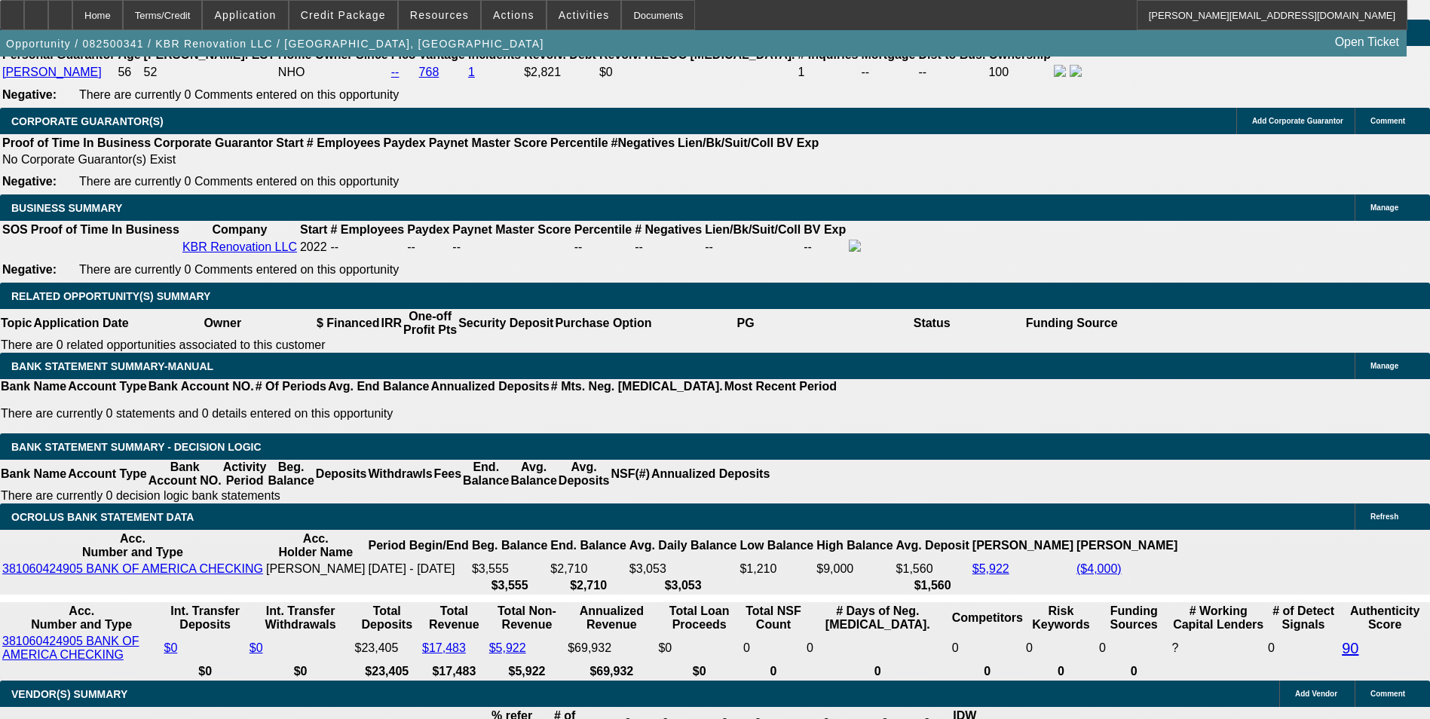
type input "3"
type input "$6.00"
type input "333"
type input "$666.00"
type input "16.2"
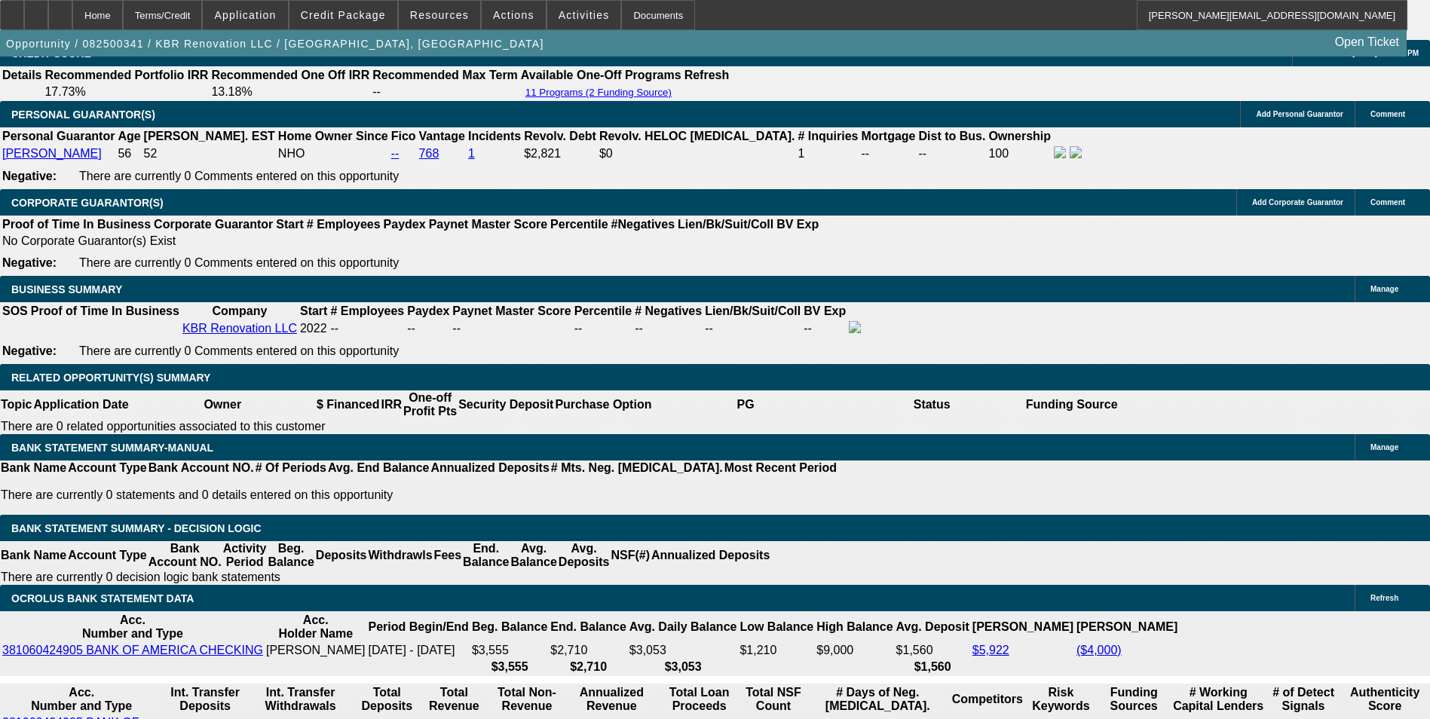
scroll to position [2035, 0]
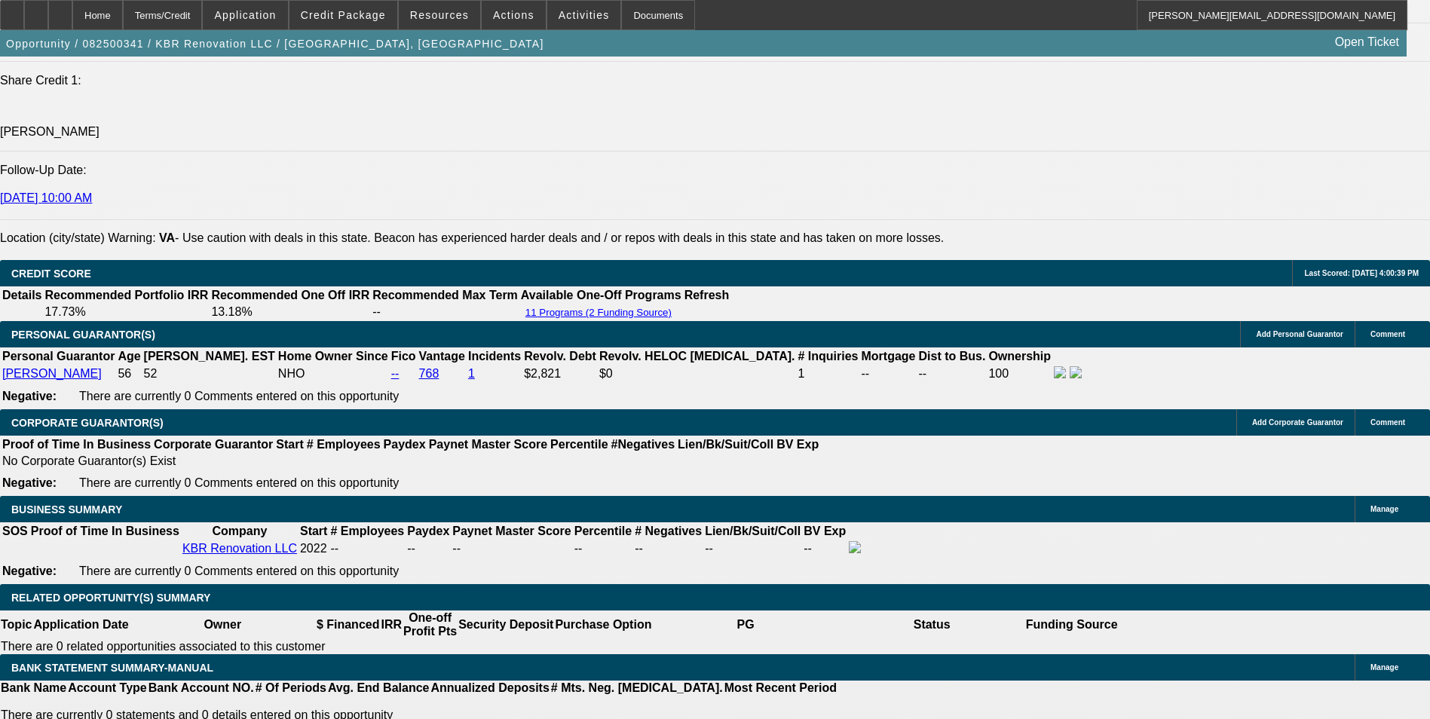
type input "$333.00"
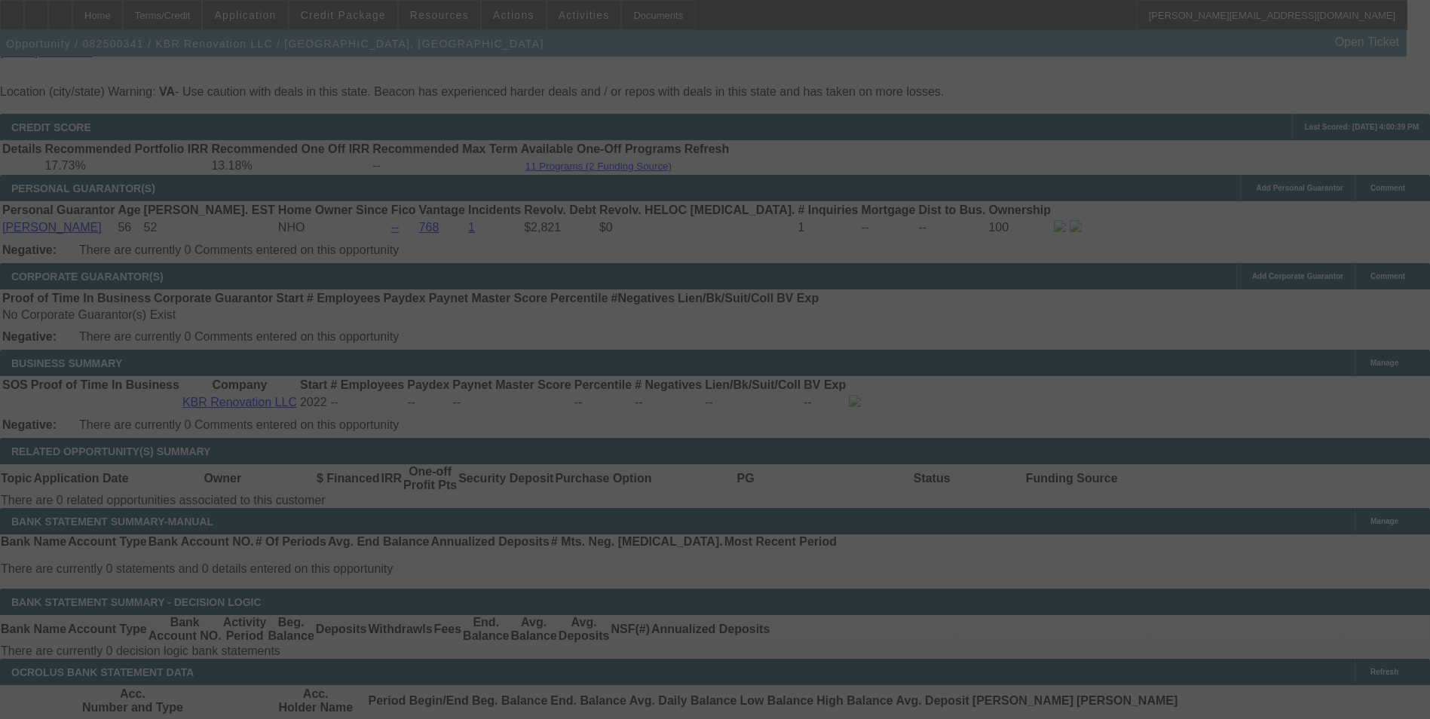
scroll to position [2336, 0]
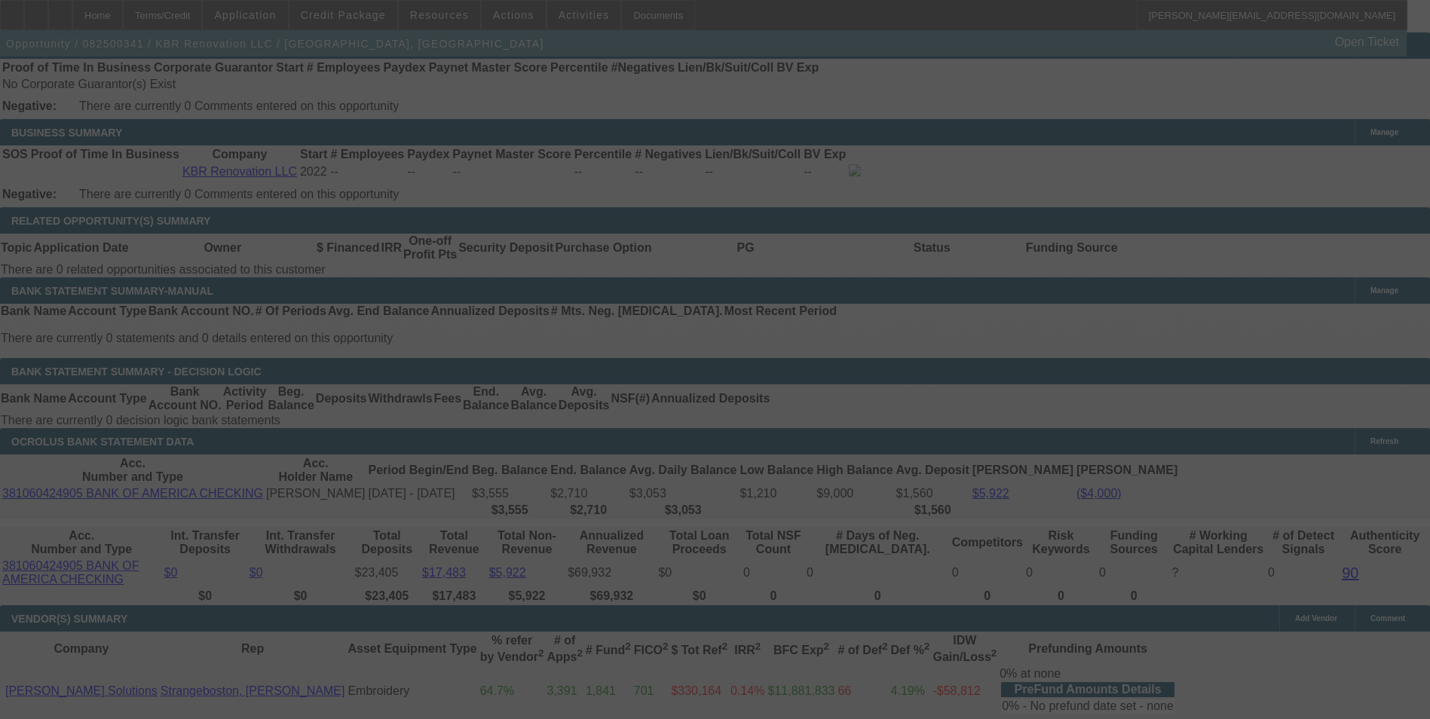
select select "0"
select select "2"
select select "0"
select select "6"
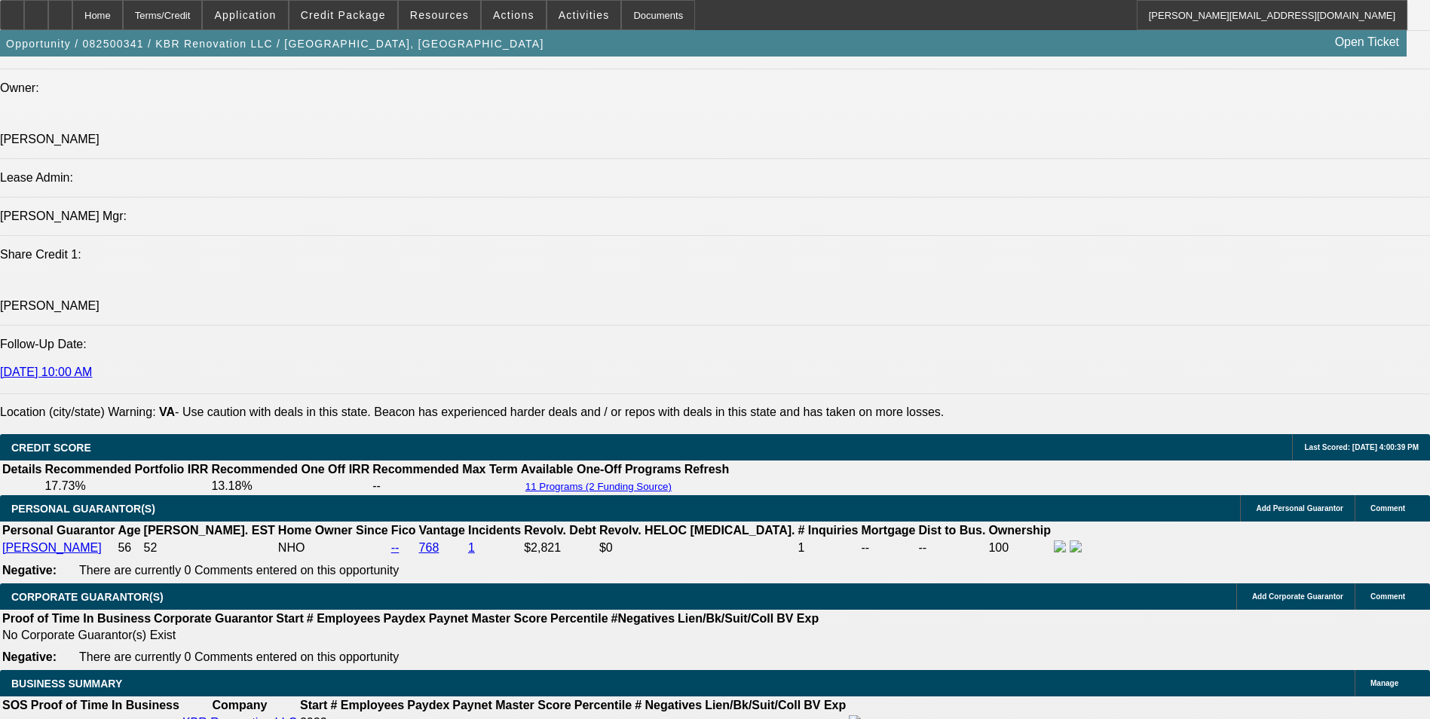
scroll to position [1795, 0]
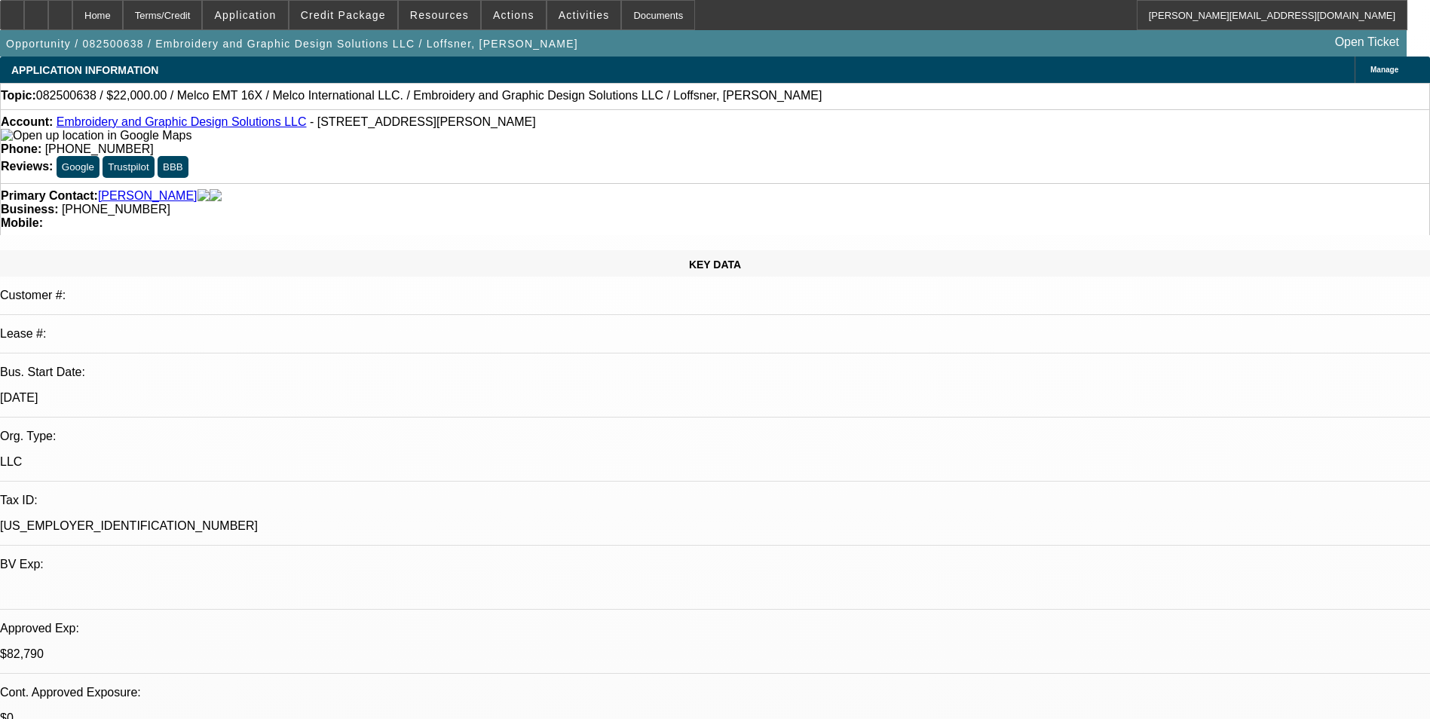
select select "0"
select select "2"
select select "0"
select select "6"
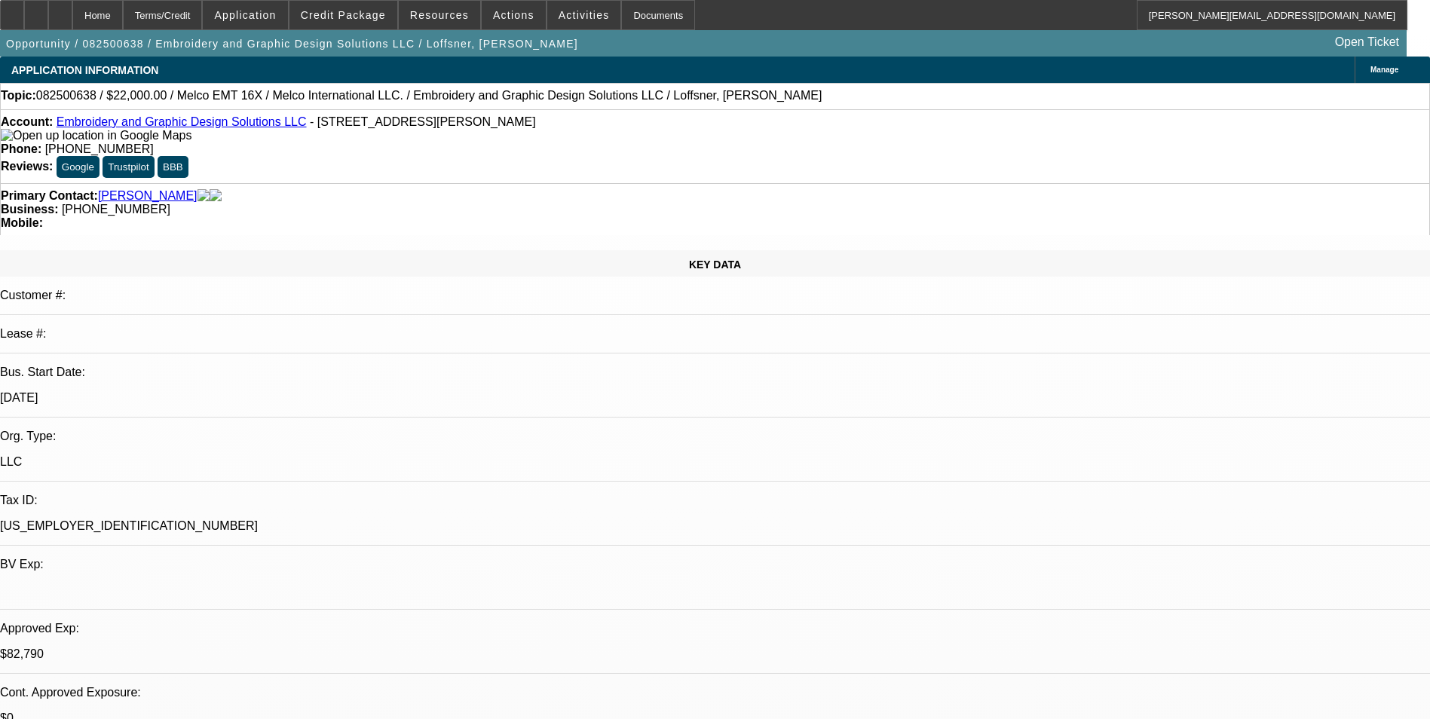
select select "0"
select select "2"
select select "0"
select select "6"
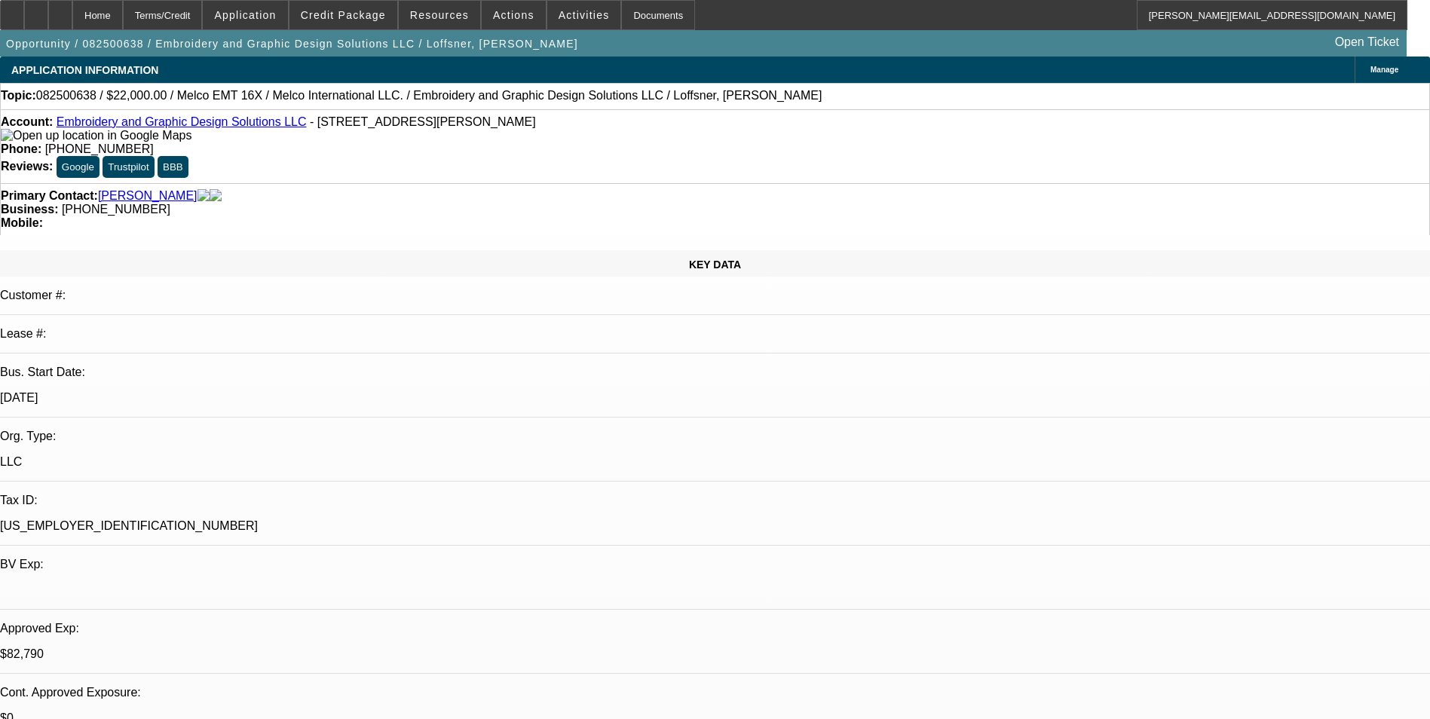
select select "0"
select select "2"
select select "0"
select select "6"
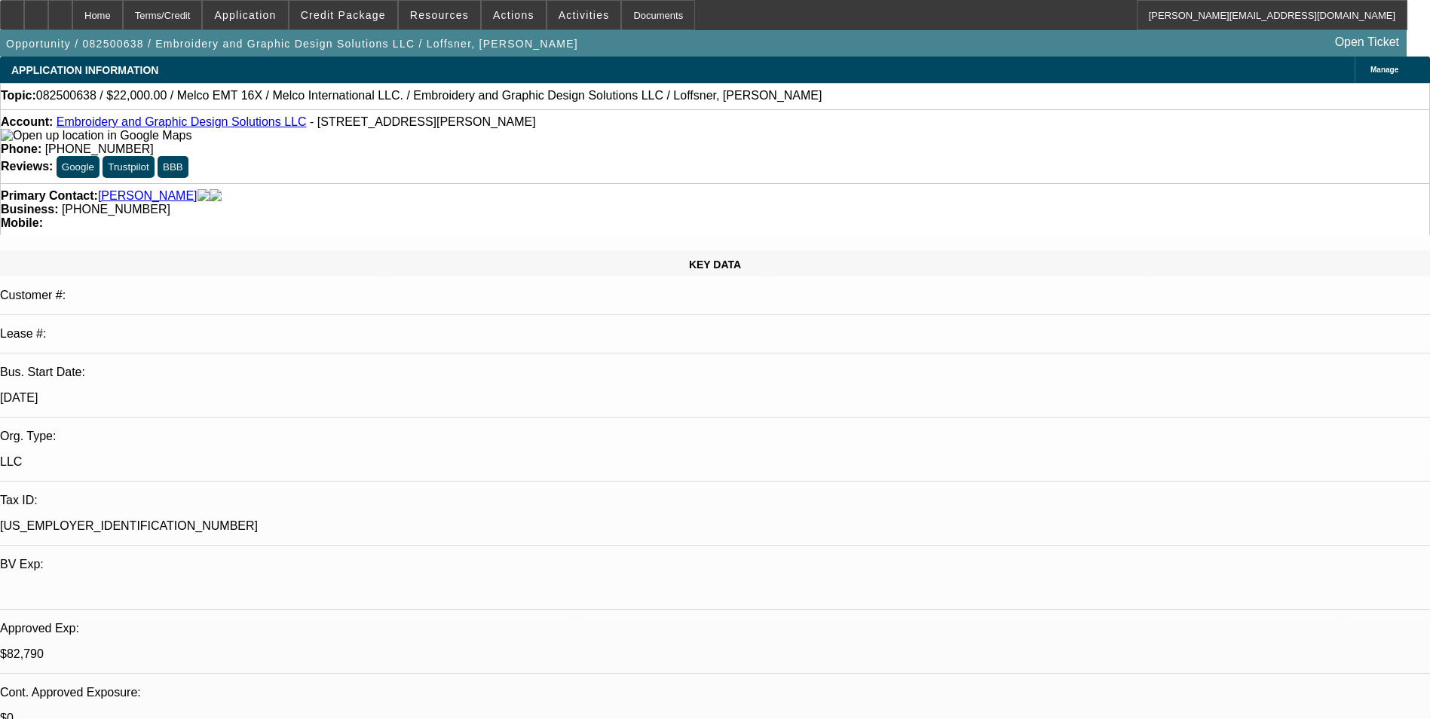
select select "0"
select select "2"
select select "0"
select select "6"
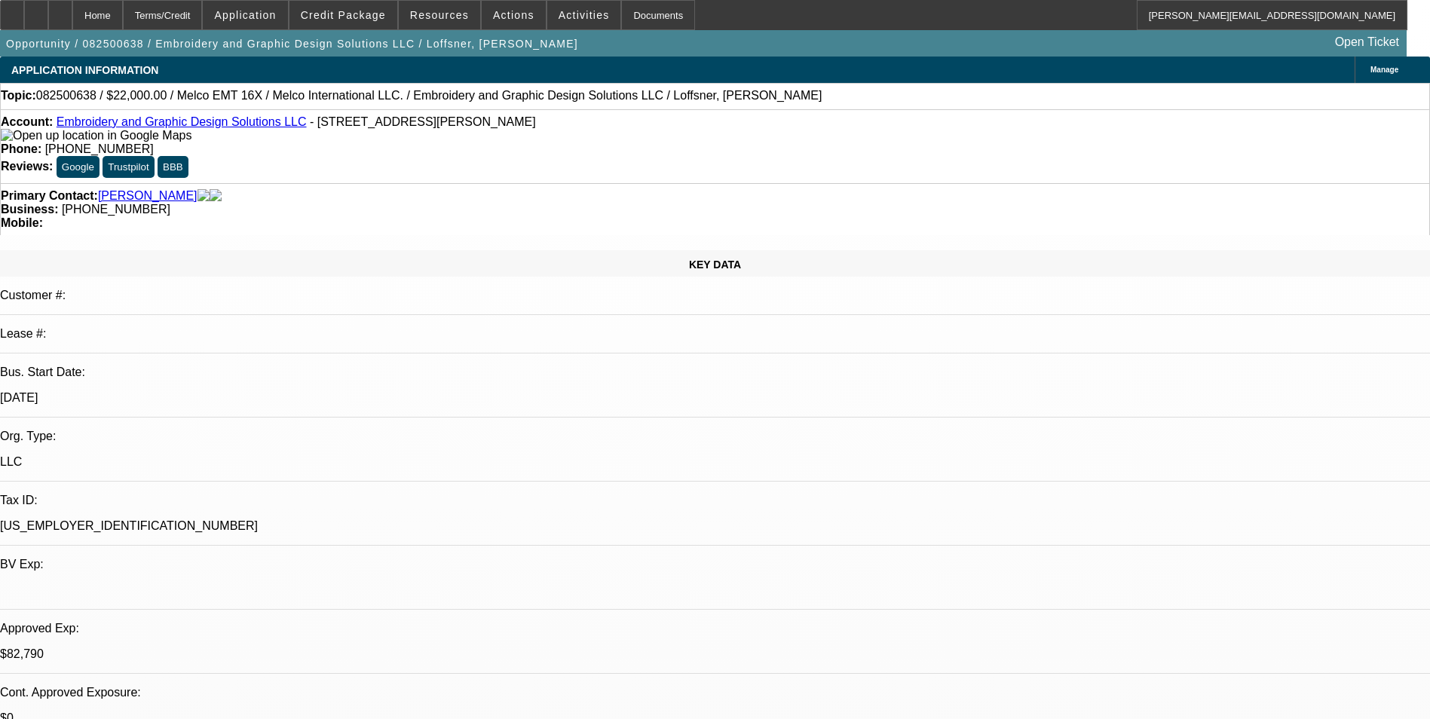
scroll to position [75, 0]
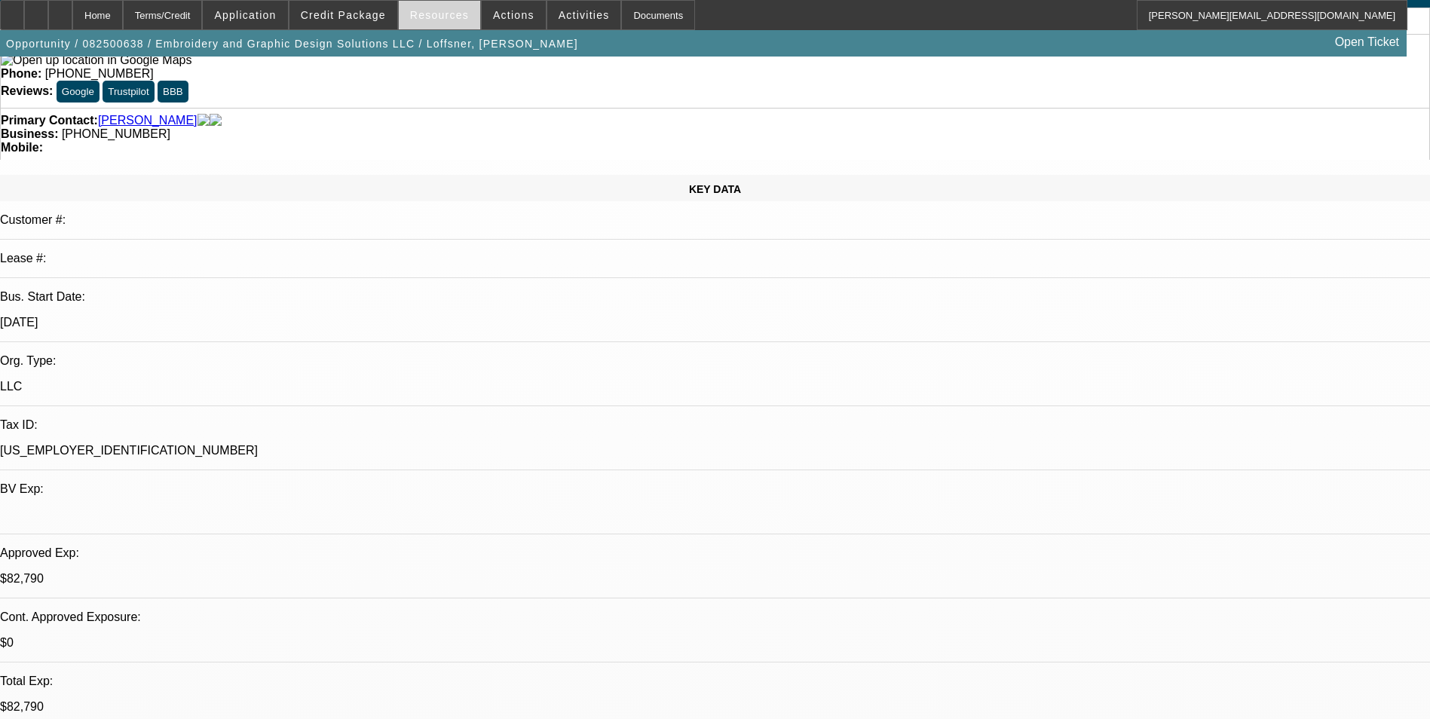
click at [448, 20] on span "Resources" at bounding box center [439, 15] width 59 height 12
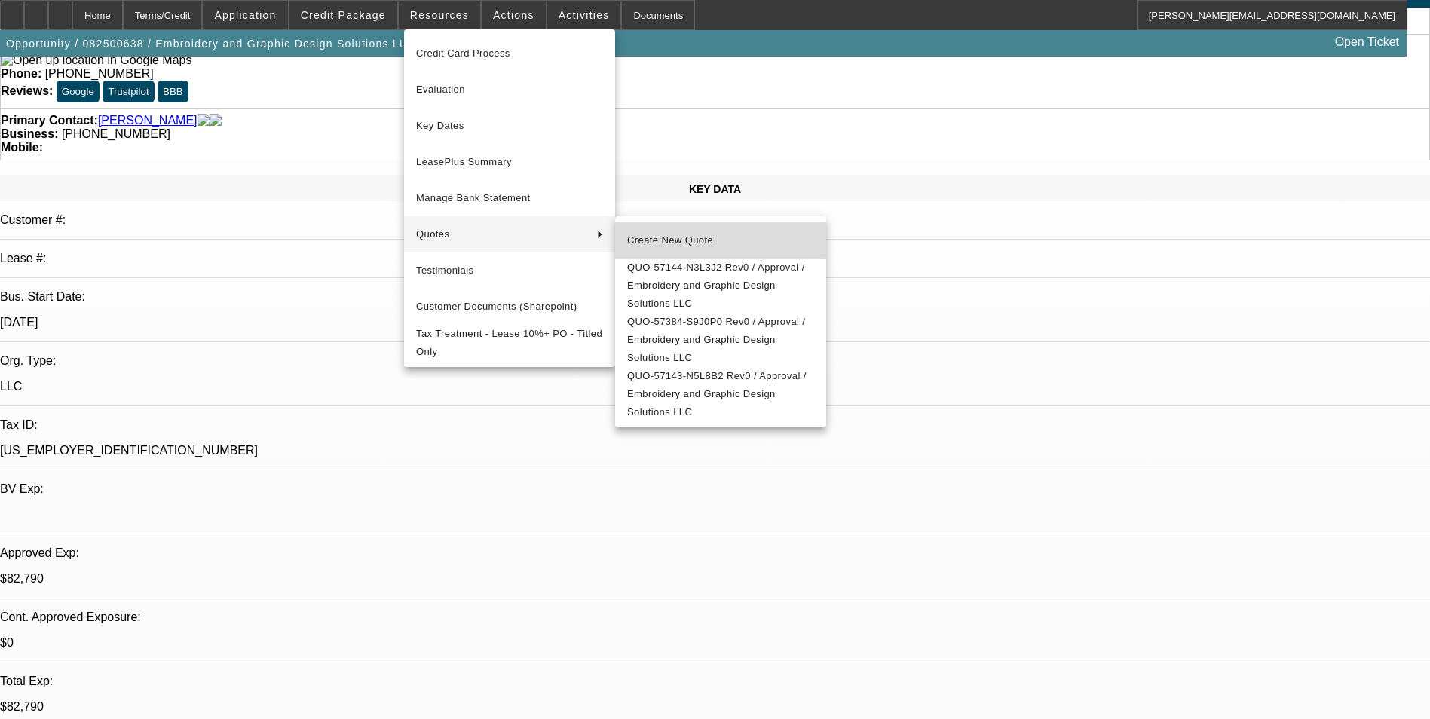
click at [667, 234] on span "Create New Quote" at bounding box center [720, 240] width 187 height 18
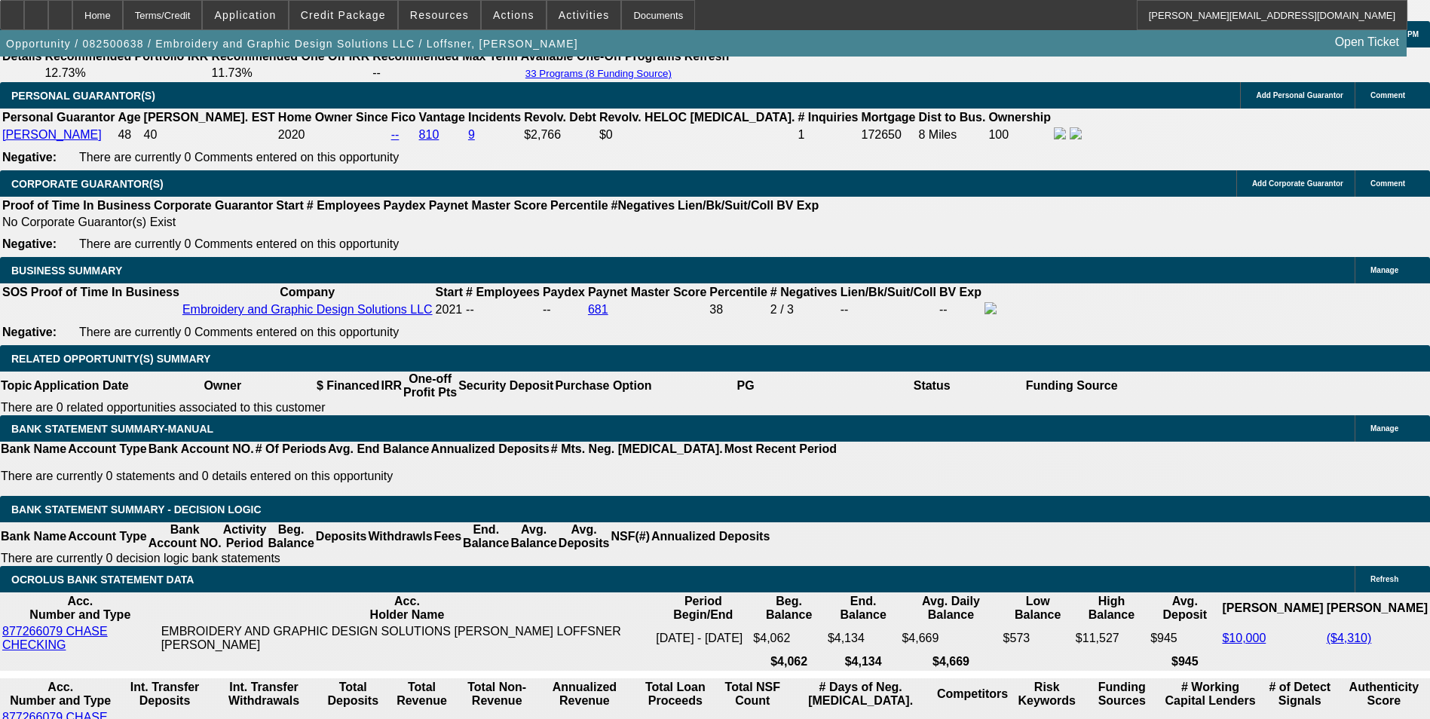
scroll to position [2261, 0]
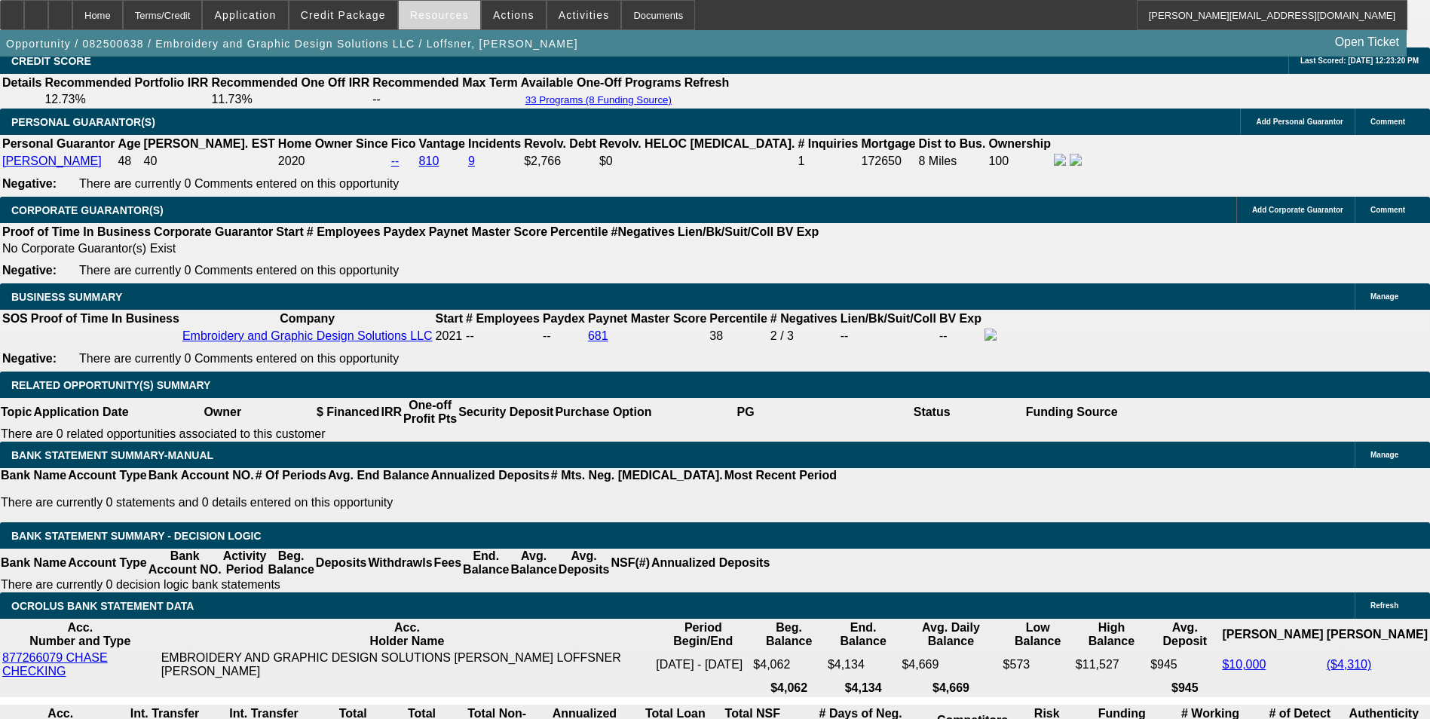
click at [429, 17] on span "Resources" at bounding box center [439, 15] width 59 height 12
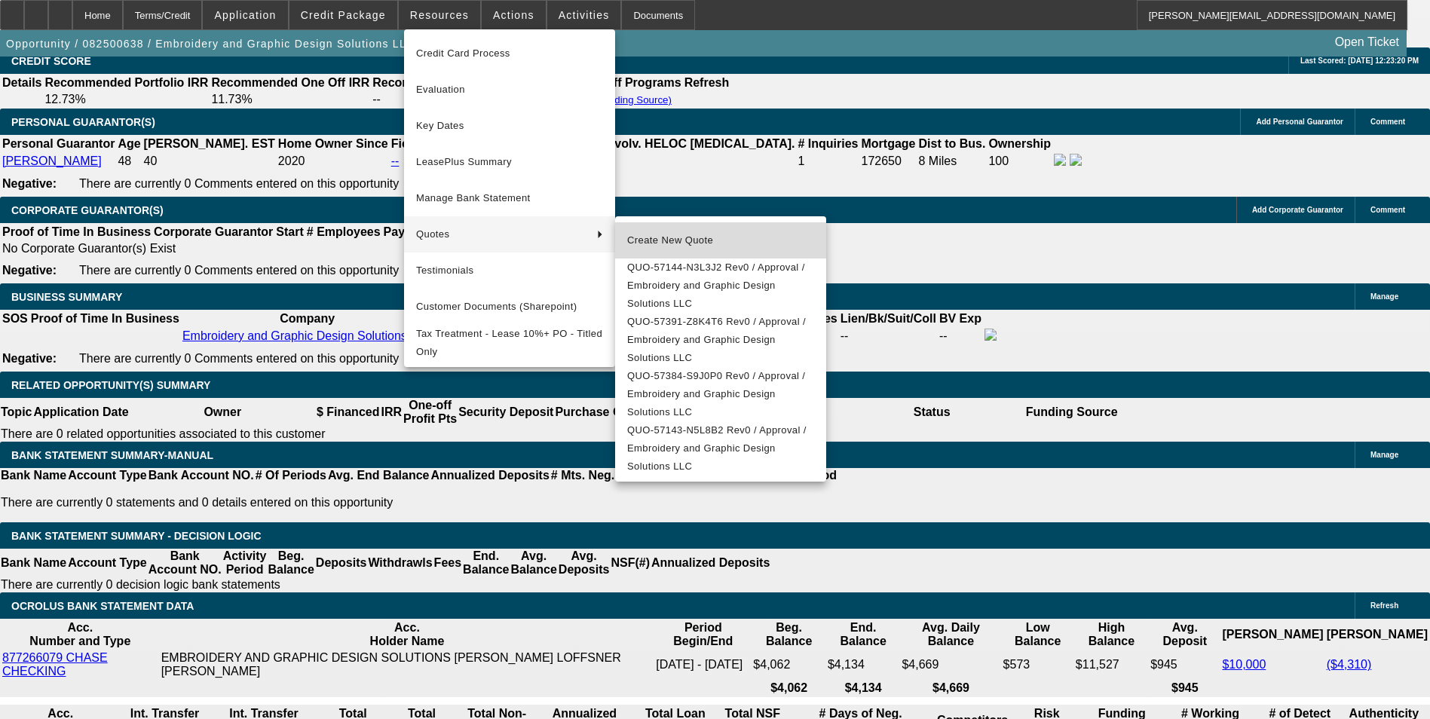
click at [674, 243] on span "Create New Quote" at bounding box center [720, 240] width 187 height 18
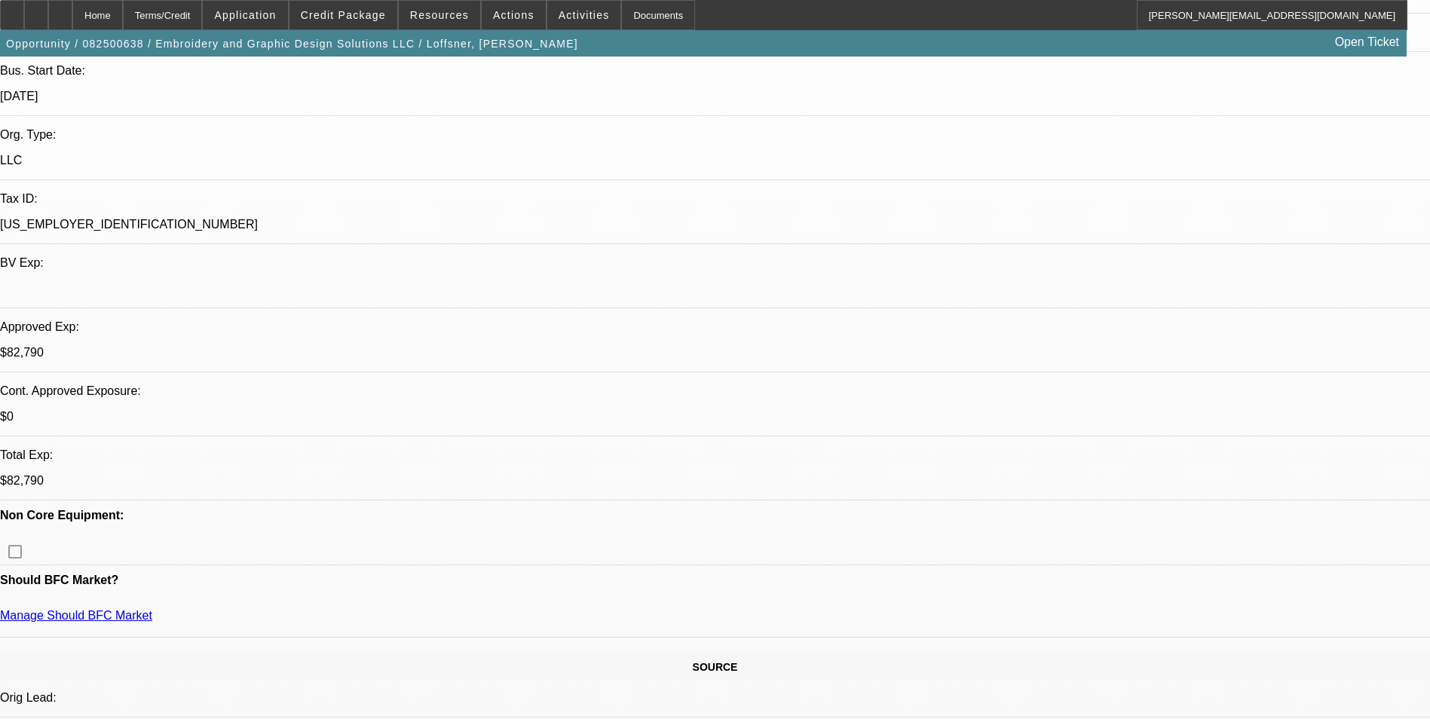
scroll to position [0, 0]
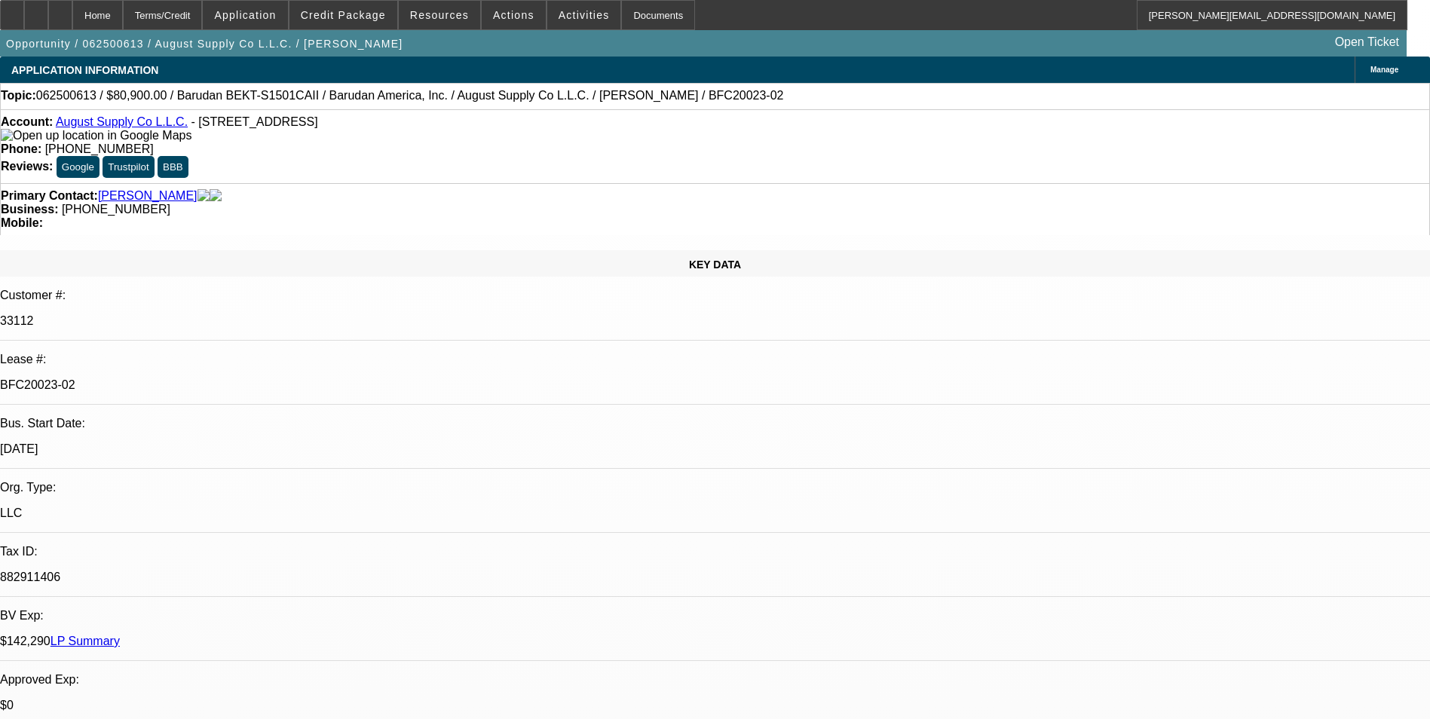
select select "0"
select select "2"
select select "0.1"
select select "4"
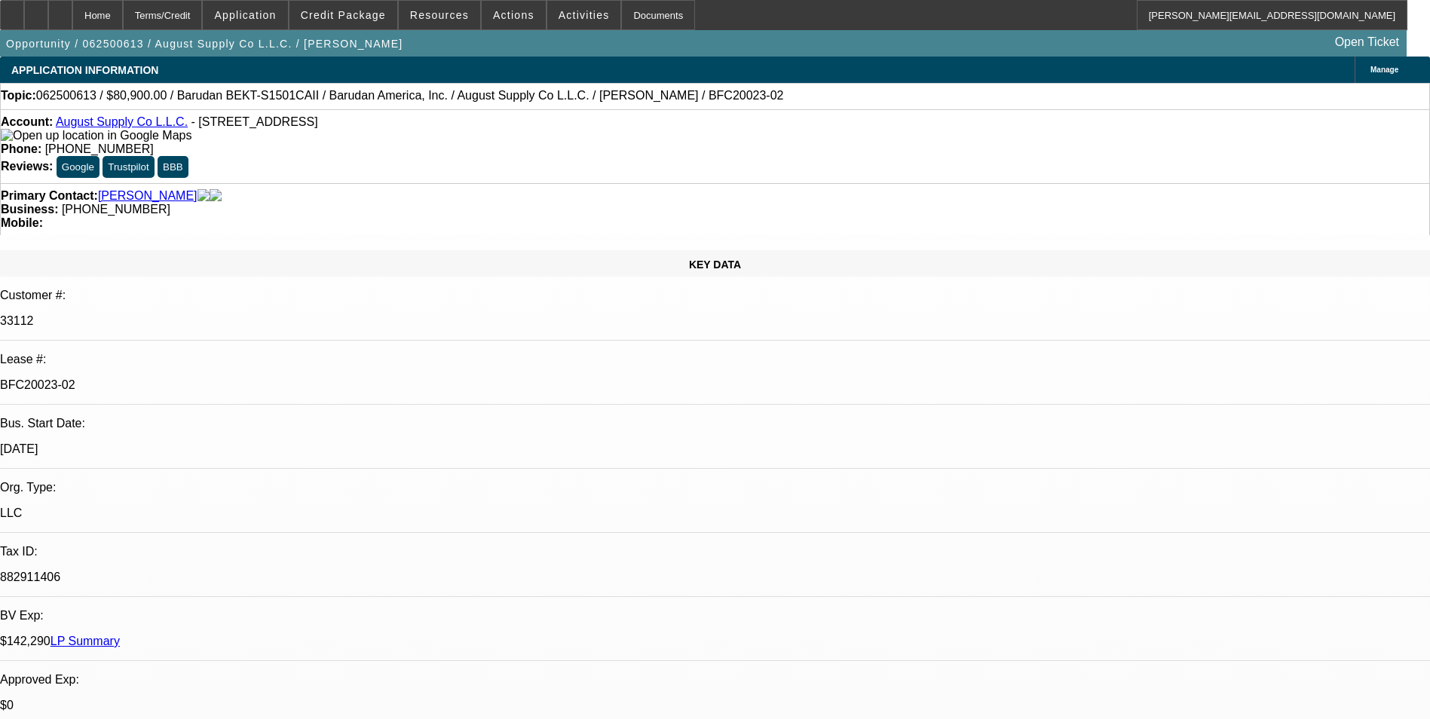
select select "0"
select select "2"
select select "0.1"
select select "4"
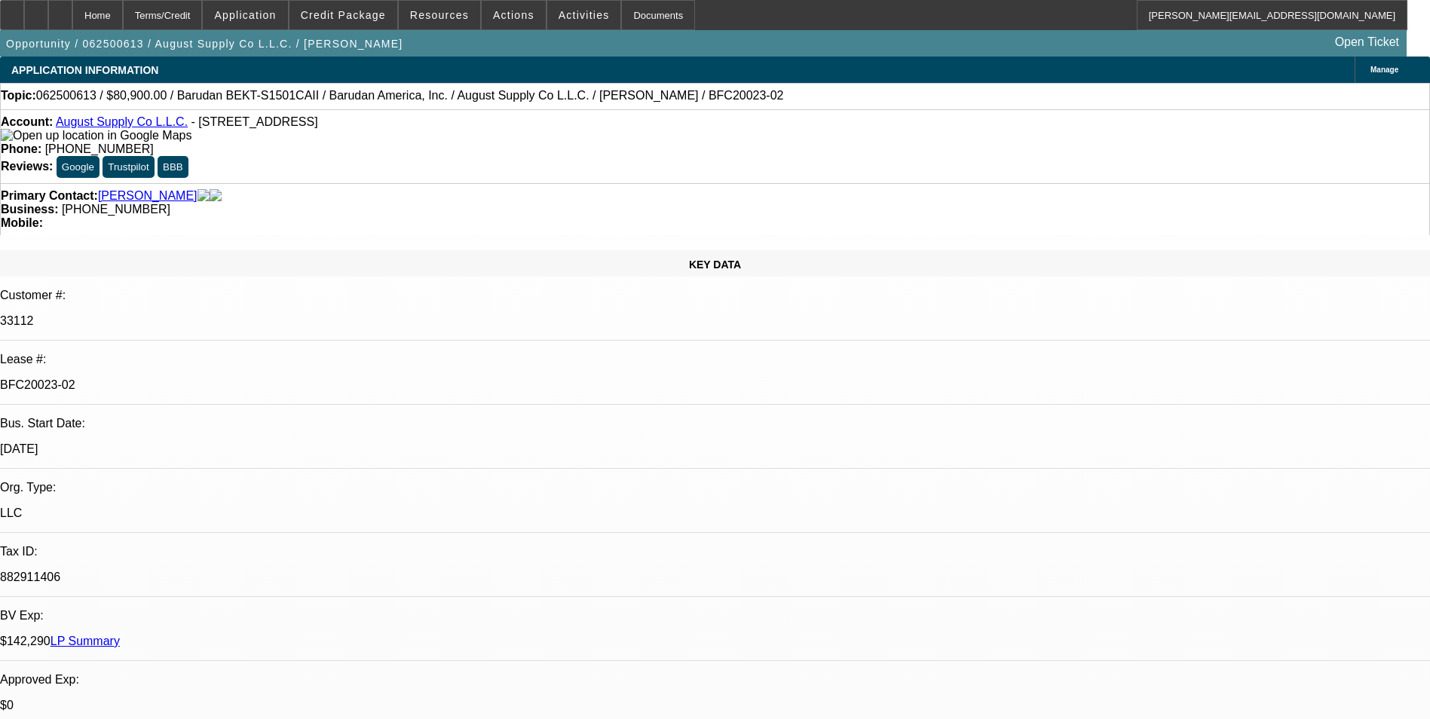
select select "0"
select select "2"
select select "0.1"
select select "4"
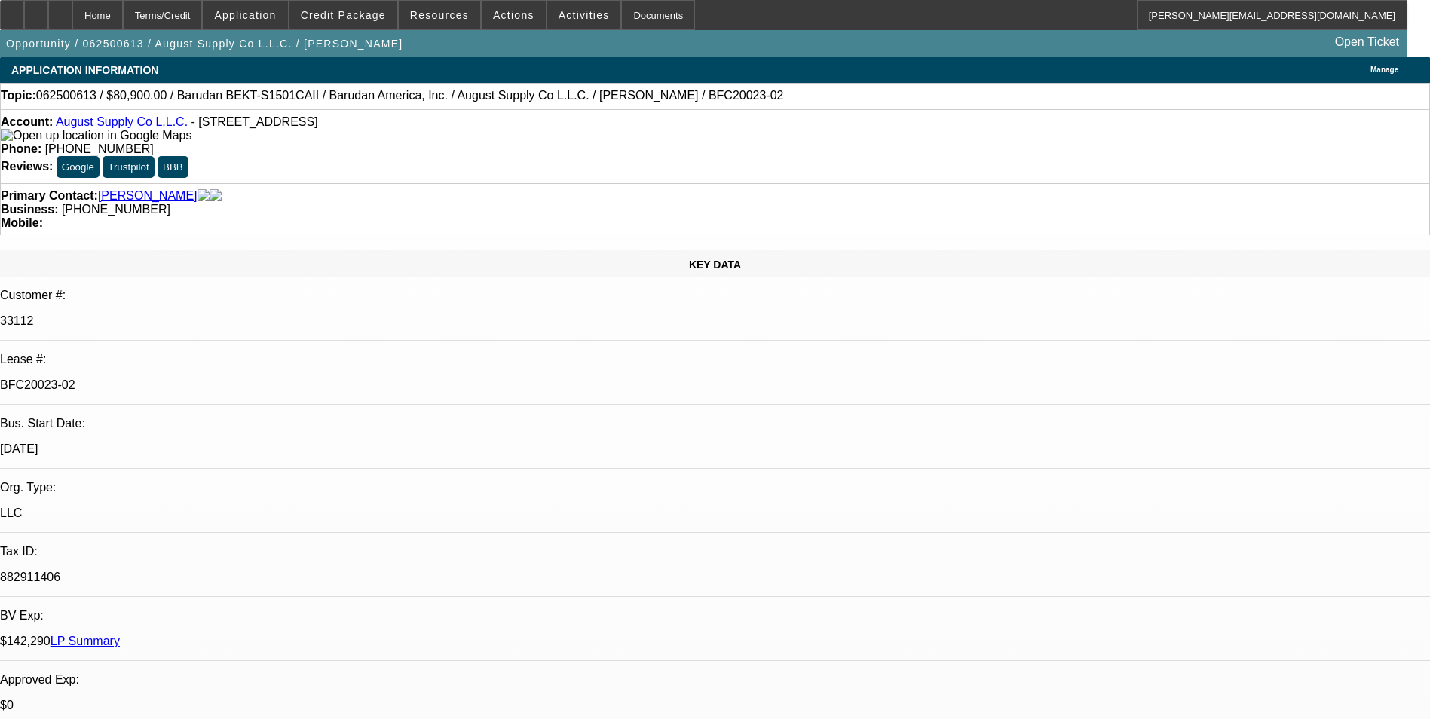
select select "0"
select select "2"
select select "0.1"
select select "4"
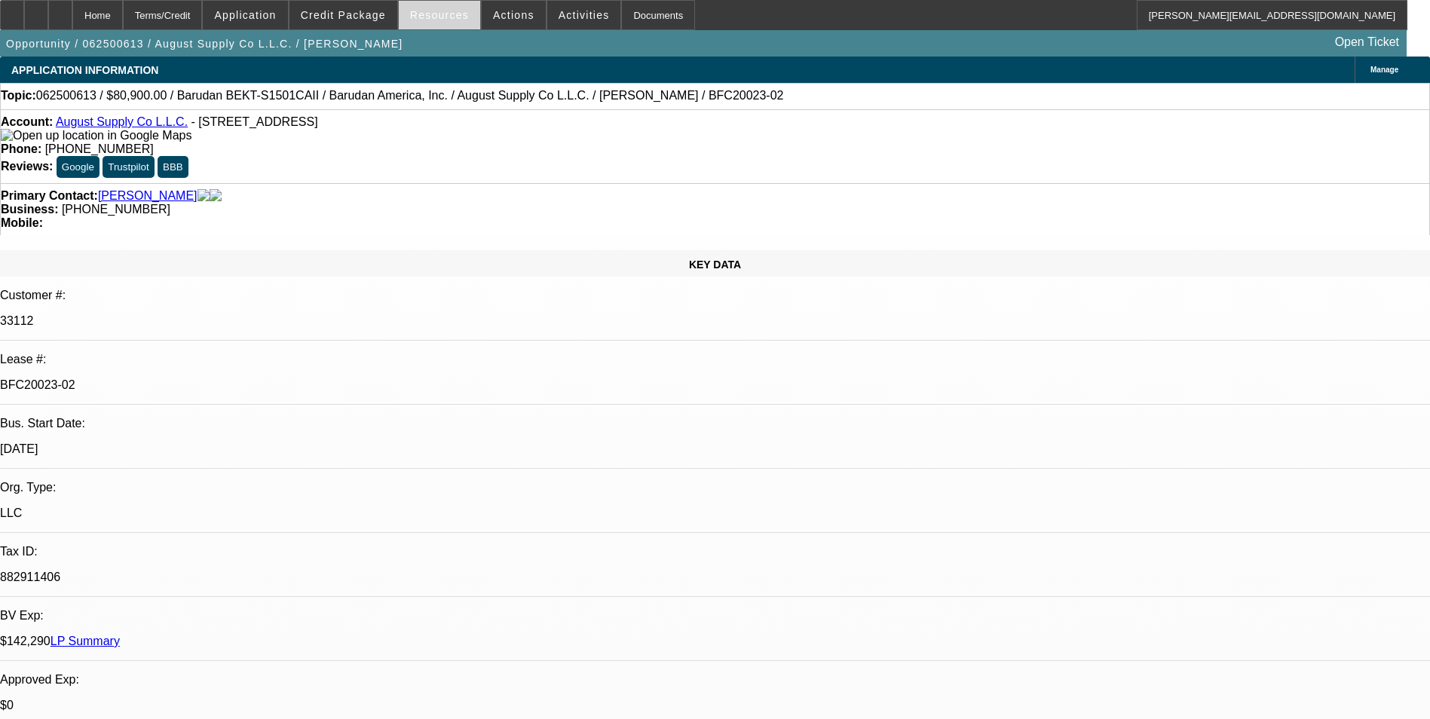
click at [439, 16] on span "Resources" at bounding box center [439, 15] width 59 height 12
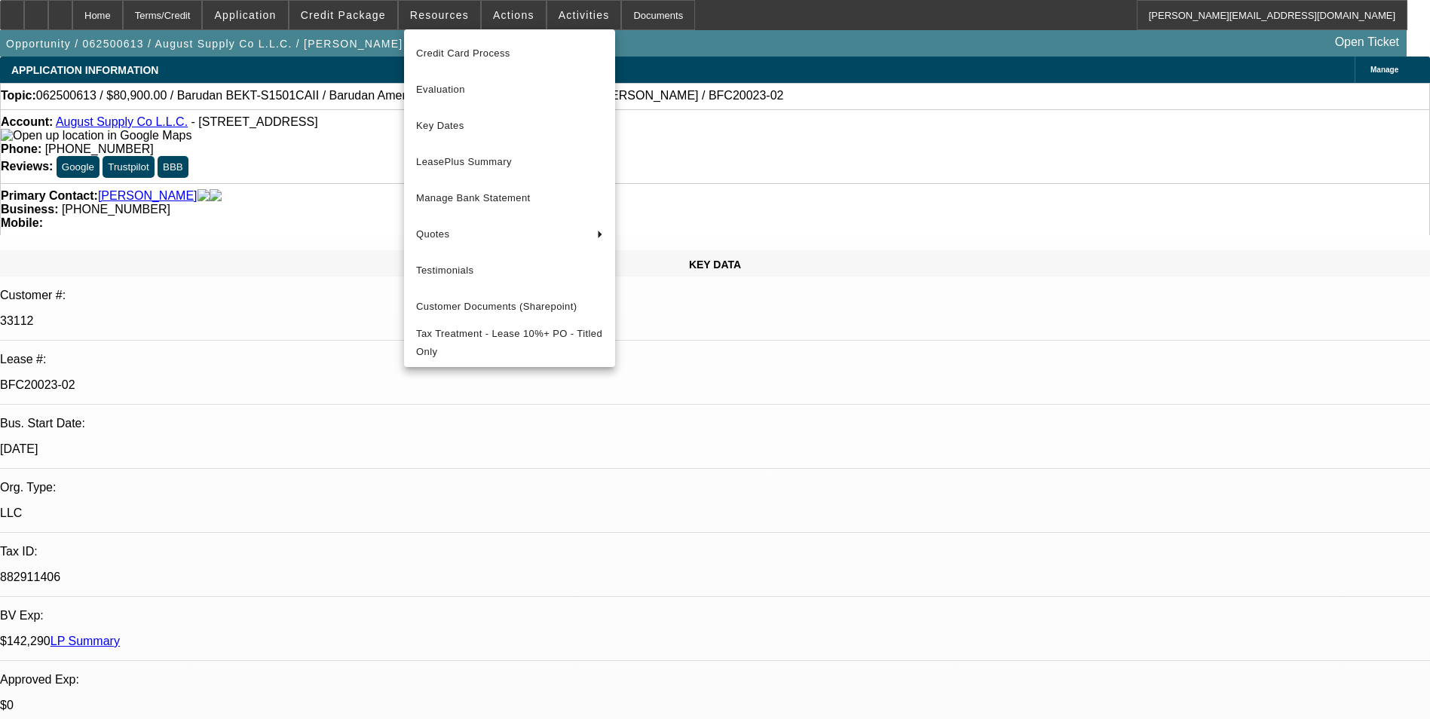
click at [822, 444] on div at bounding box center [715, 359] width 1430 height 719
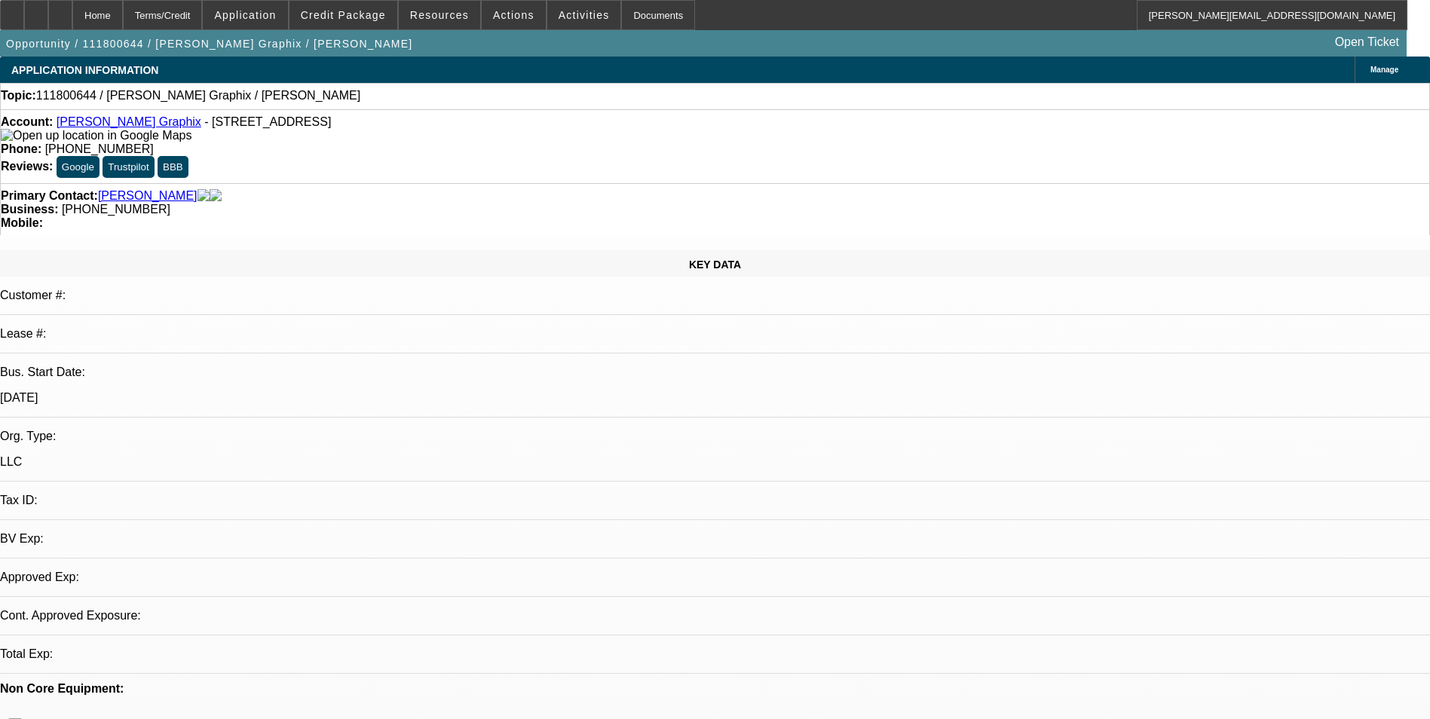
select select "0"
select select "1"
select select "2"
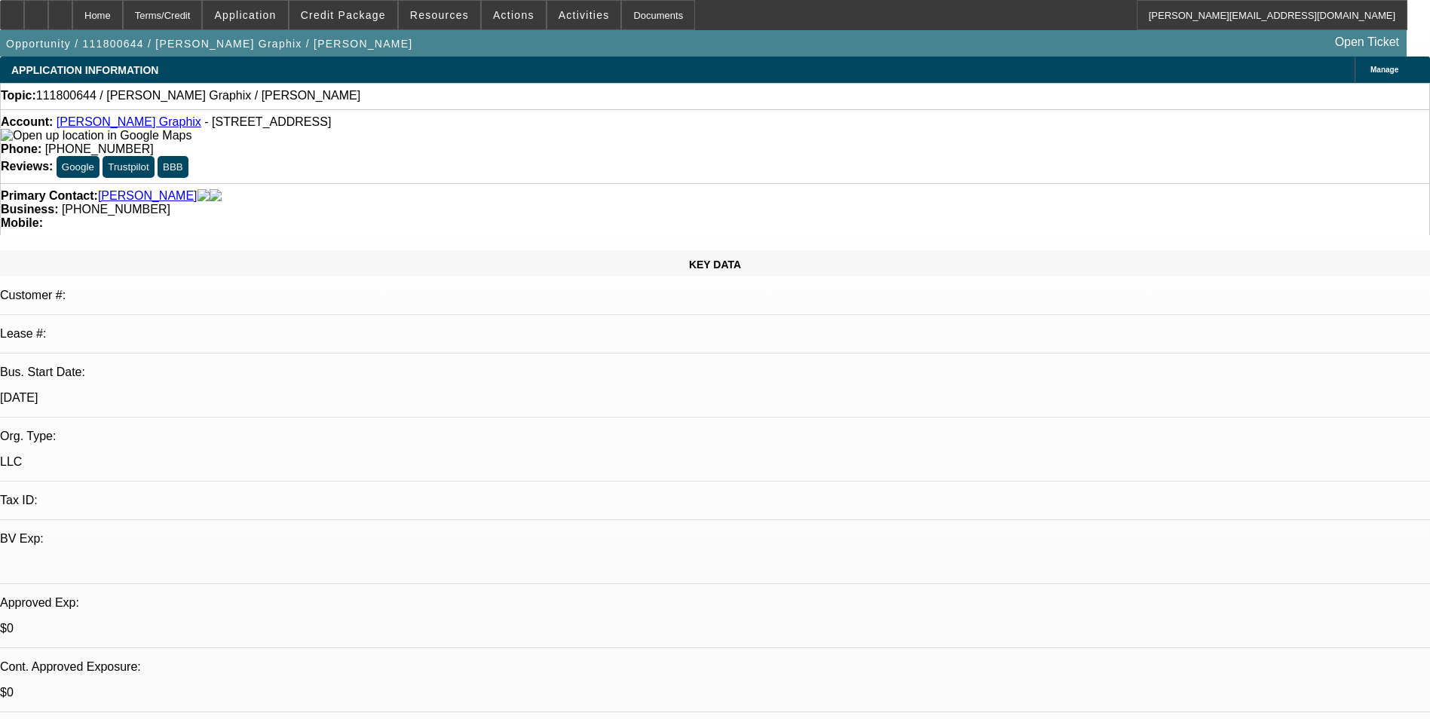
select select
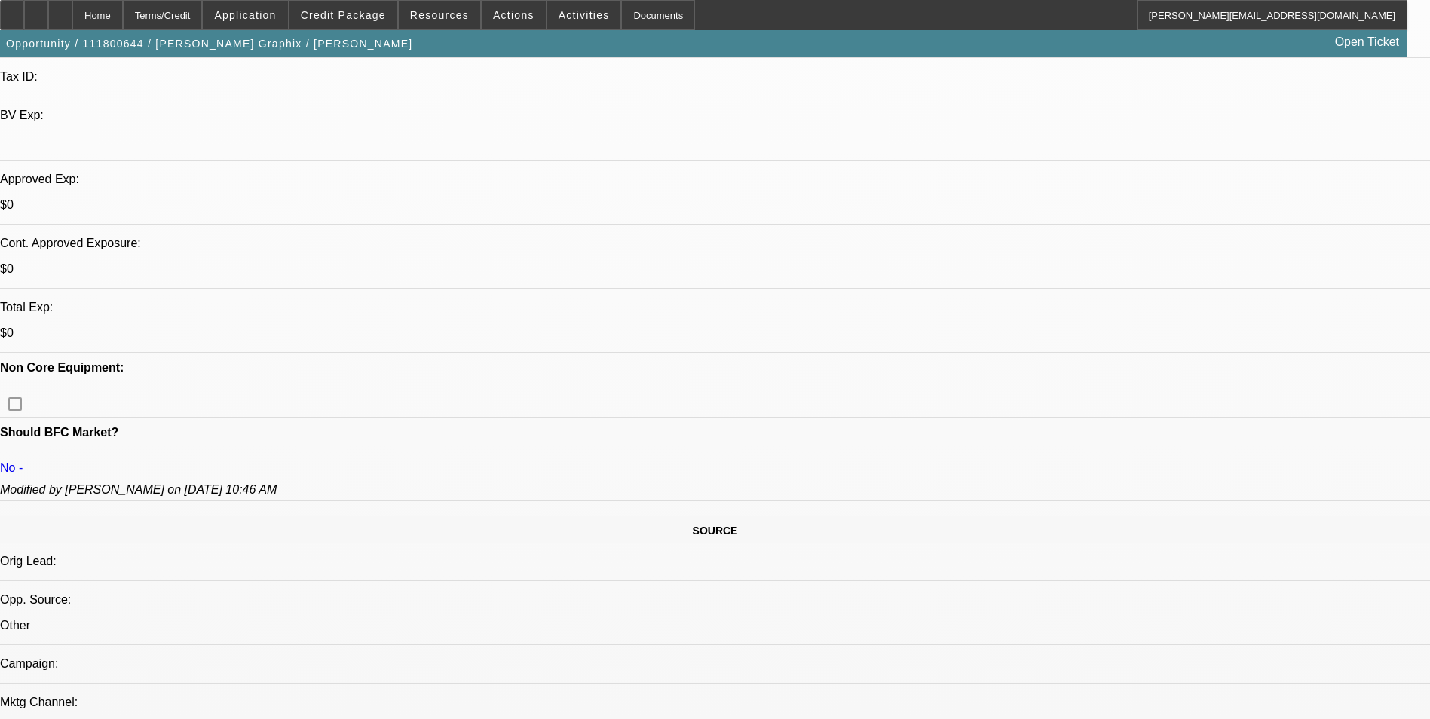
scroll to position [226, 0]
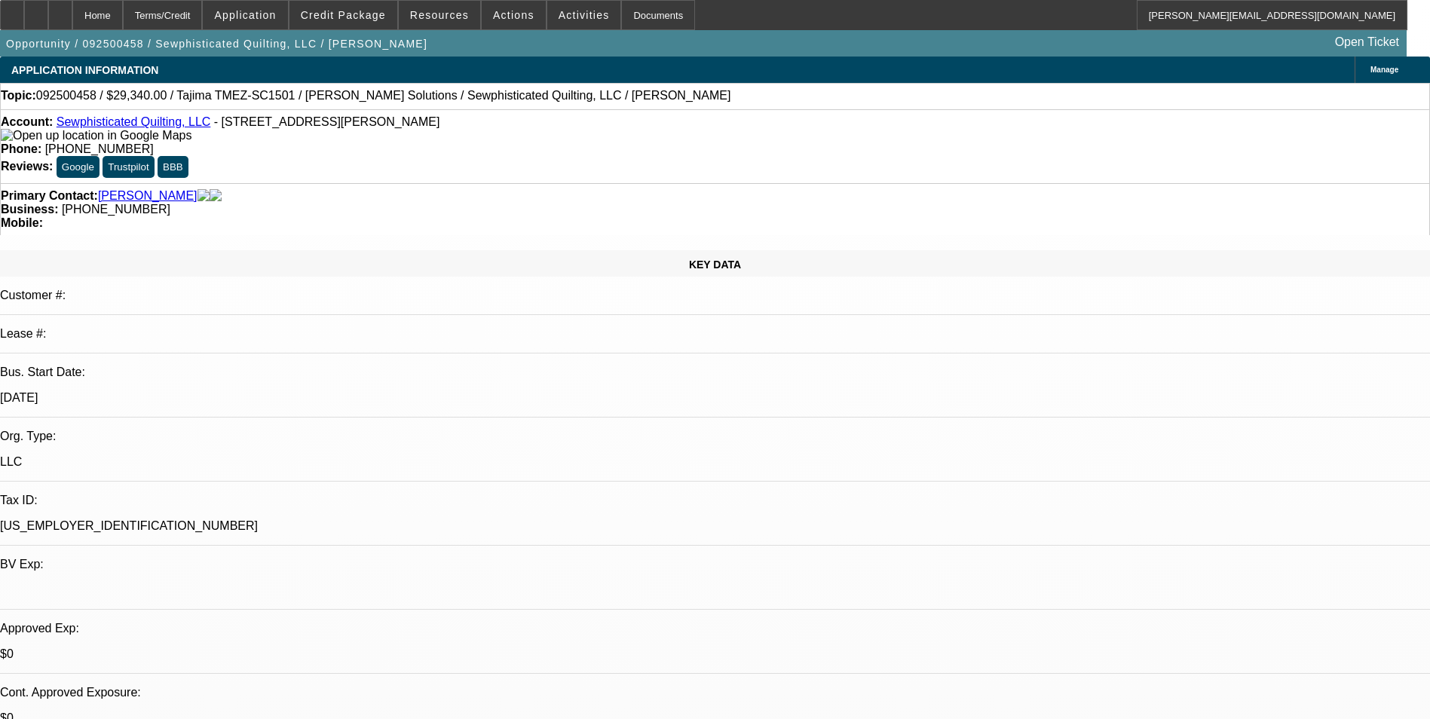
select select "0"
select select "2"
select select "0.1"
select select "4"
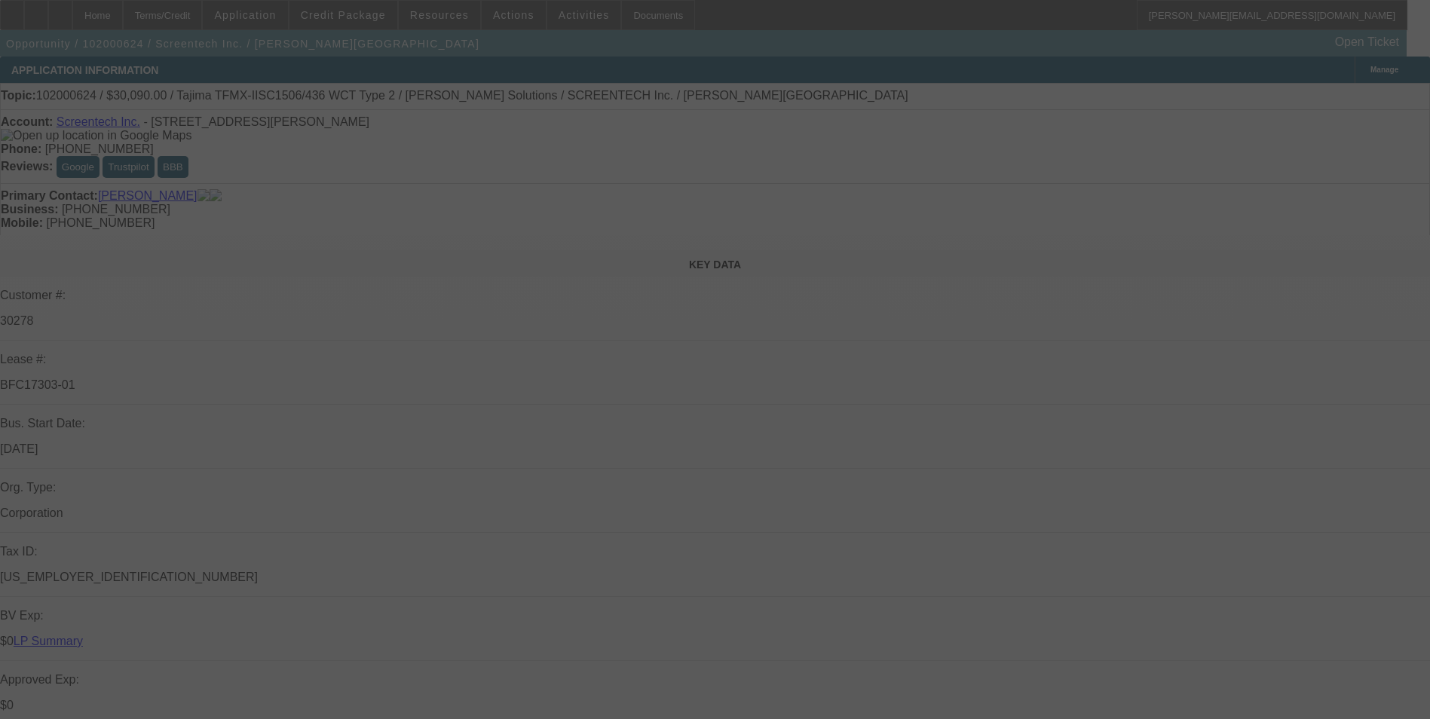
select select "0"
select select "2"
select select "0"
select select "2"
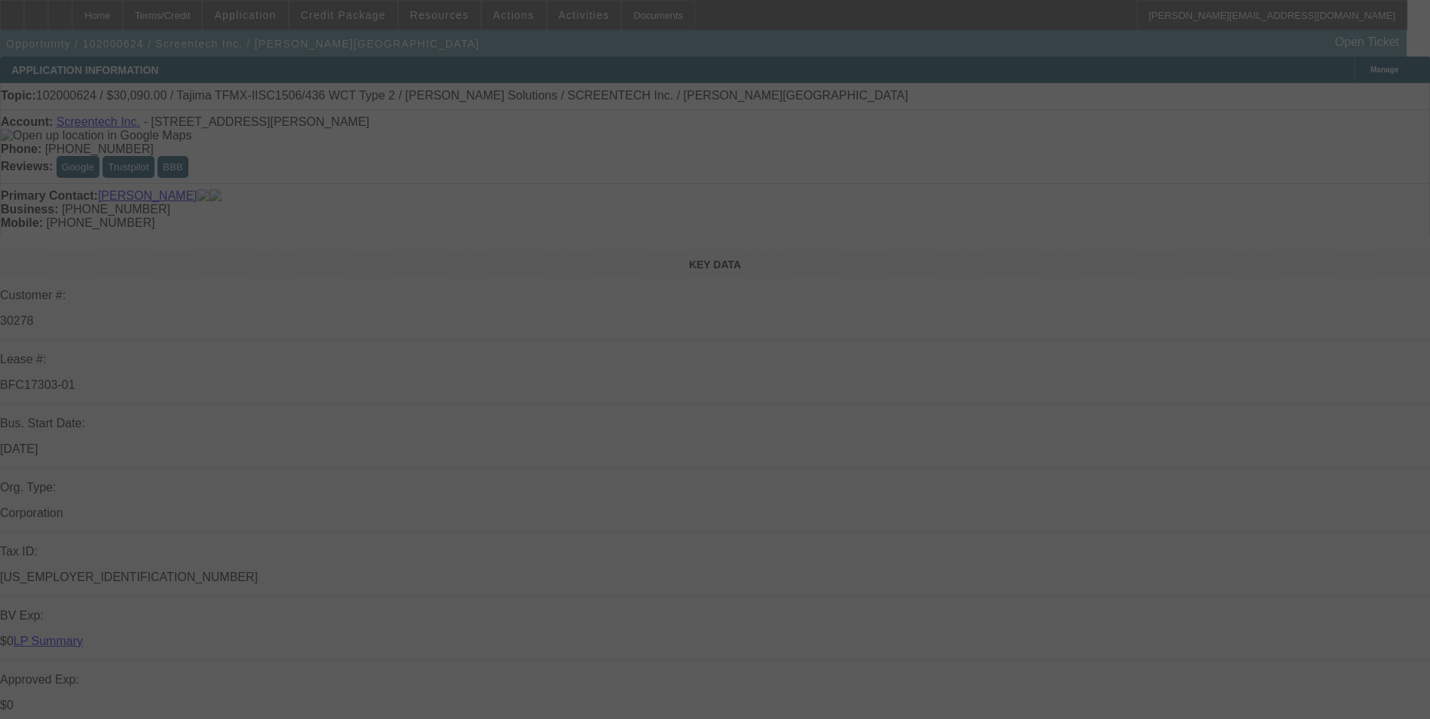
select select "0"
select select "2"
select select "0"
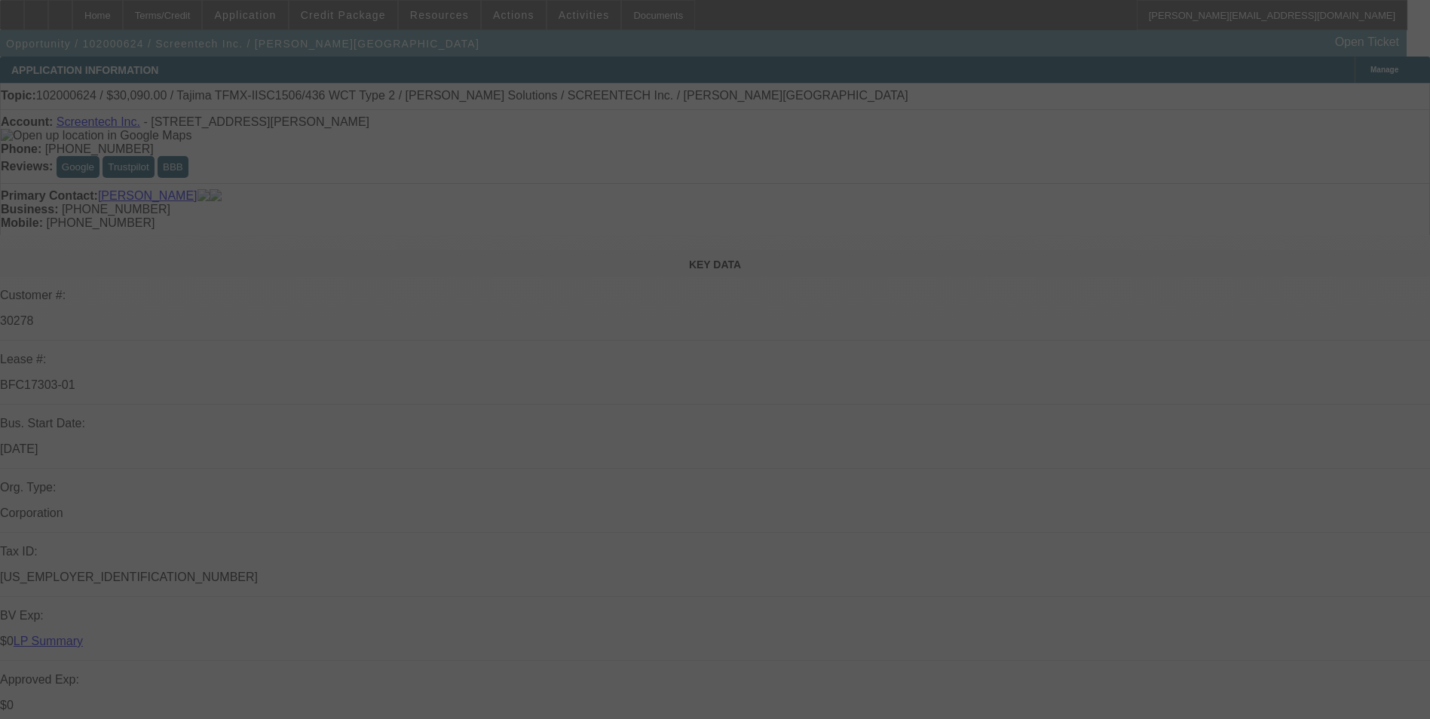
select select "2"
select select "0"
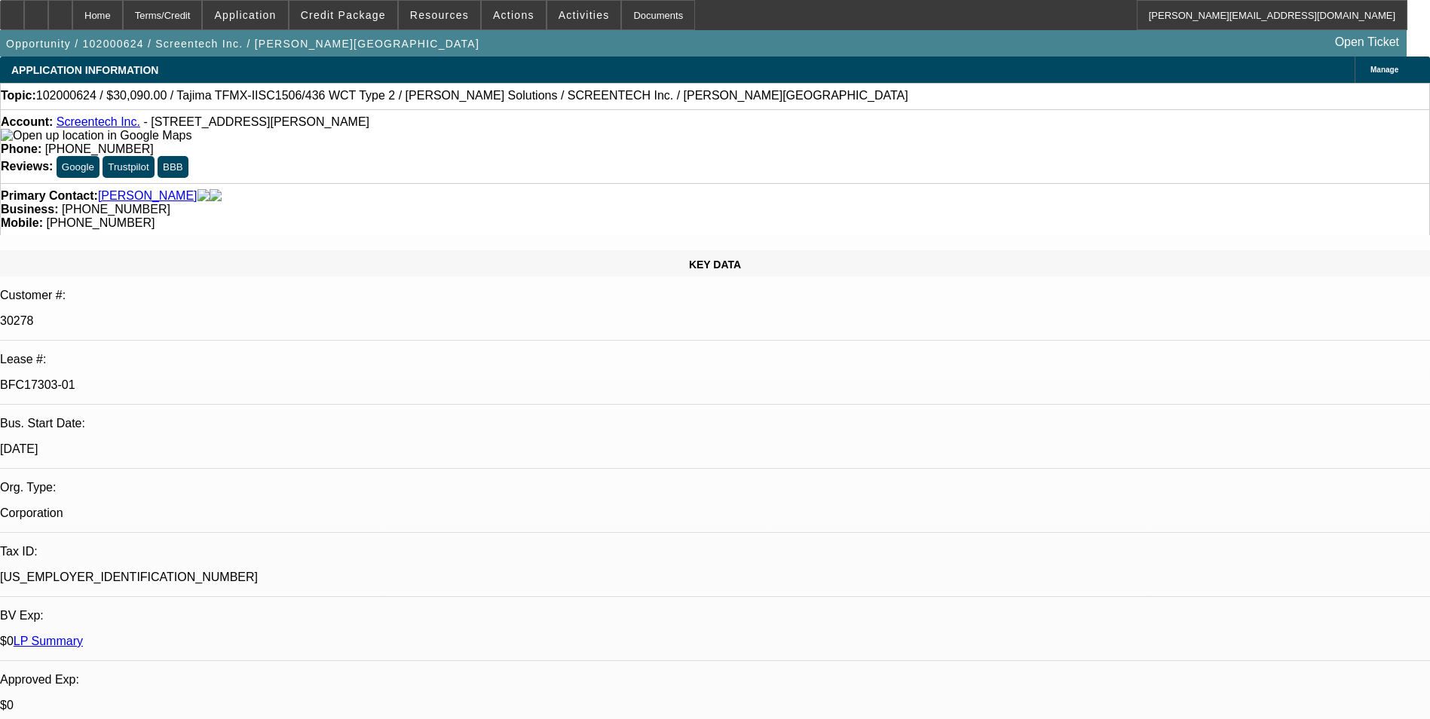
select select "1"
select select "2"
select select "6"
select select "1"
select select "2"
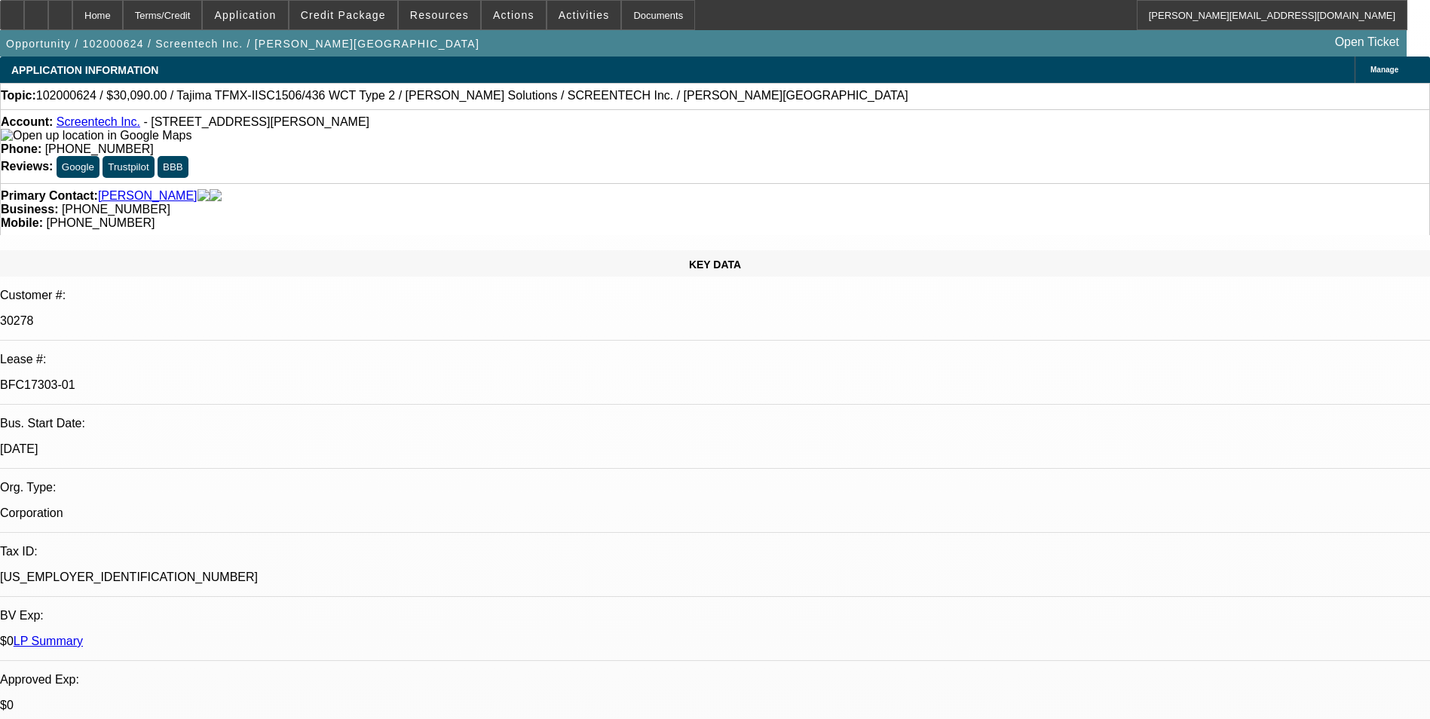
select select "6"
select select "1"
select select "2"
select select "6"
select select "1"
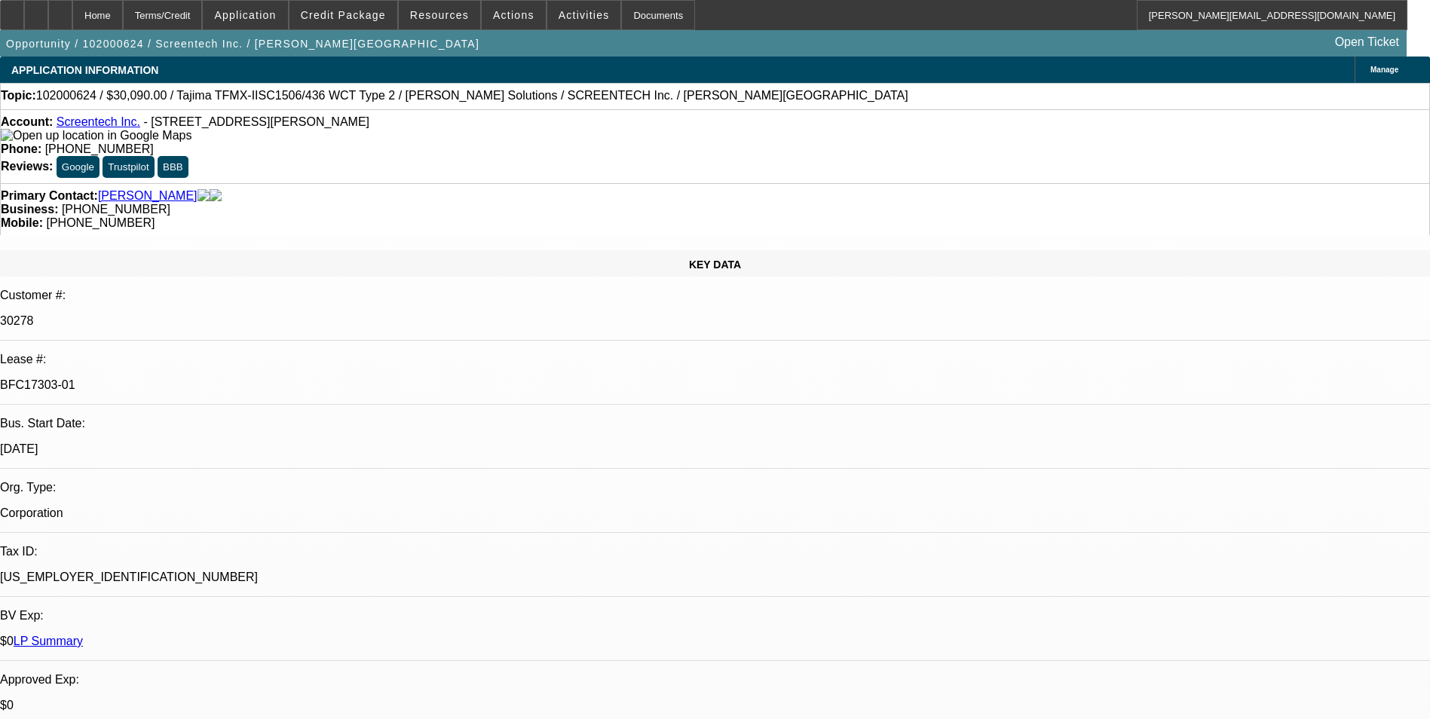
select select "2"
select select "6"
